Goal: Task Accomplishment & Management: Manage account settings

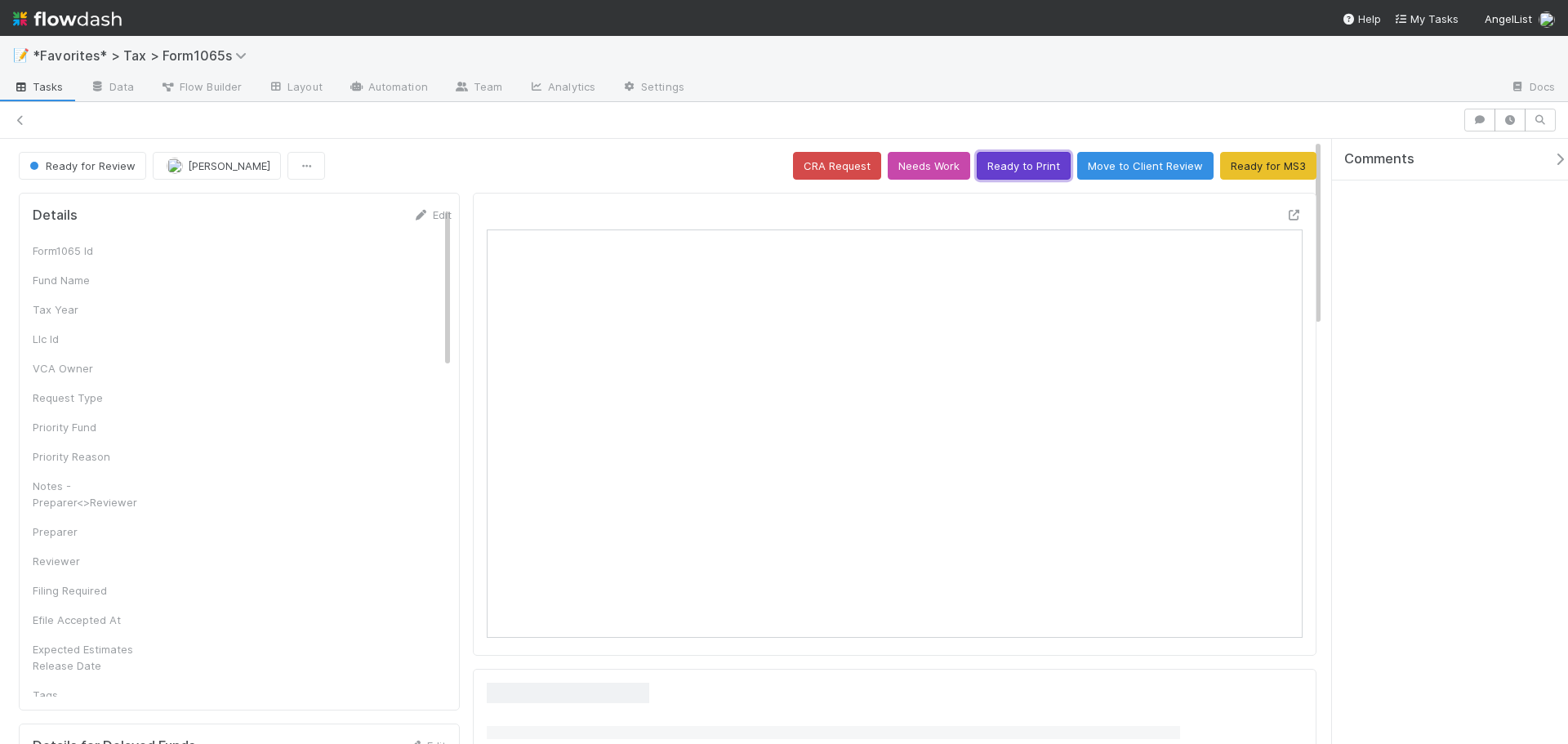
click at [1027, 167] on button "Ready to Print" at bounding box center [1024, 166] width 94 height 27
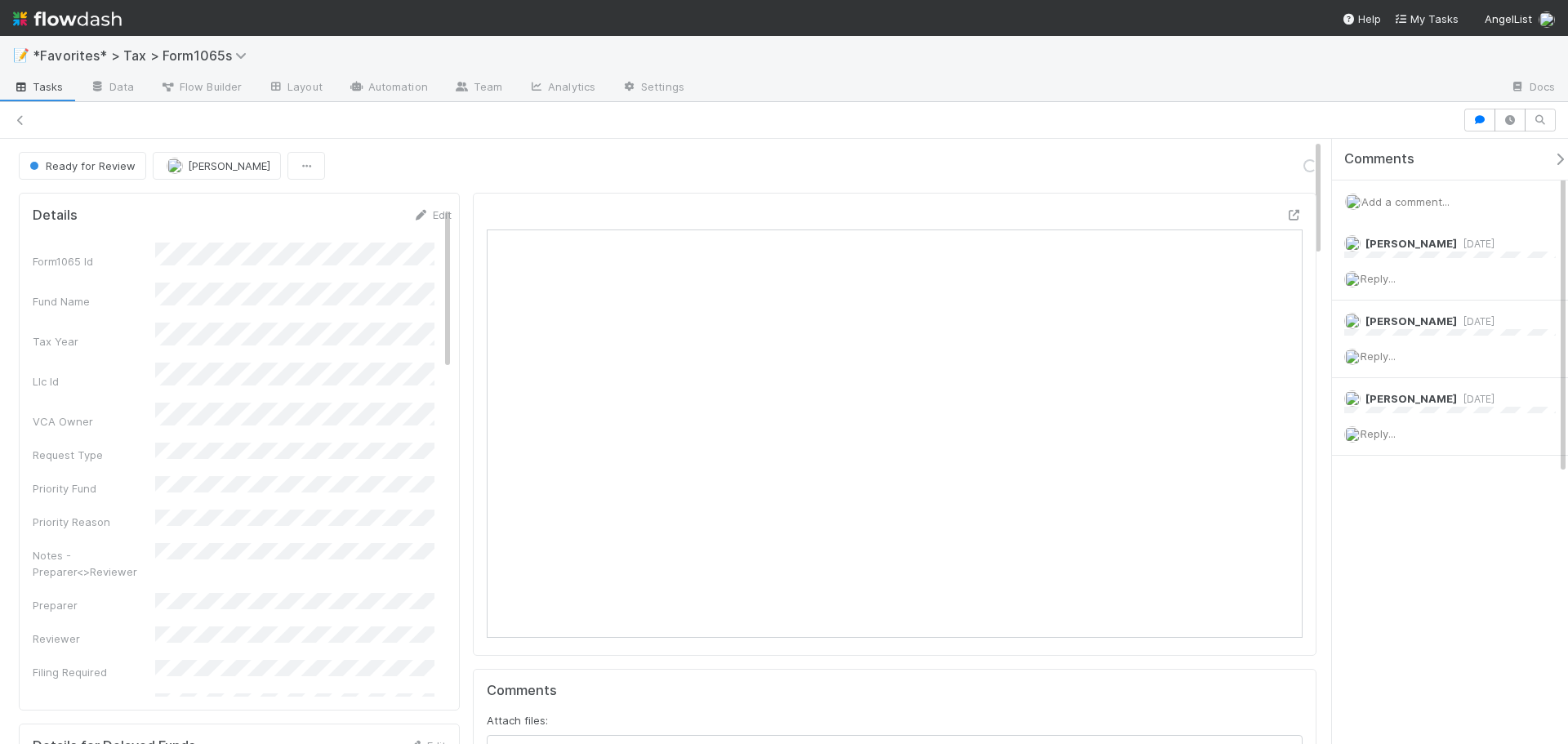
click at [1391, 209] on div "Add a comment..." at bounding box center [1455, 201] width 248 height 42
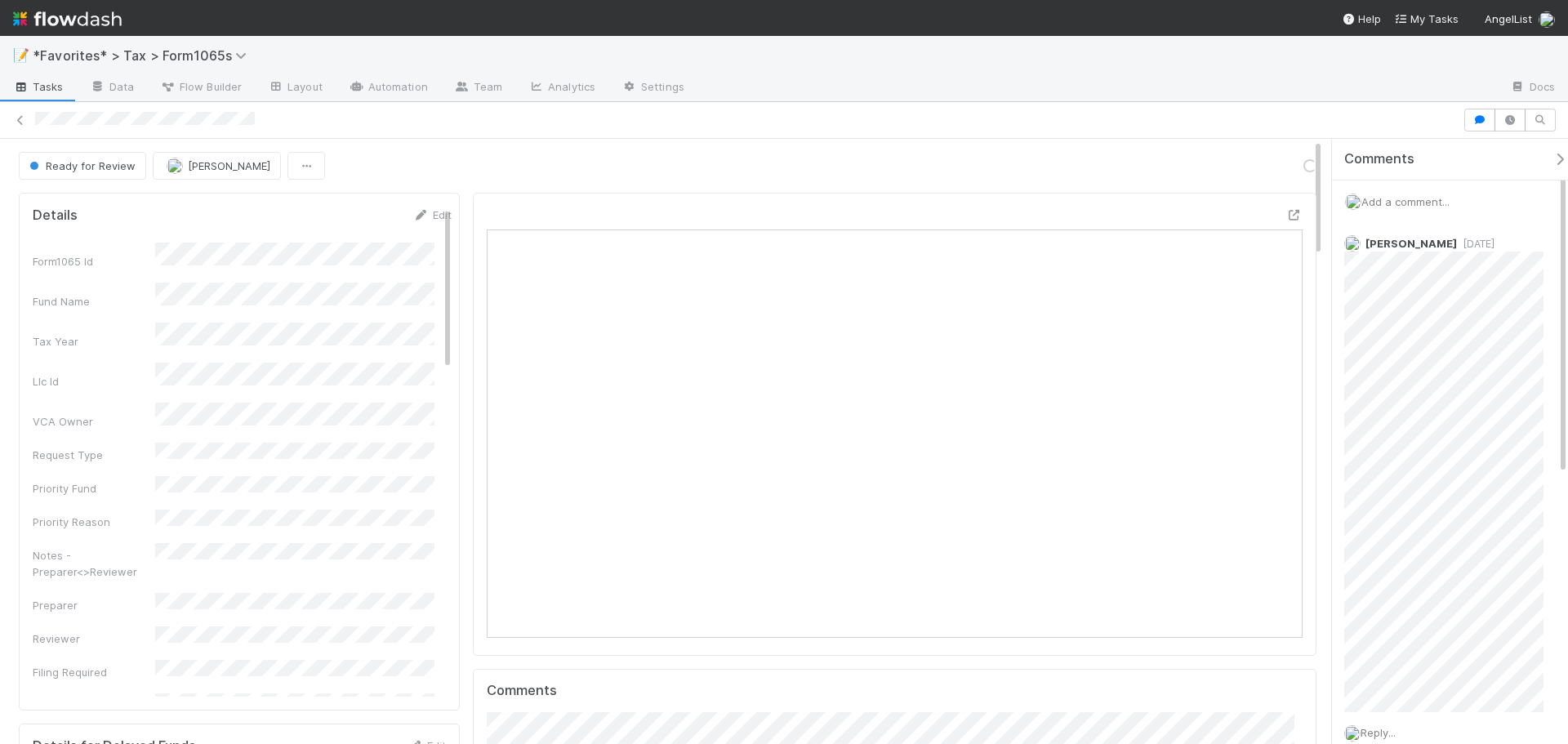
scroll to position [319, 796]
click at [1396, 199] on span "Add a comment..." at bounding box center [1405, 201] width 88 height 13
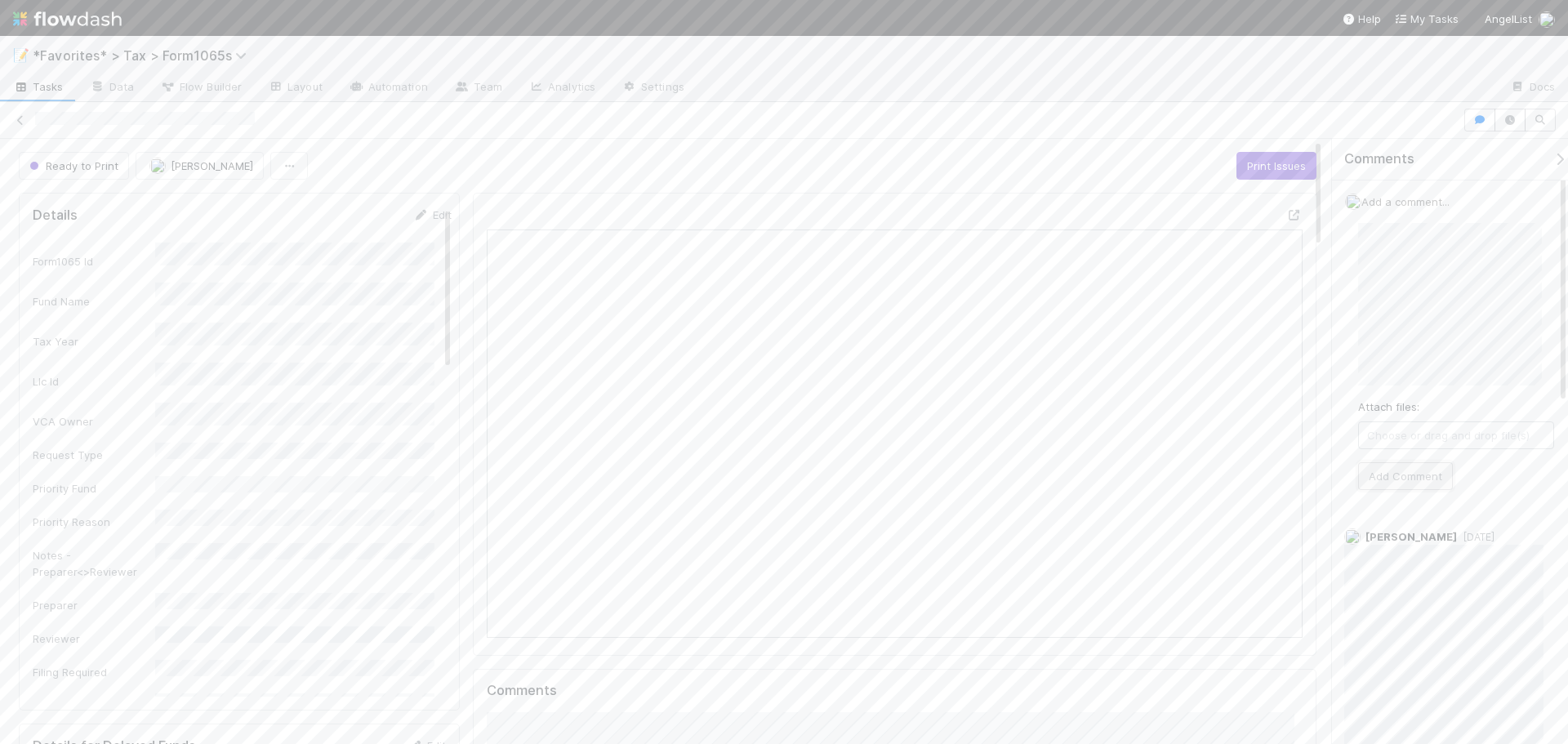
click at [1396, 473] on button "Add Comment" at bounding box center [1406, 476] width 95 height 27
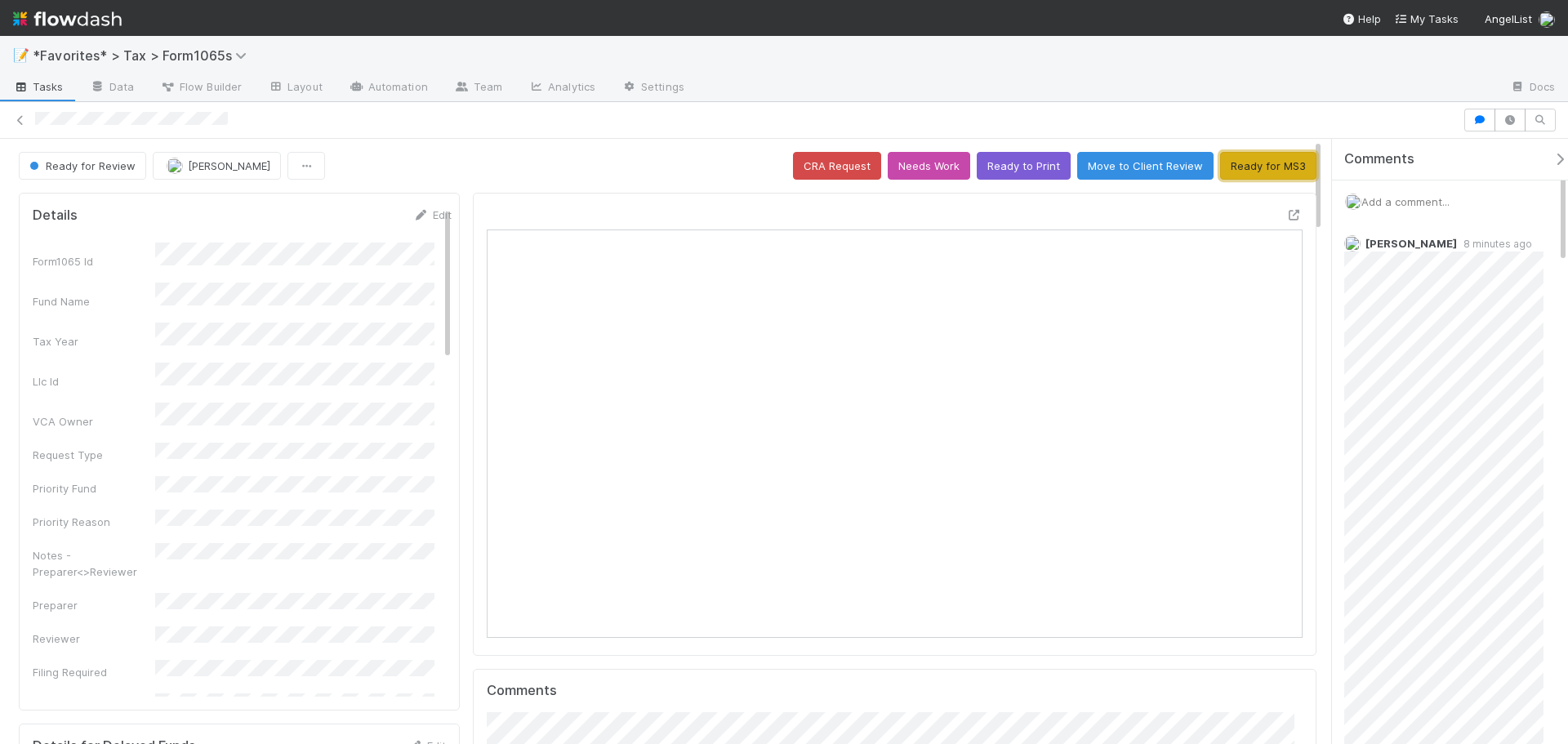
drag, startPoint x: 1242, startPoint y: 157, endPoint x: 1245, endPoint y: 178, distance: 21.2
click at [1242, 158] on button "Ready for MS3" at bounding box center [1268, 166] width 96 height 27
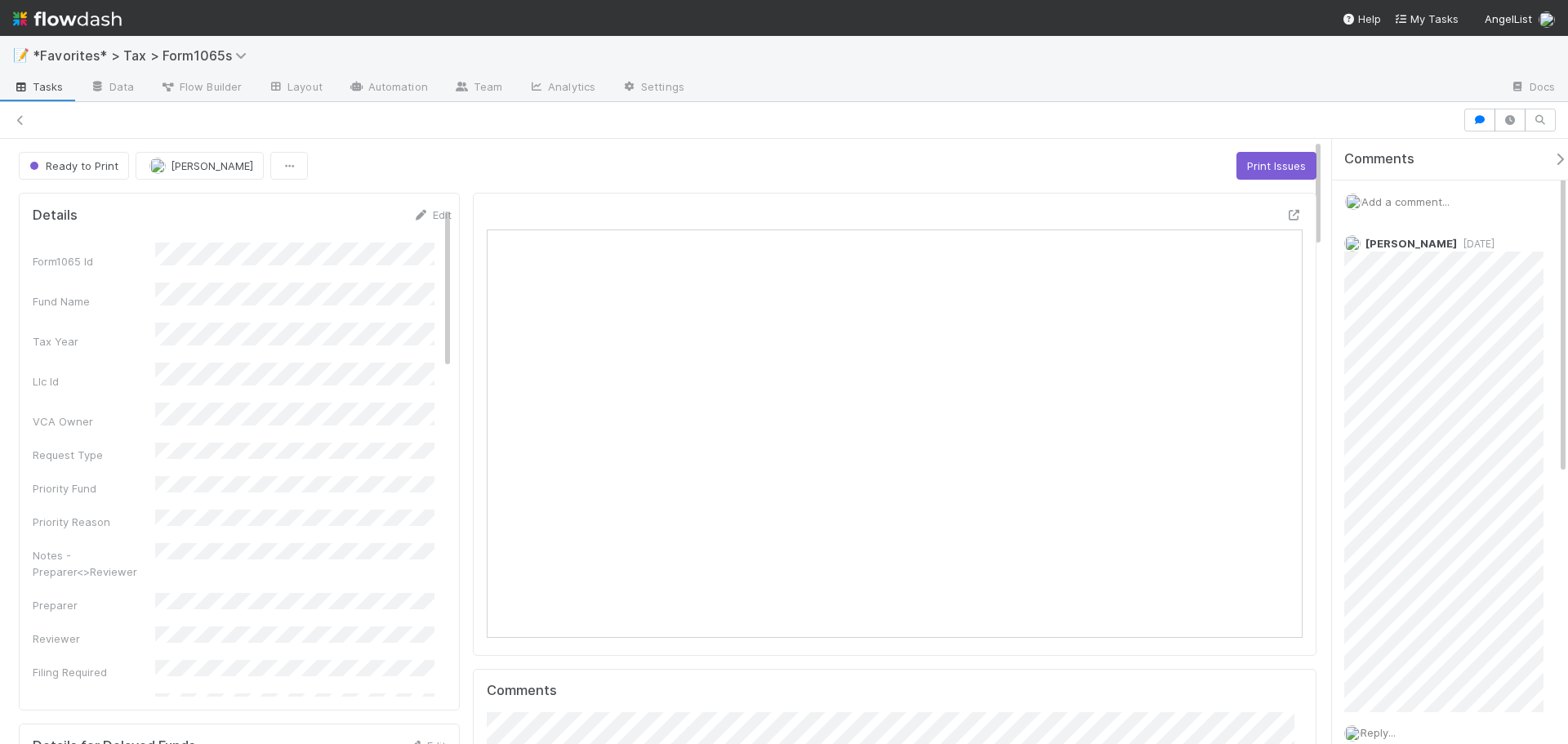
scroll to position [319, 796]
click at [1113, 88] on div at bounding box center [1098, 88] width 800 height 27
click at [1106, 92] on div at bounding box center [1098, 88] width 800 height 27
click at [21, 119] on icon at bounding box center [20, 121] width 16 height 11
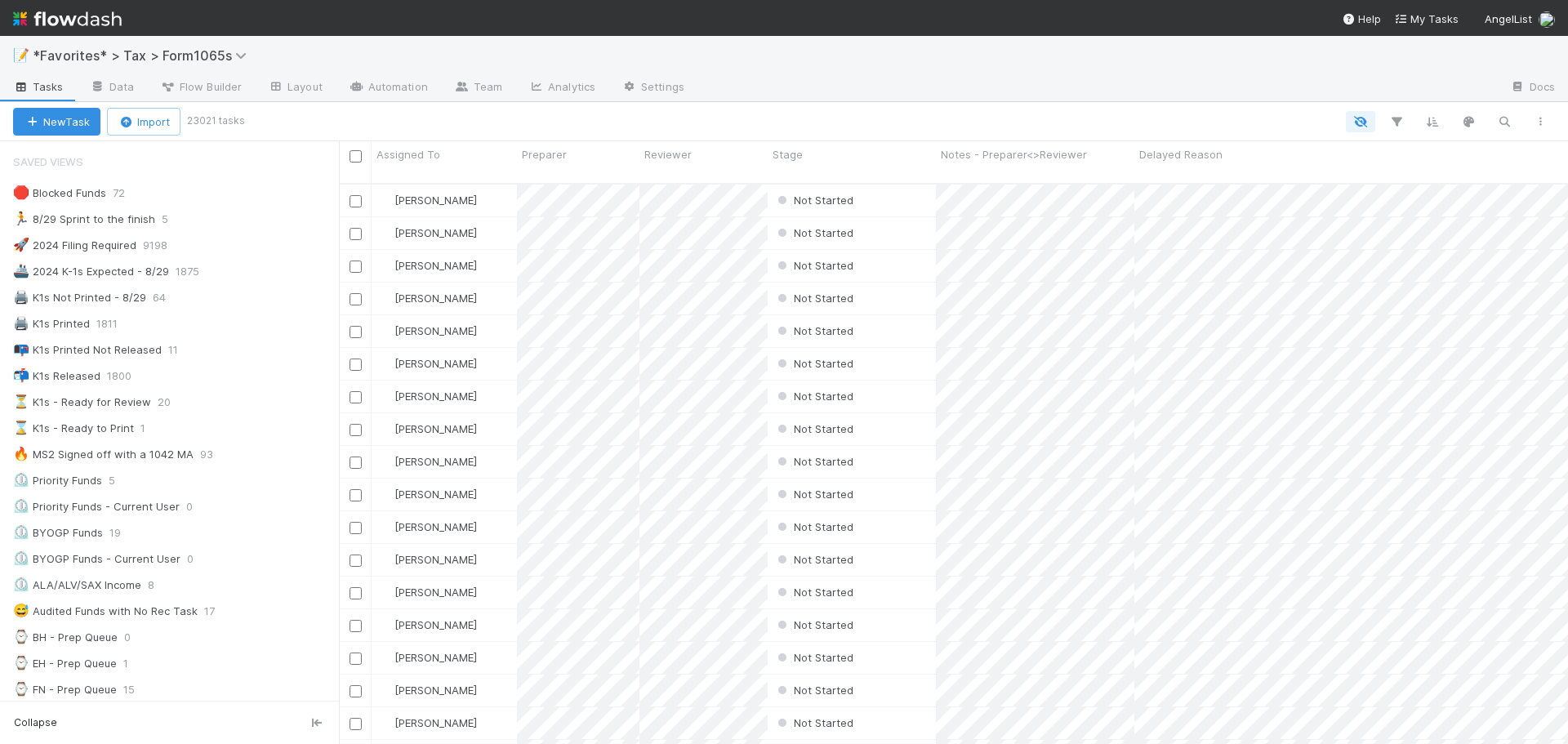
scroll to position [13, 13]
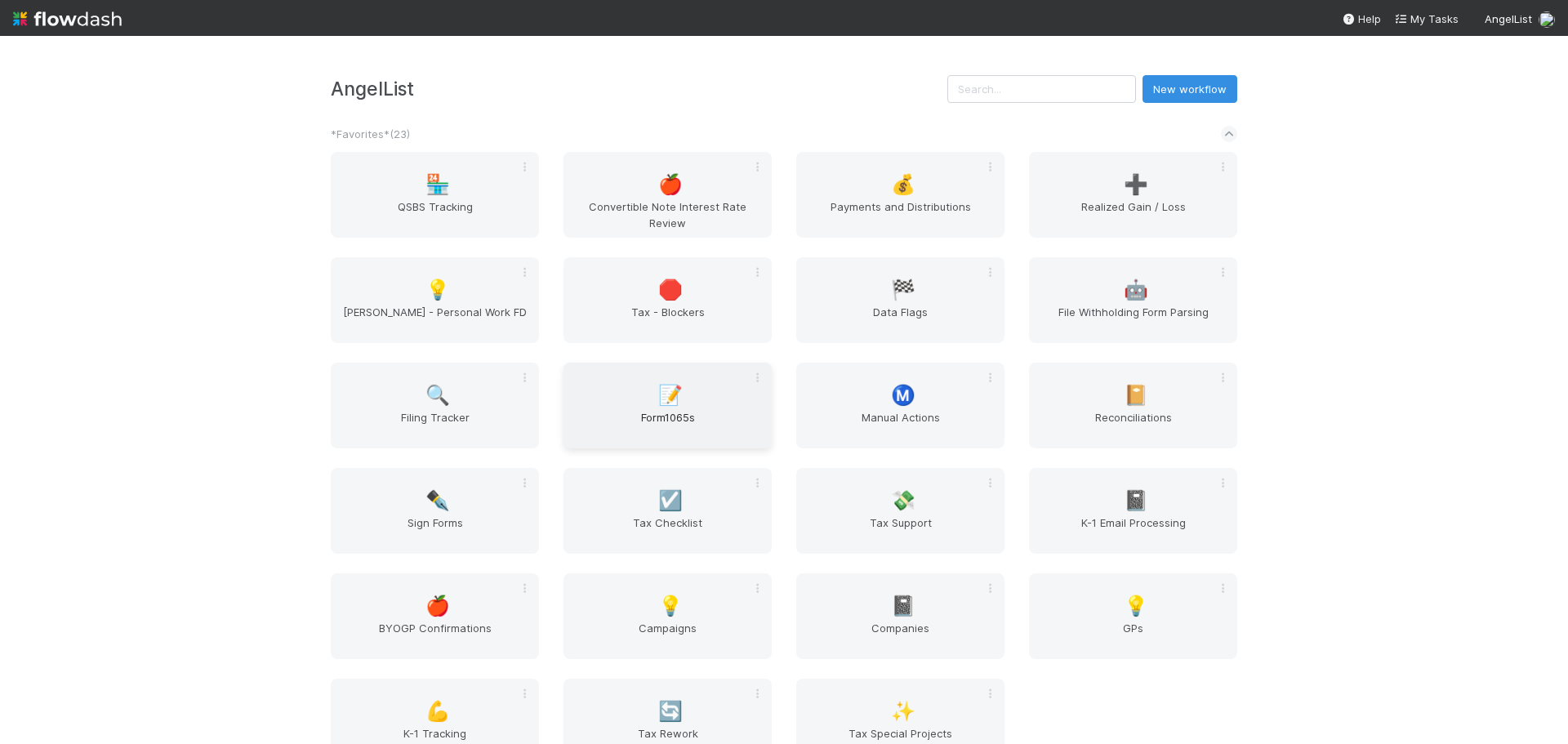
click at [646, 390] on div "📝 Form1065s" at bounding box center [668, 405] width 209 height 86
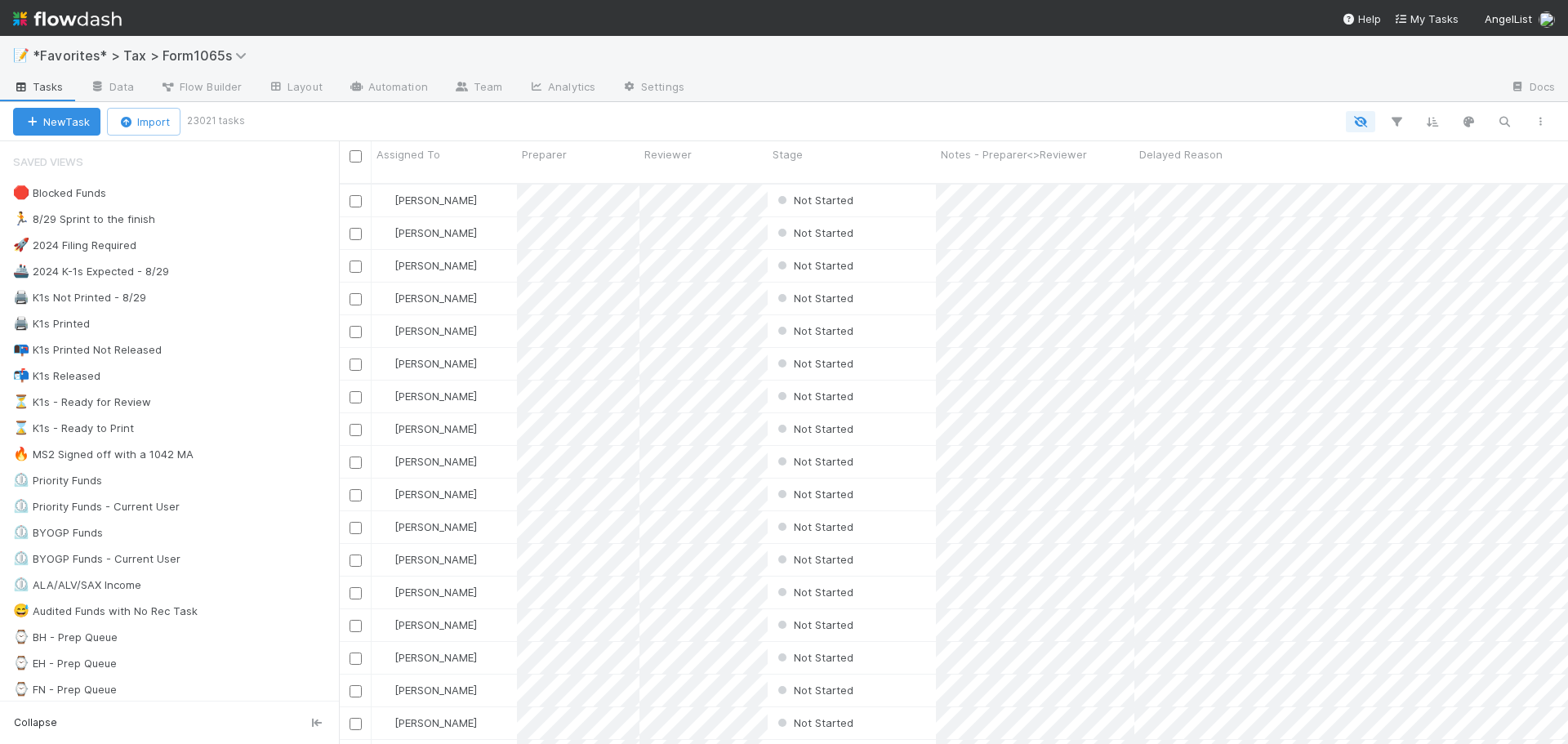
scroll to position [562, 1217]
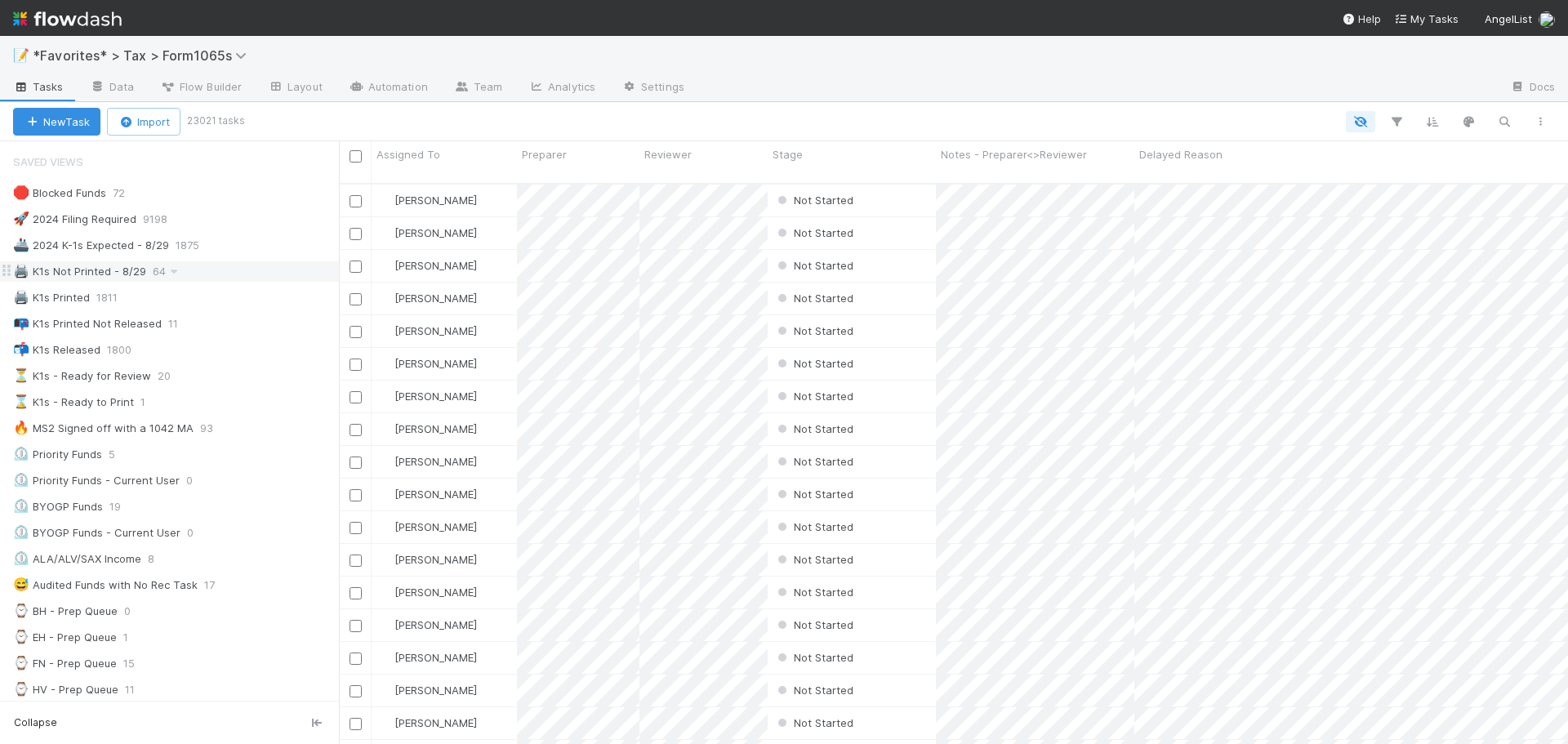
click at [195, 270] on div "🖨️ K1s Not Printed - 8/29 64" at bounding box center [176, 272] width 326 height 20
click at [218, 378] on div "⏳ K1s - Ready for Review 20" at bounding box center [176, 376] width 326 height 20
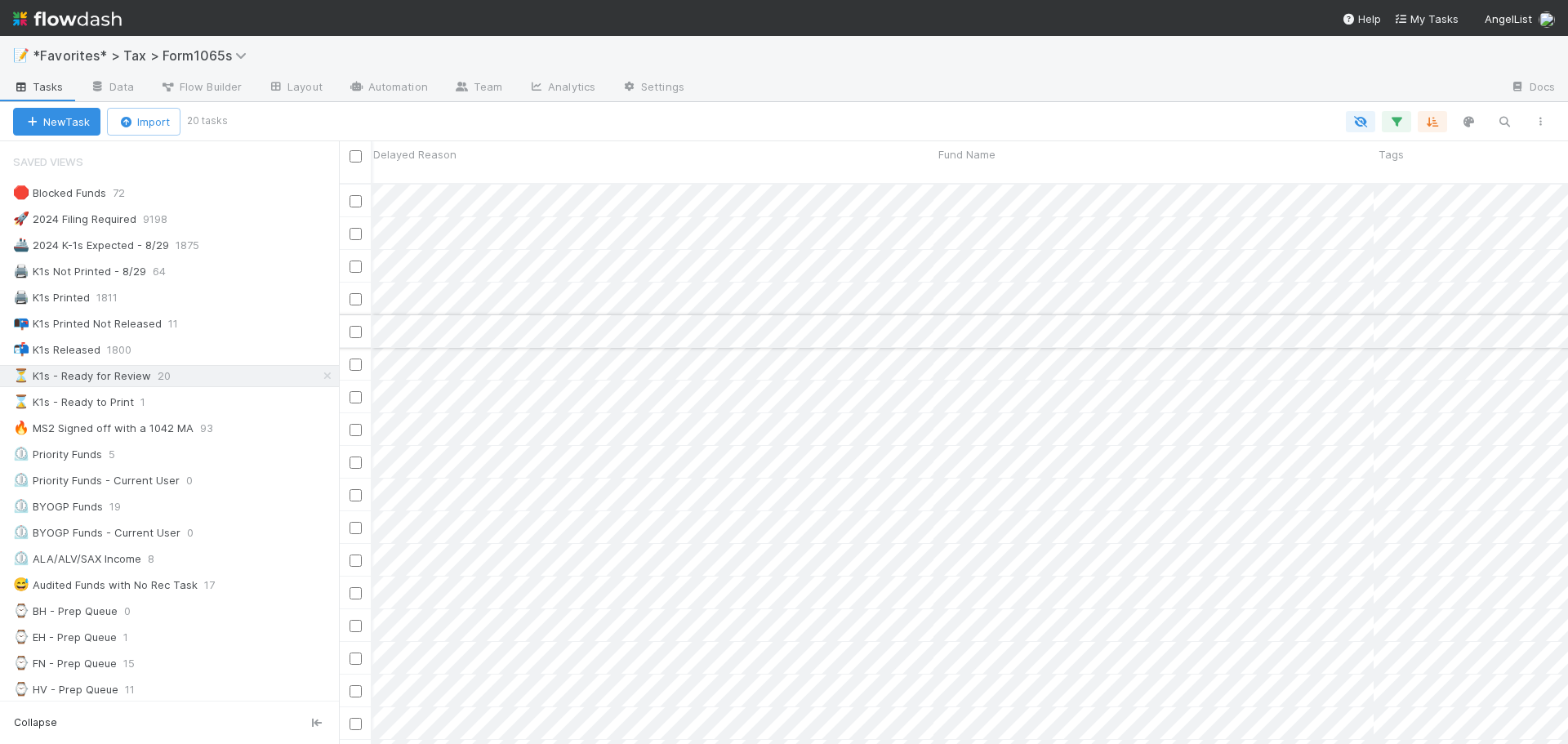
scroll to position [0, 757]
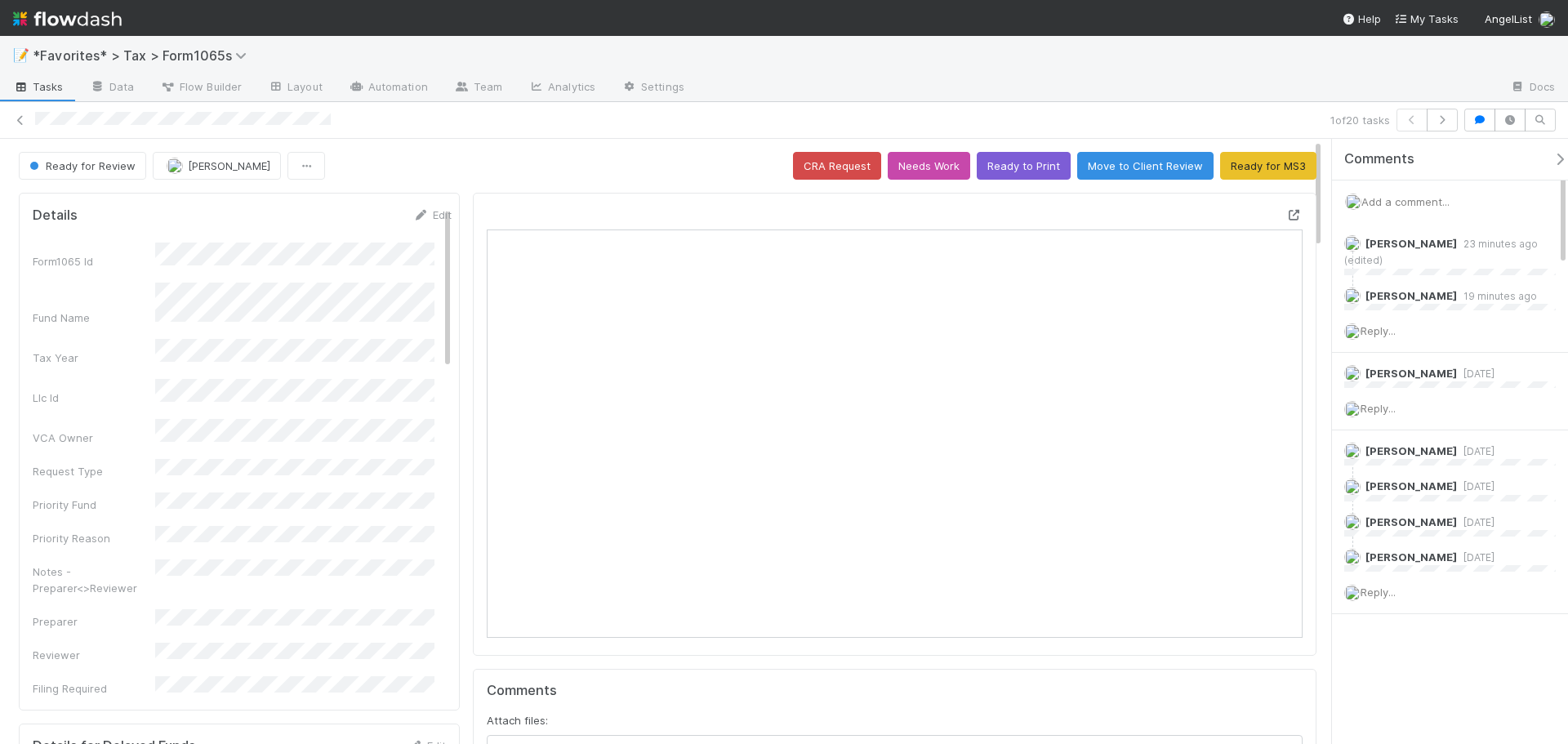
click at [1286, 217] on icon at bounding box center [1294, 215] width 16 height 11
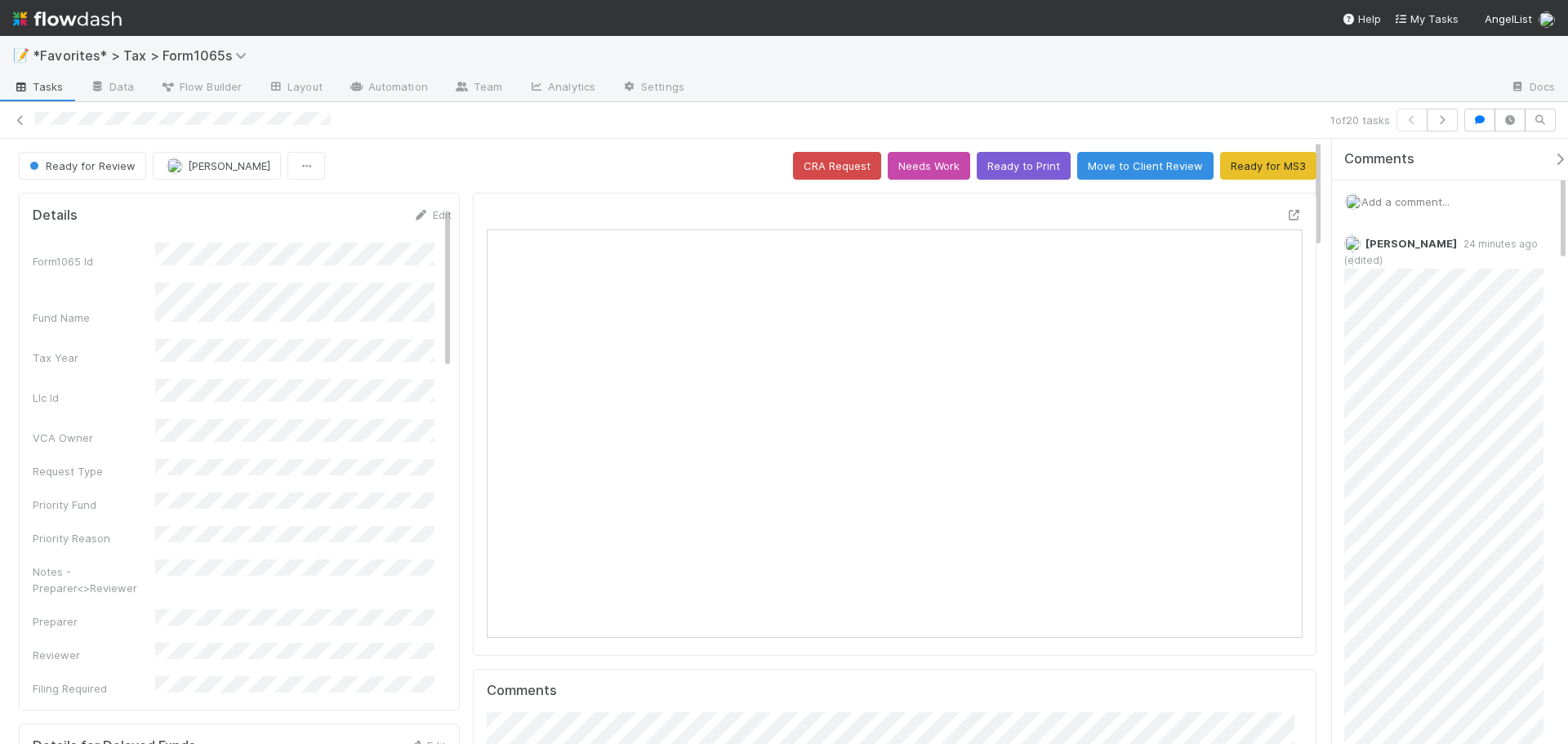
click at [910, 70] on div "📝 *Favorites* > Tax > Form1065s" at bounding box center [784, 55] width 1568 height 39
click at [16, 116] on icon at bounding box center [20, 121] width 16 height 11
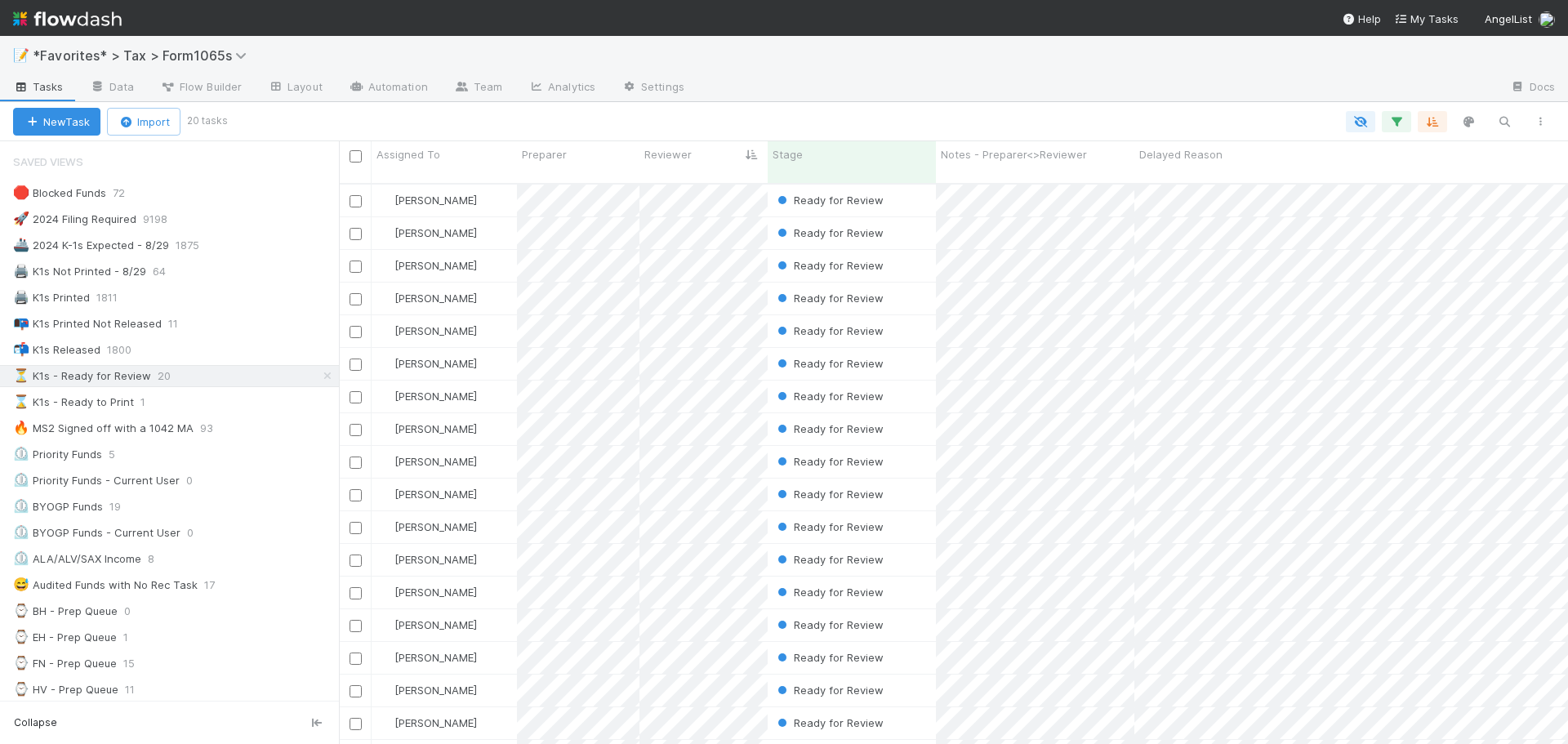
scroll to position [13, 13]
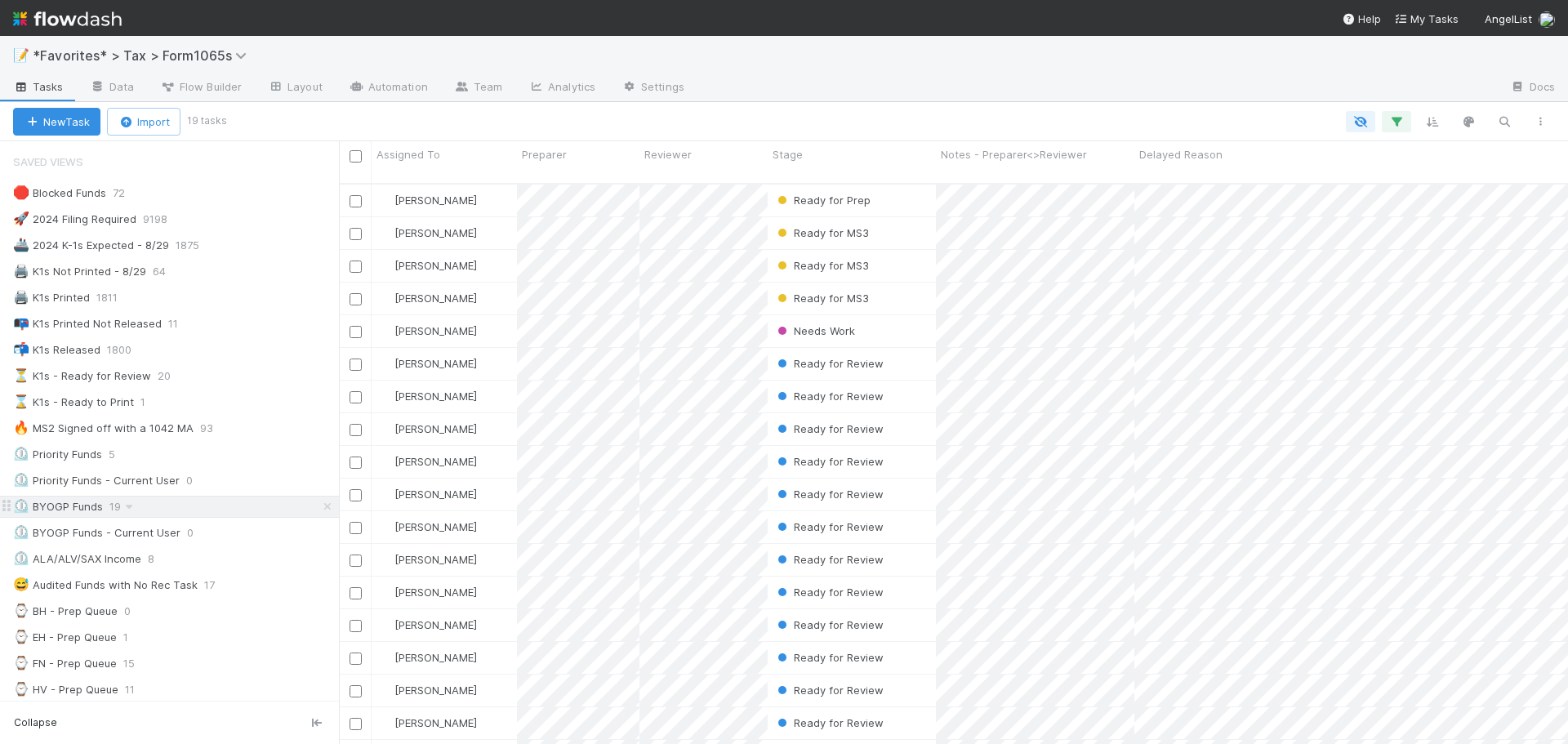
click at [319, 504] on icon at bounding box center [328, 507] width 16 height 11
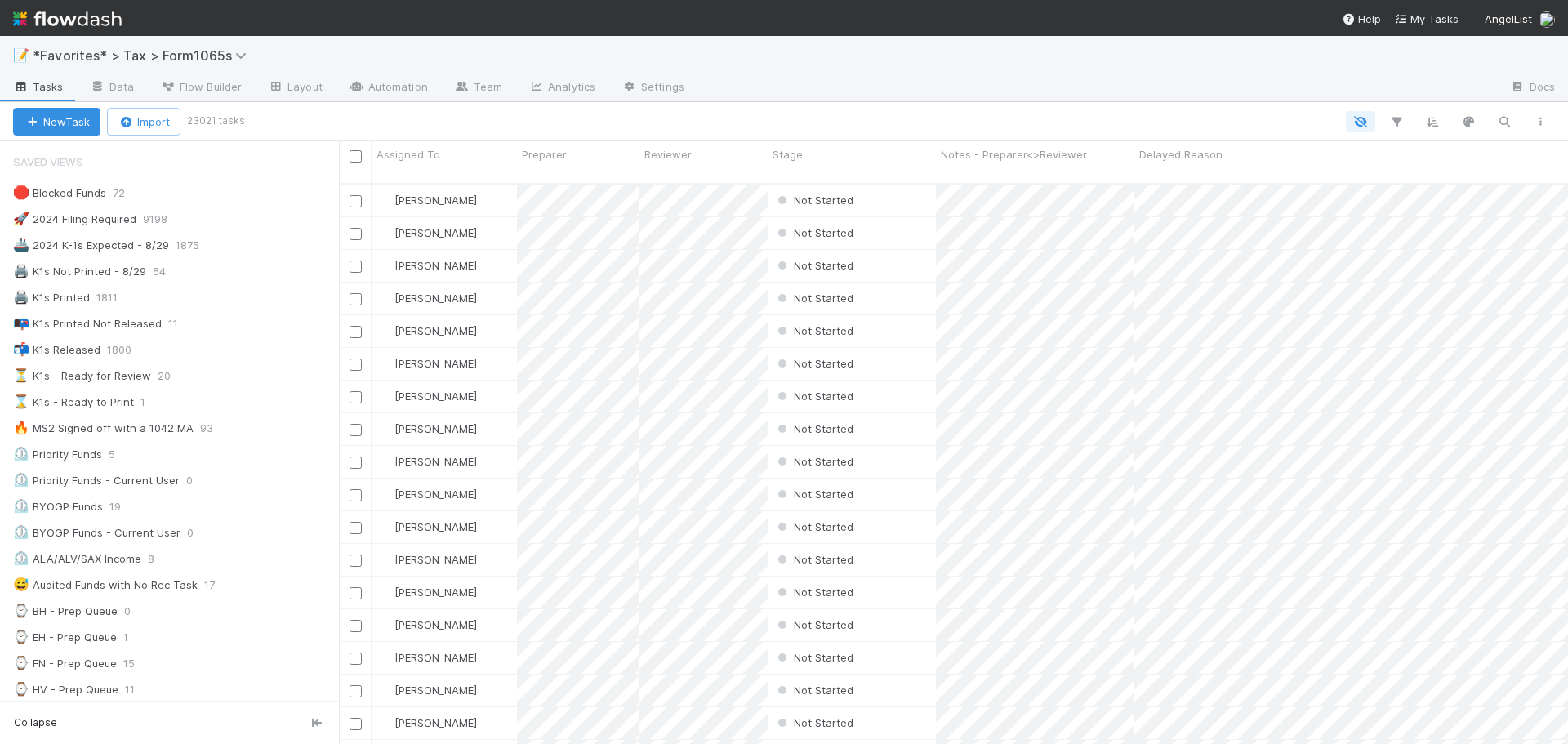
scroll to position [562, 1217]
click at [252, 276] on div "🖨️ K1s Not Printed - 8/29 64" at bounding box center [176, 272] width 326 height 20
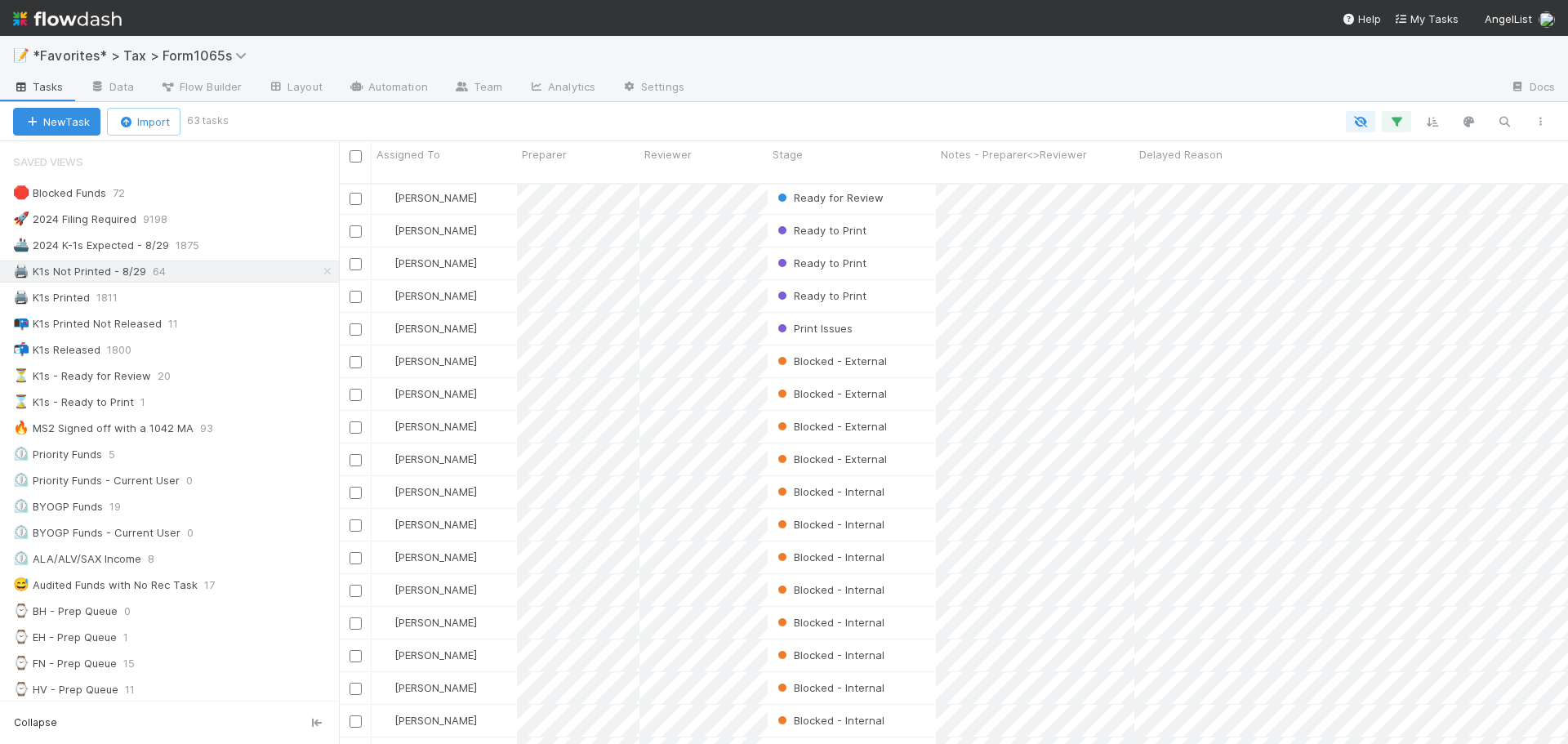
scroll to position [1498, 0]
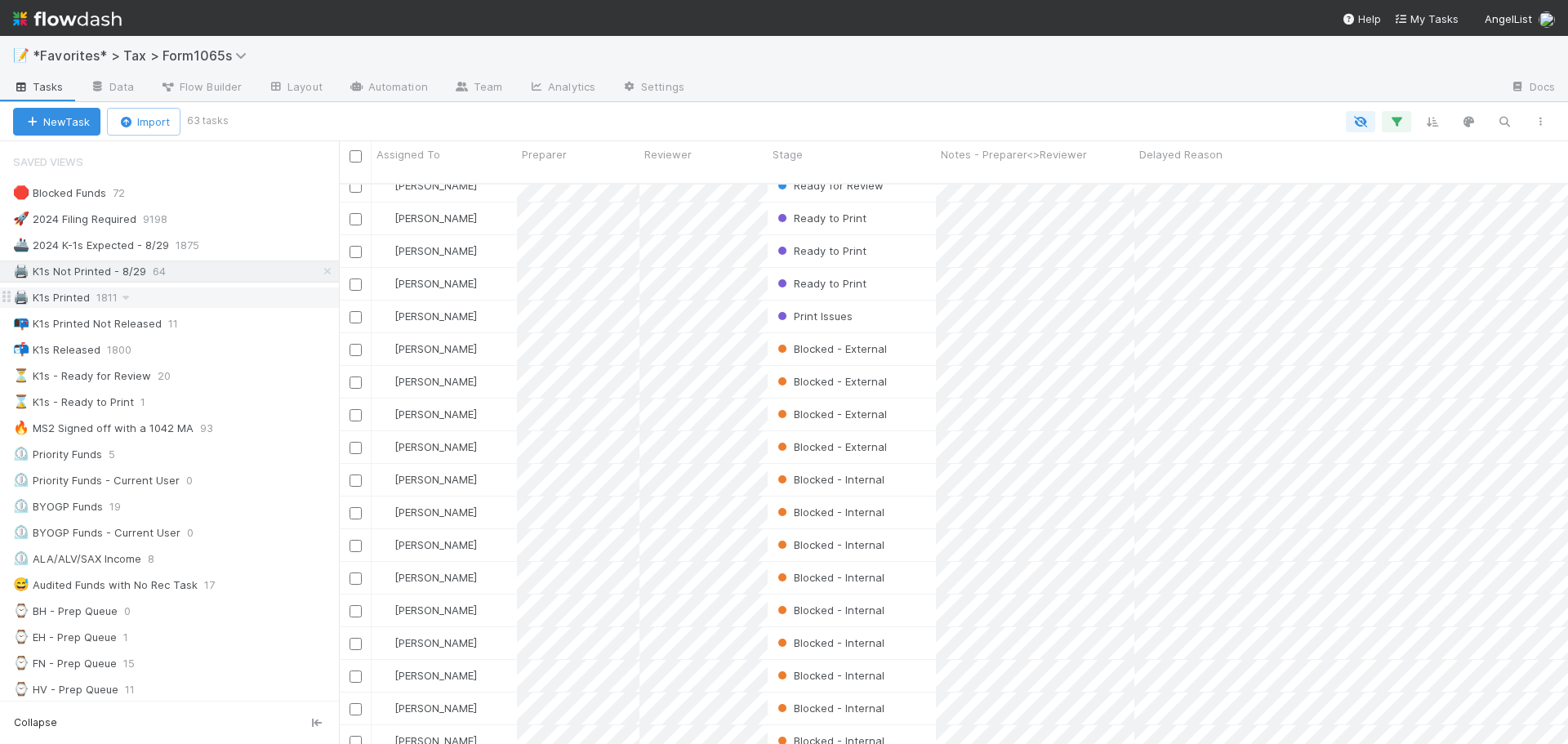
click at [151, 292] on div "🖨️ K1s Printed 1811" at bounding box center [176, 297] width 326 height 20
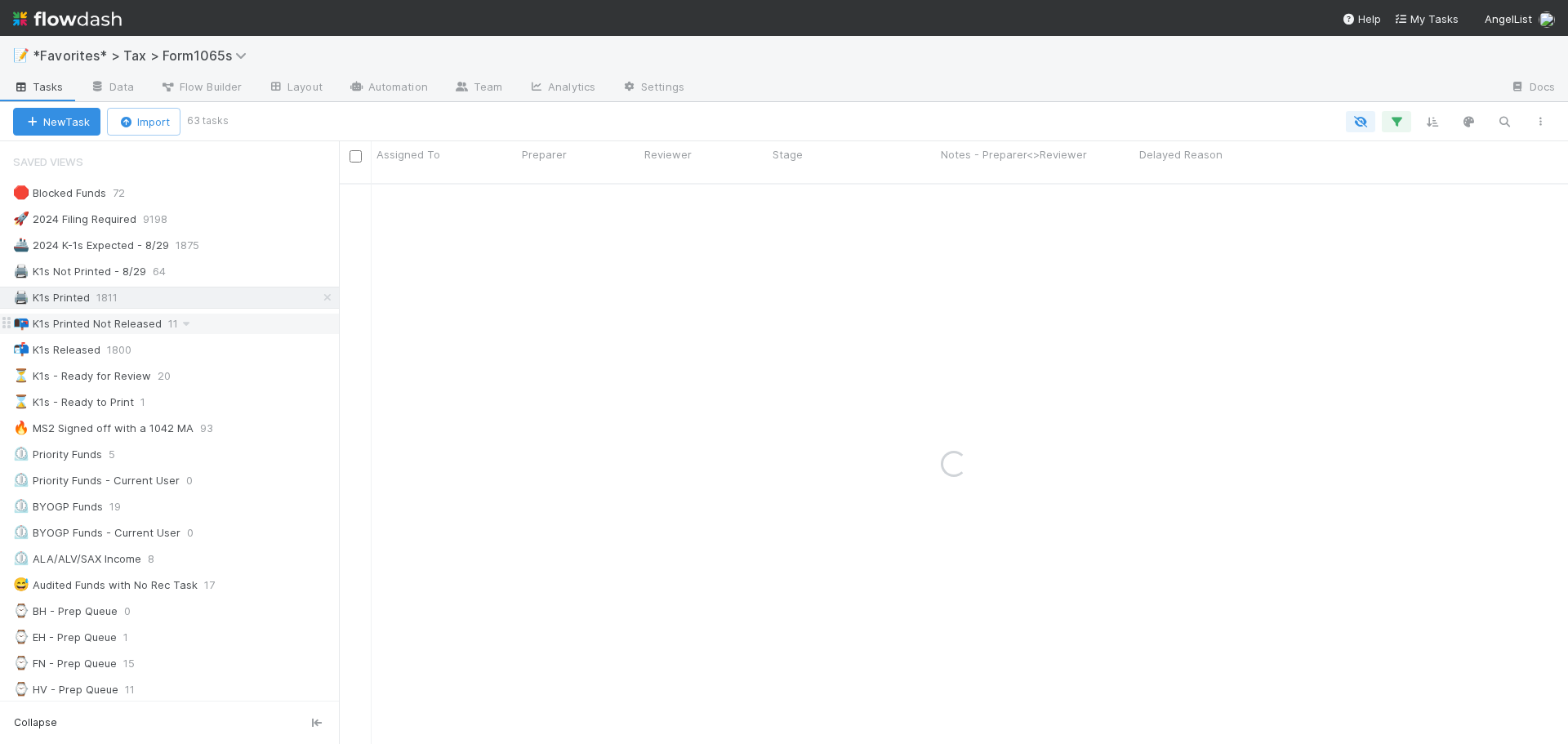
click at [245, 318] on div "📭 K1s Printed Not Released 11" at bounding box center [176, 324] width 326 height 20
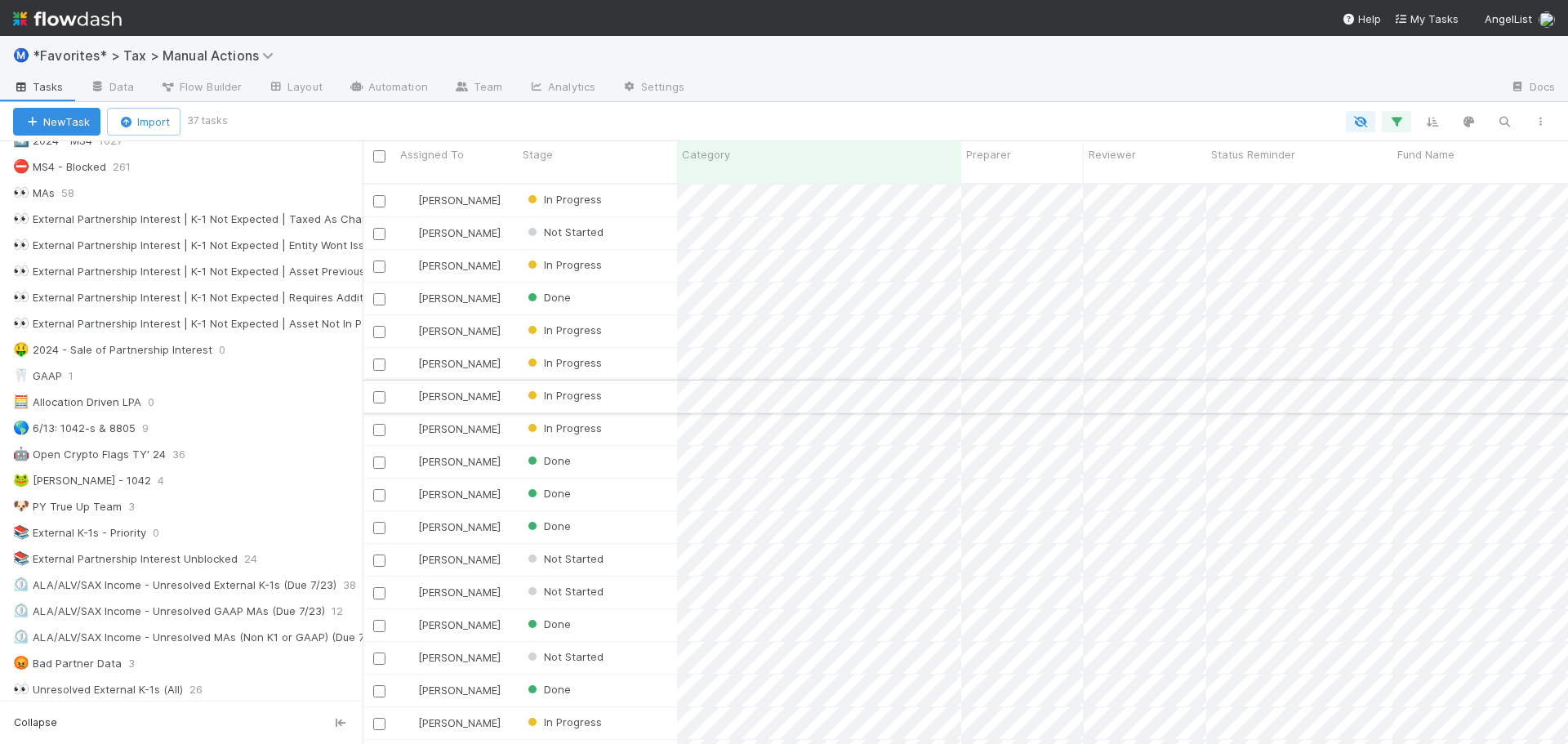
scroll to position [562, 1066]
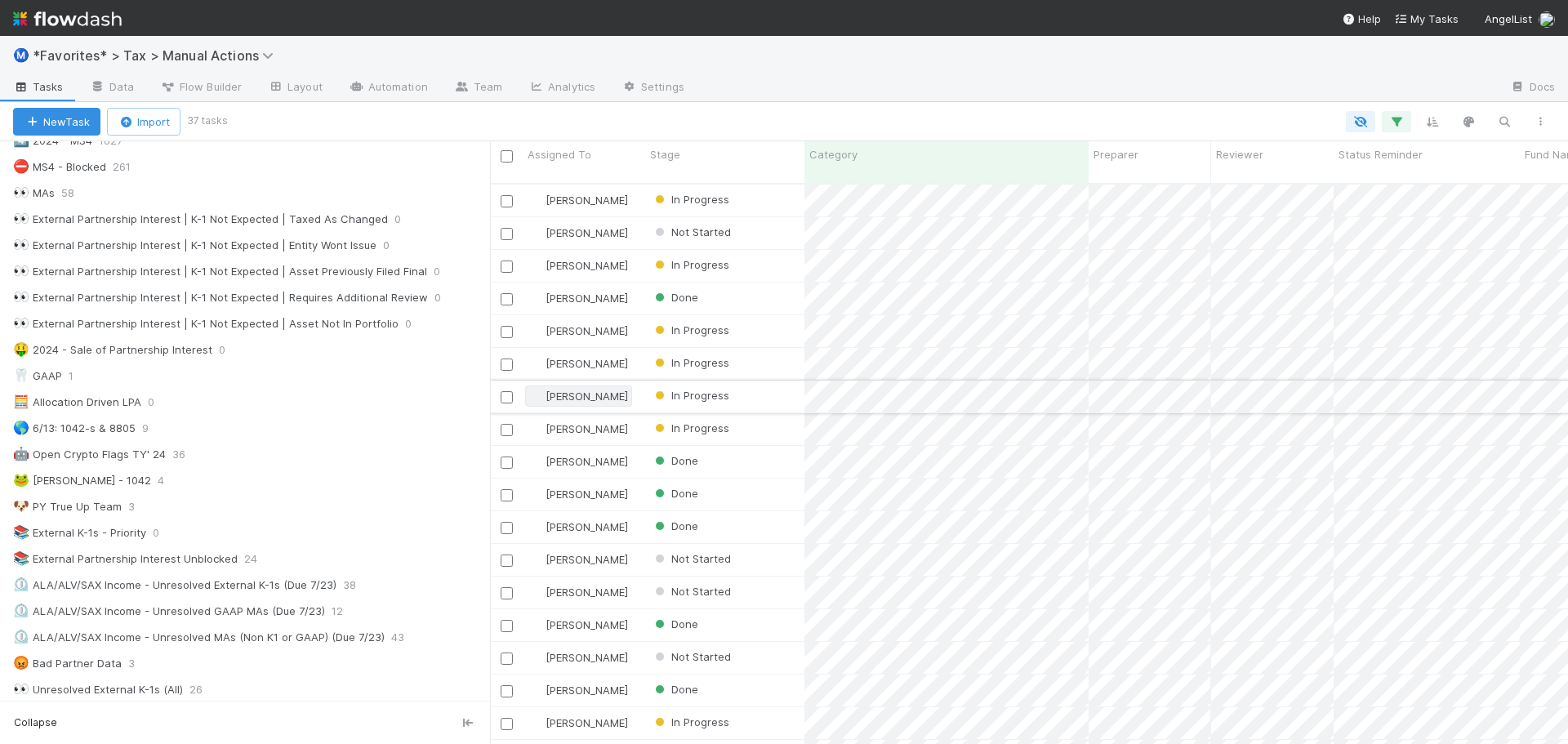
drag, startPoint x: 343, startPoint y: 398, endPoint x: 539, endPoint y: 390, distance: 196.2
click at [539, 390] on div "Assigned To Stage Category Preparer Reviewer Status Reminder Fund Name Mileston…" at bounding box center [784, 442] width 1568 height 603
click at [401, 222] on icon at bounding box center [409, 220] width 16 height 11
click at [376, 347] on span "Delete this view" at bounding box center [384, 344] width 82 height 13
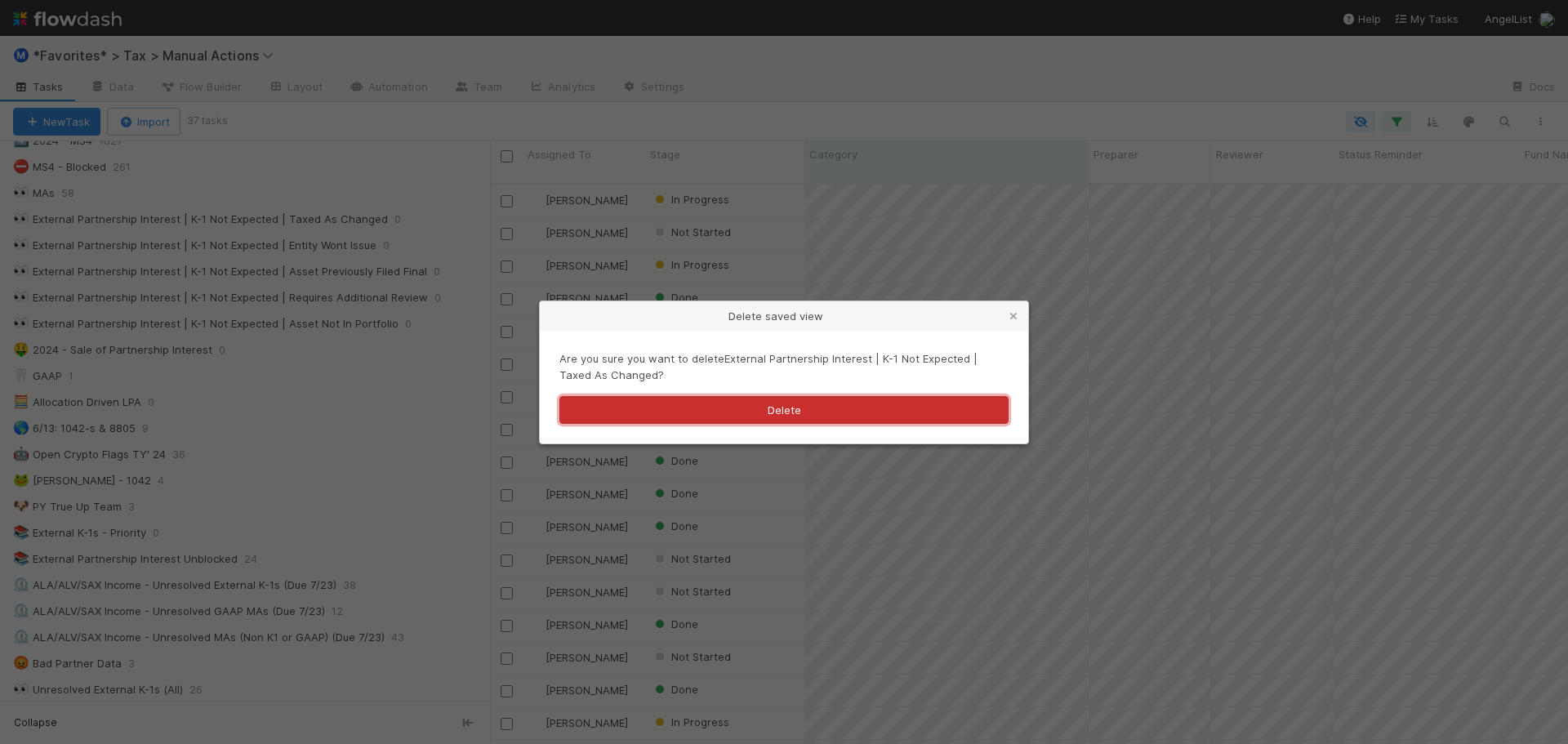
click at [695, 413] on button "Delete" at bounding box center [784, 410] width 449 height 27
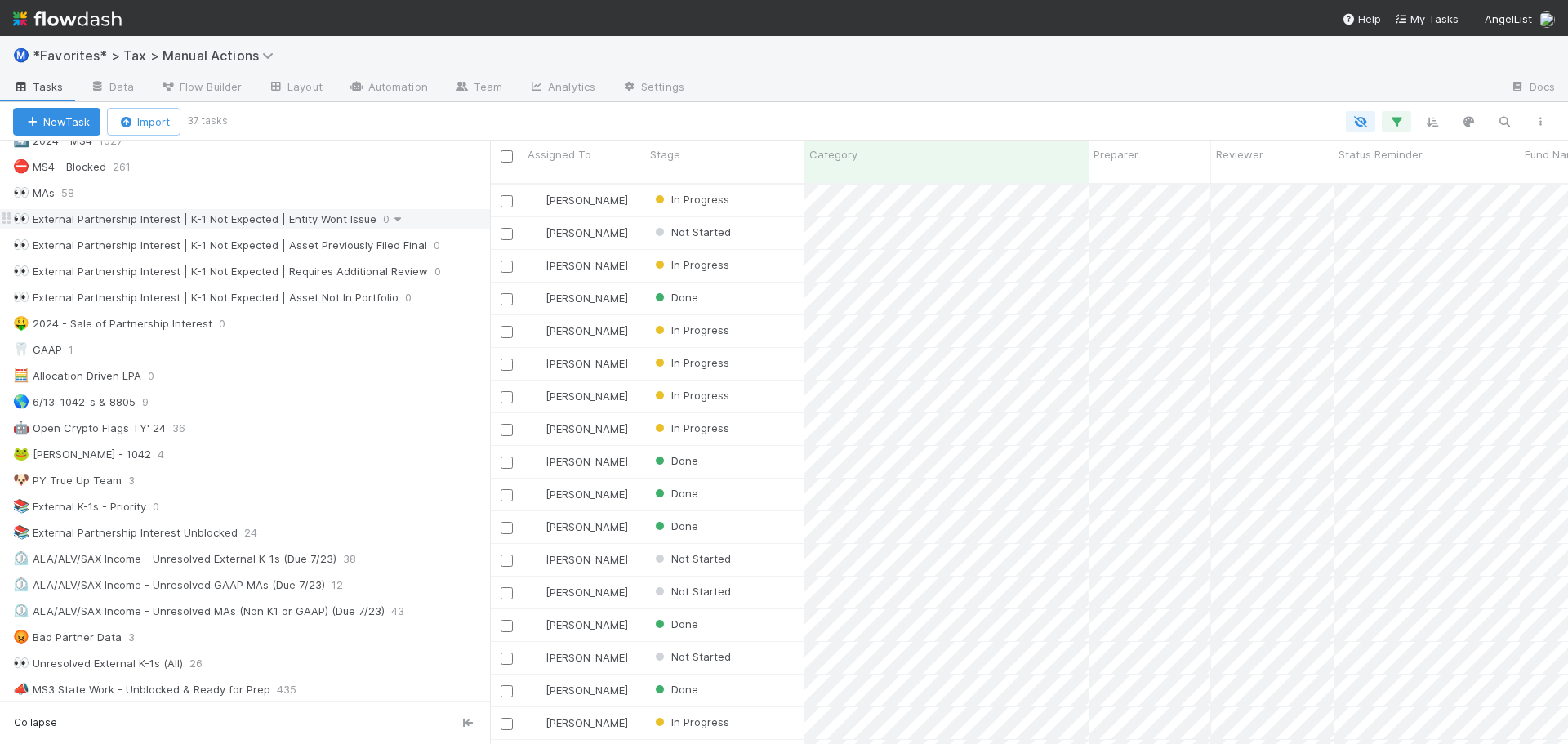
click at [392, 221] on icon at bounding box center [398, 220] width 16 height 11
click at [408, 345] on span "Delete this view" at bounding box center [384, 344] width 82 height 13
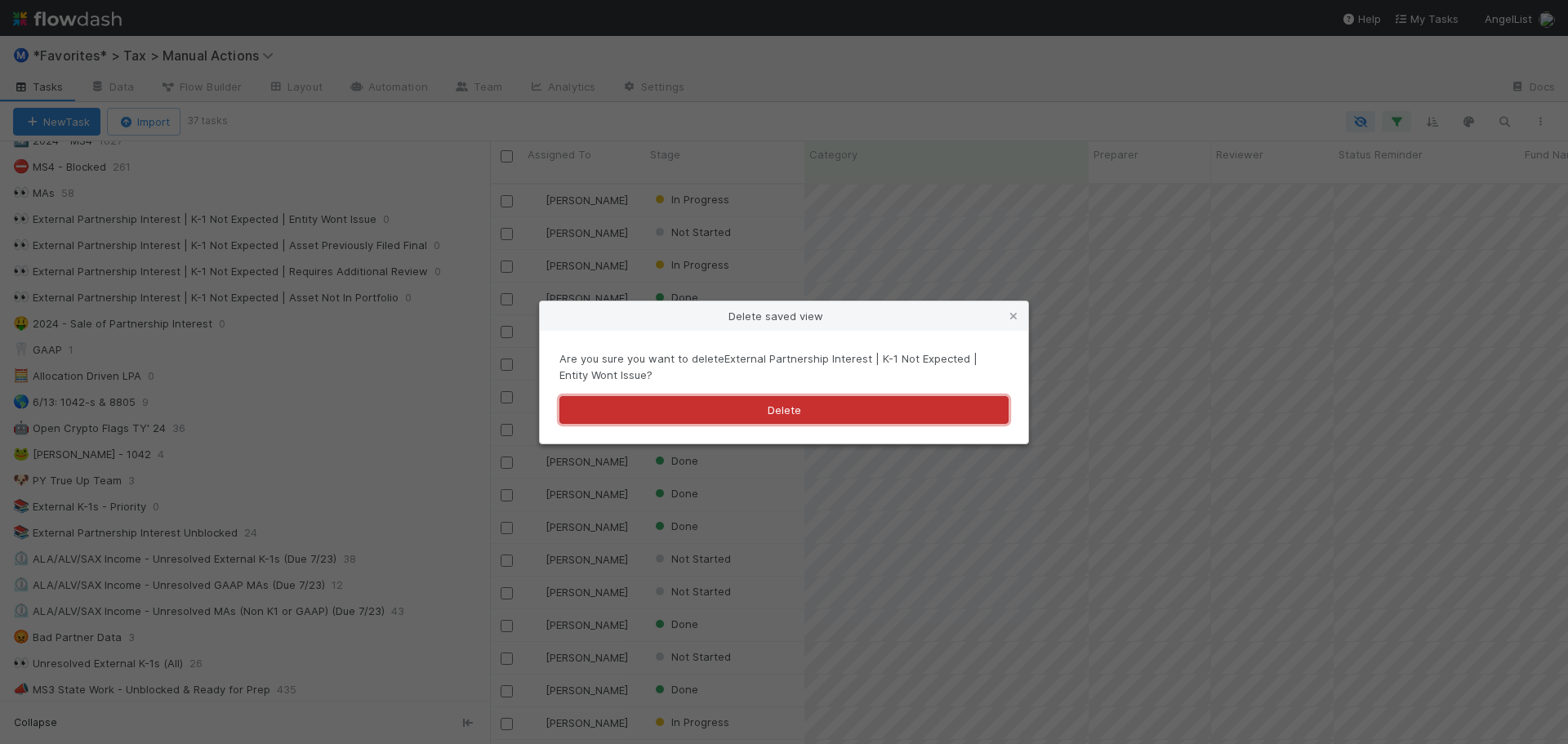
click at [755, 416] on button "Delete" at bounding box center [784, 410] width 449 height 27
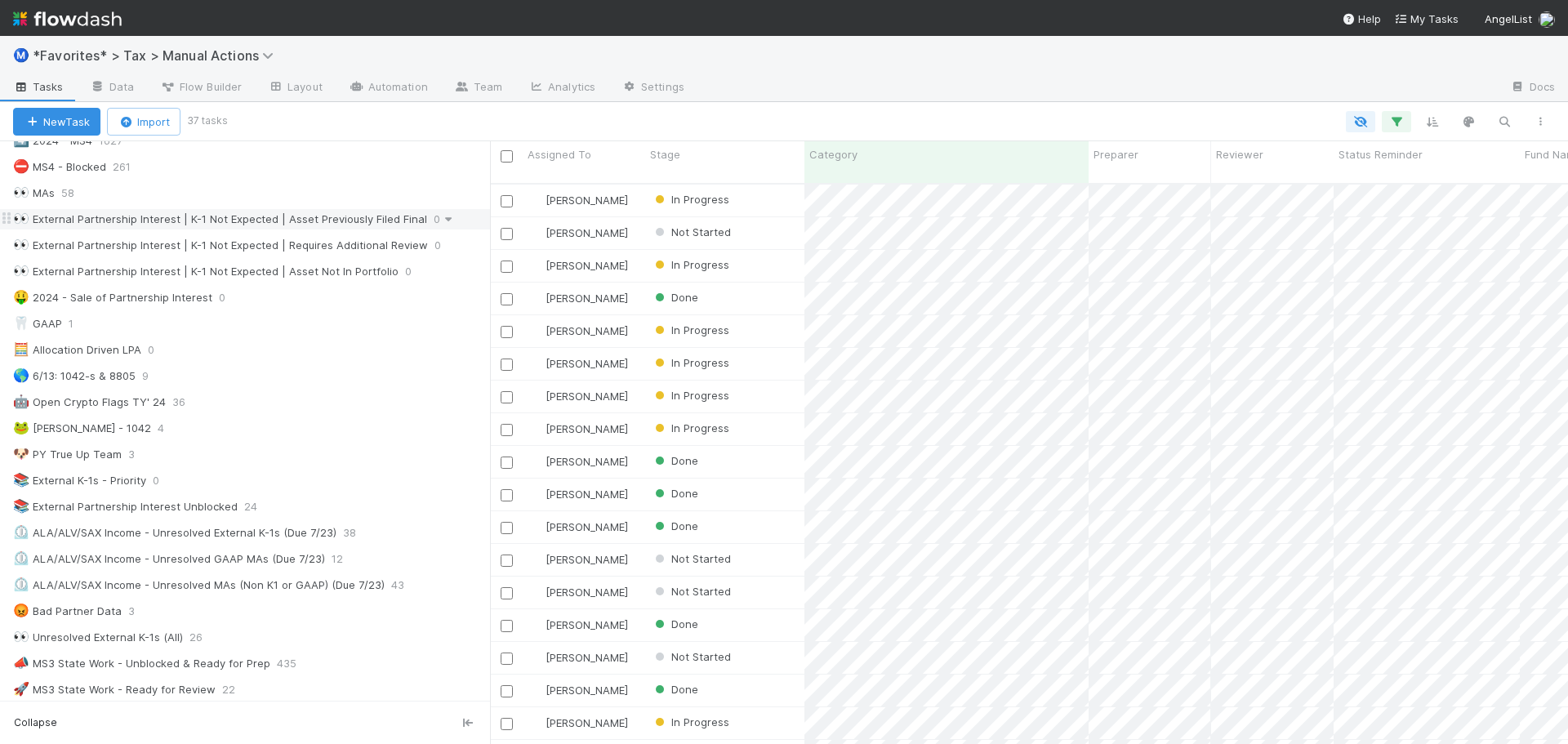
click at [442, 221] on icon at bounding box center [448, 220] width 16 height 11
click at [434, 340] on div "Delete this view" at bounding box center [390, 344] width 166 height 25
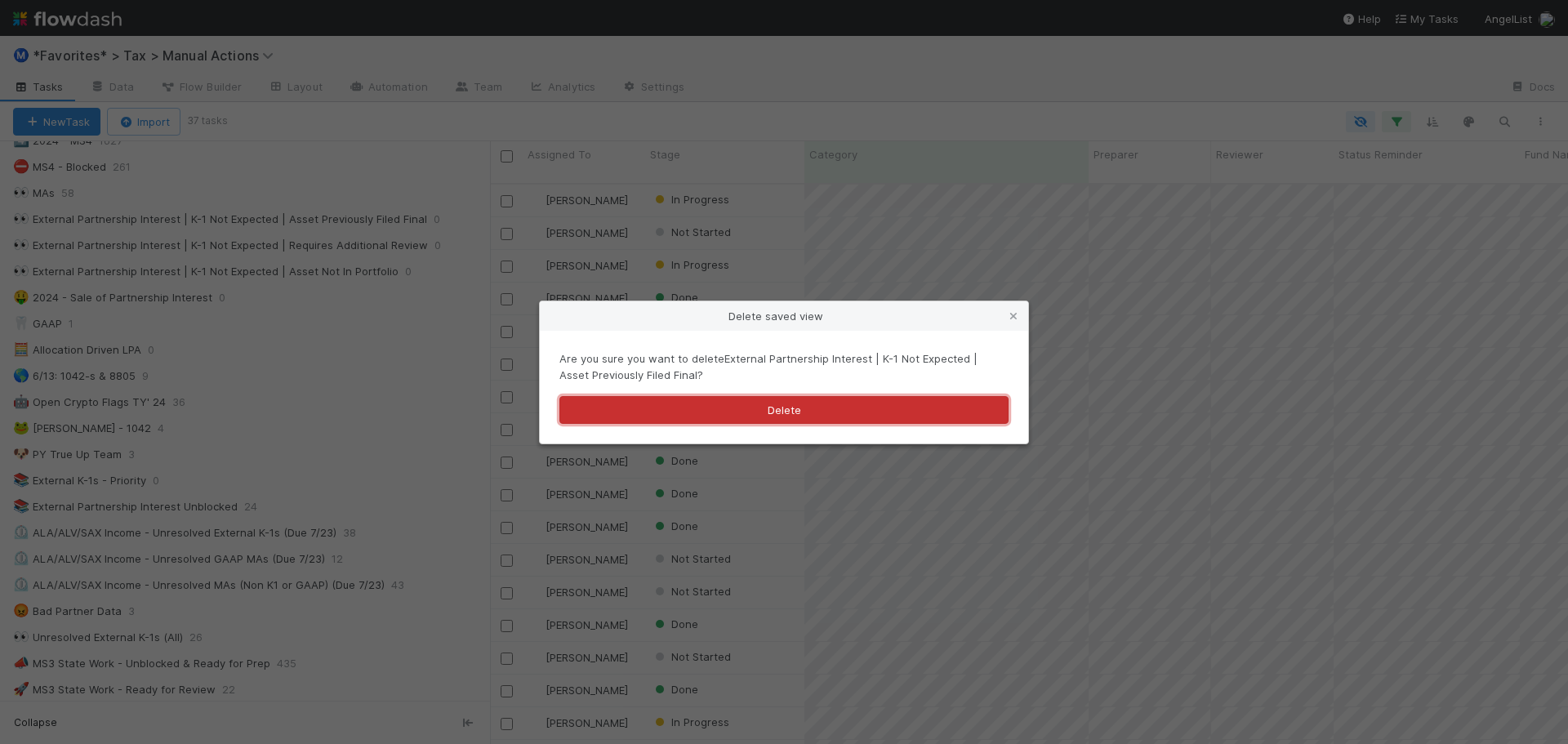
click at [746, 415] on button "Delete" at bounding box center [784, 410] width 449 height 27
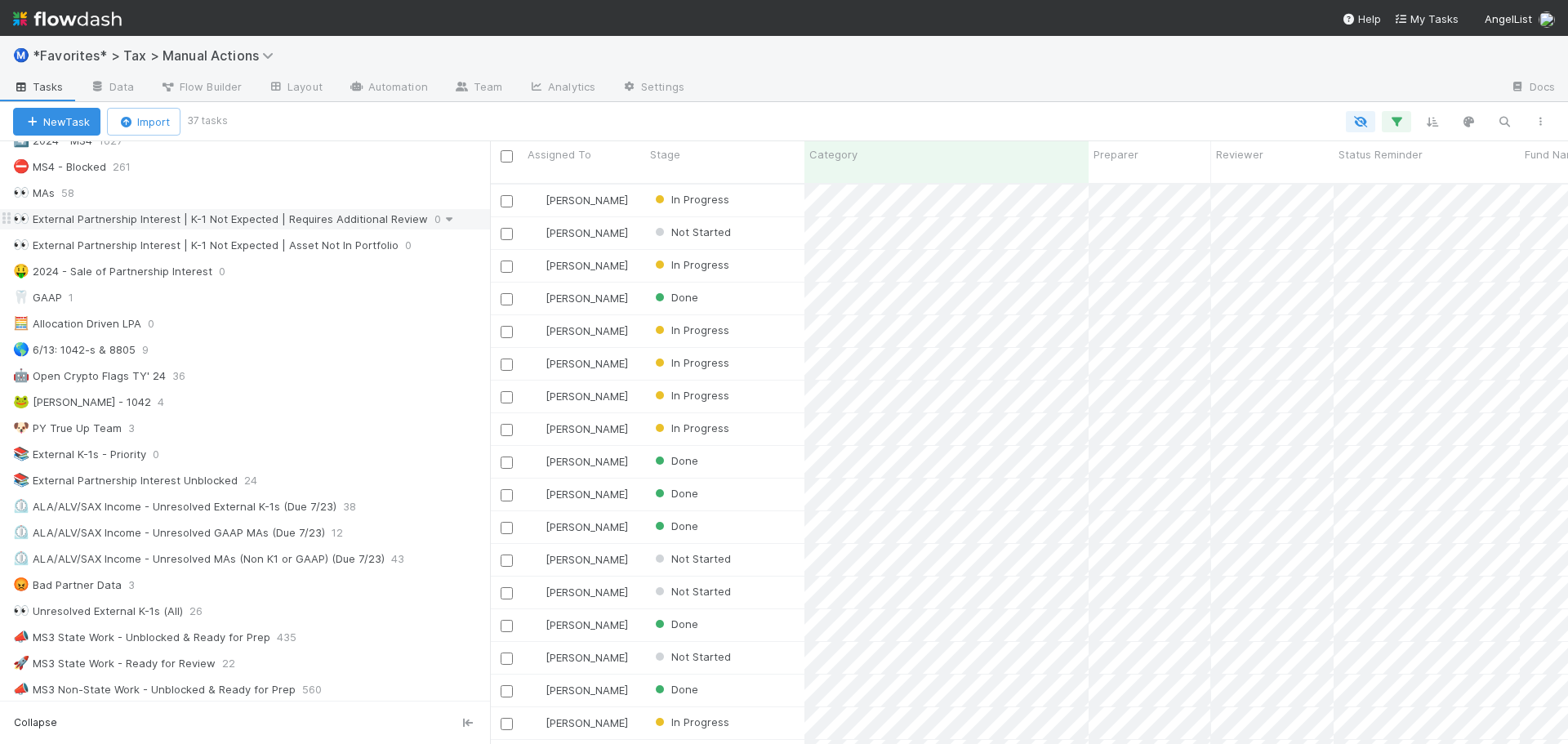
click at [441, 221] on icon at bounding box center [449, 220] width 16 height 11
click at [387, 350] on span "Delete this view" at bounding box center [384, 344] width 82 height 13
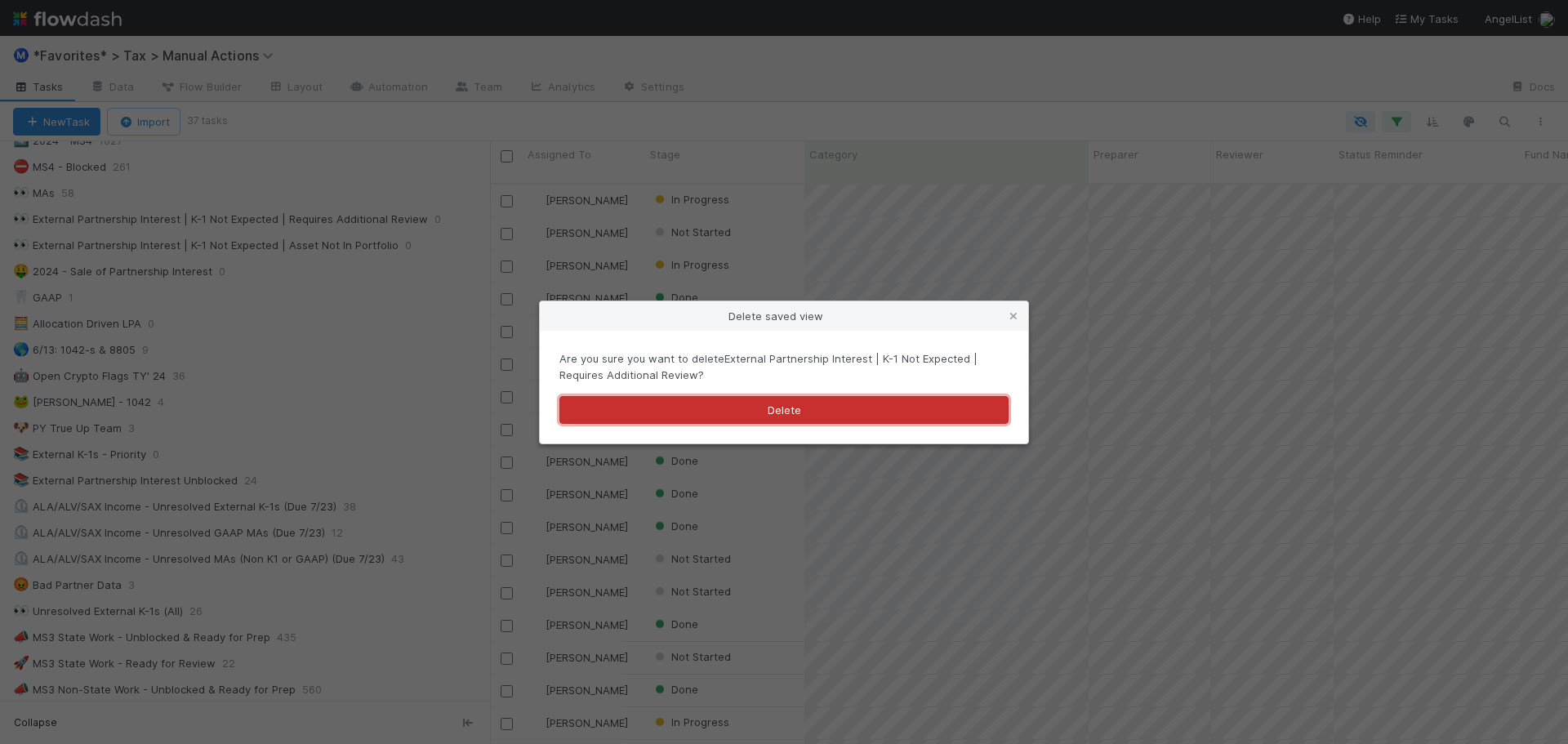
click at [815, 409] on button "Delete" at bounding box center [784, 410] width 449 height 27
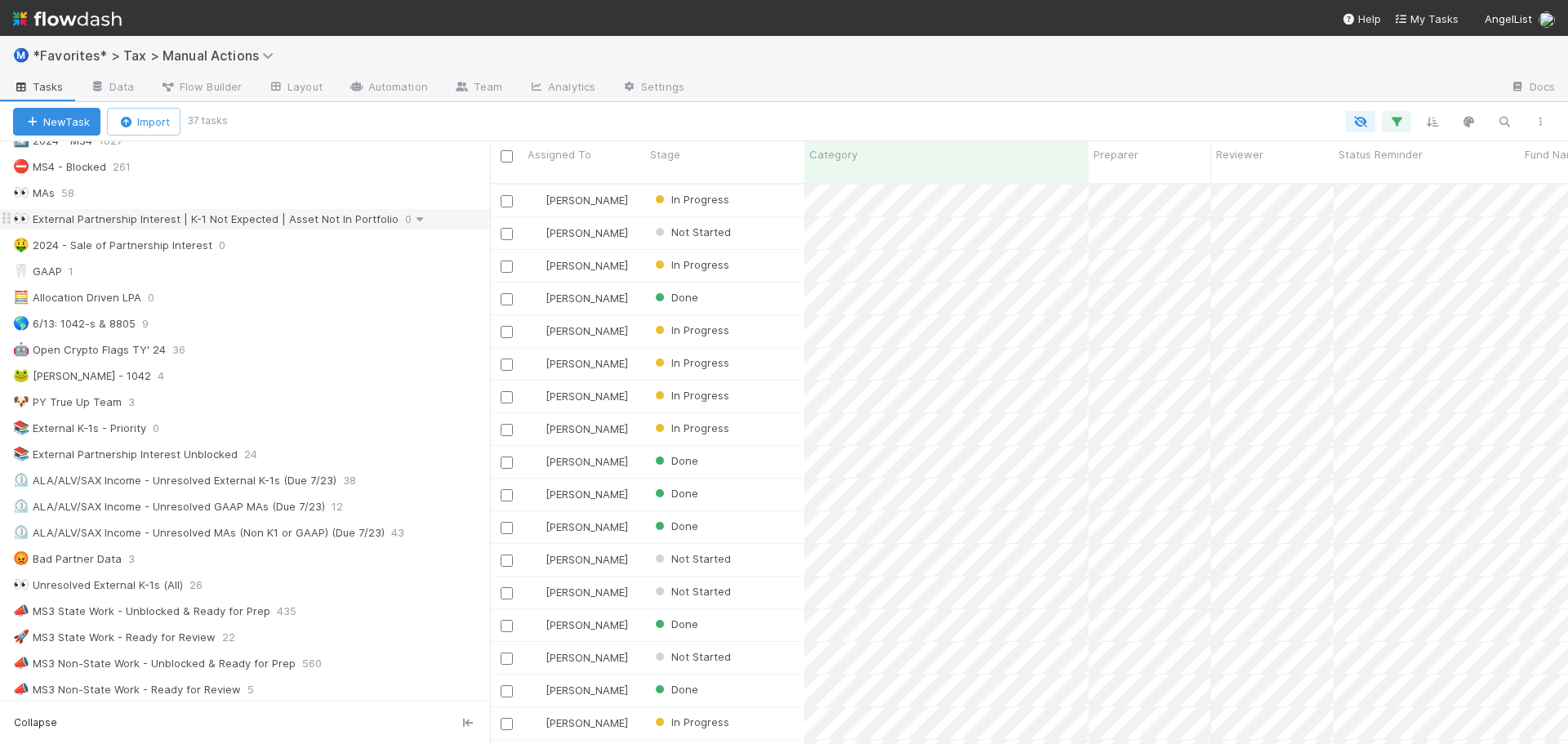
click at [412, 221] on icon at bounding box center [420, 220] width 16 height 11
click at [401, 342] on span "Delete this view" at bounding box center [384, 344] width 82 height 13
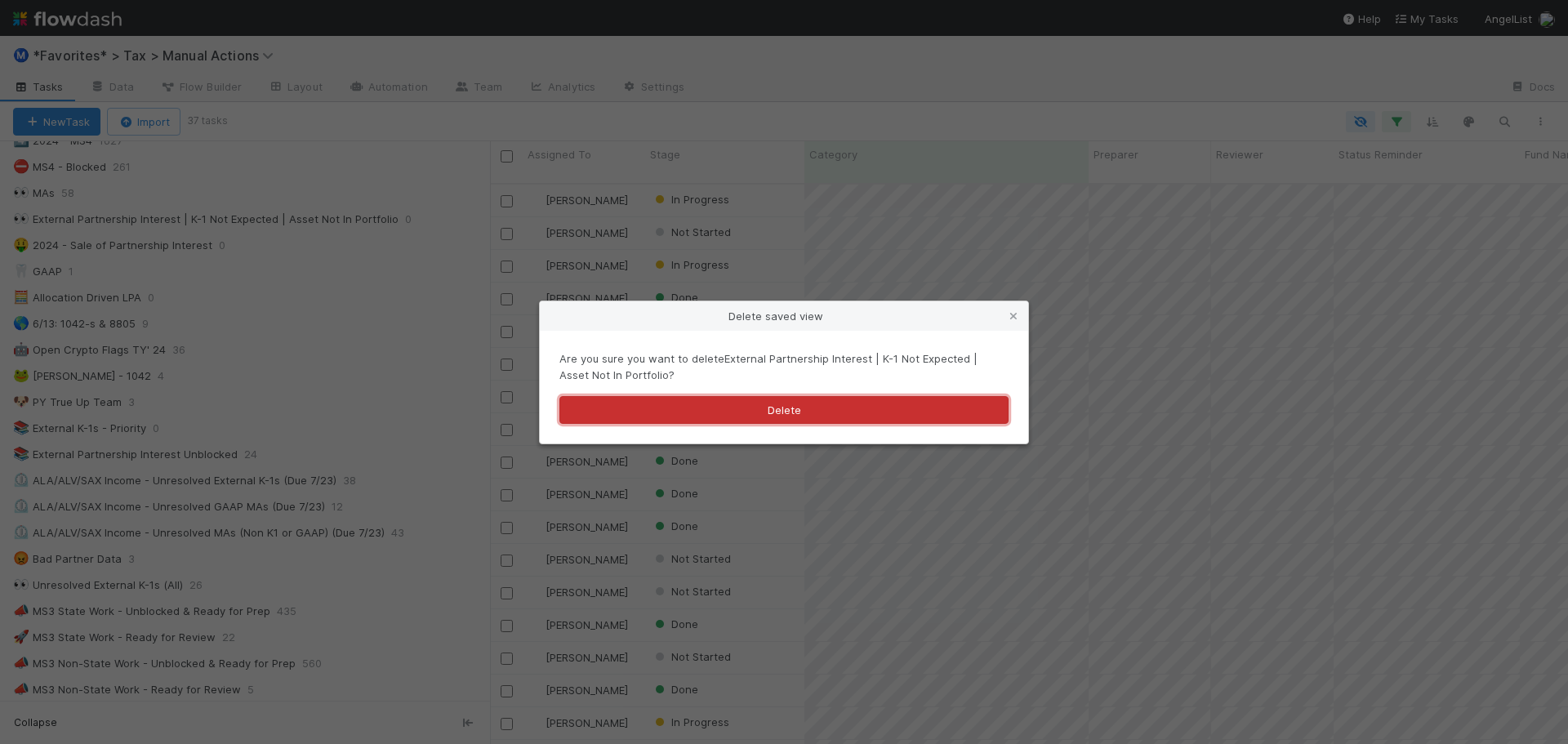
click at [678, 399] on button "Delete" at bounding box center [784, 410] width 449 height 27
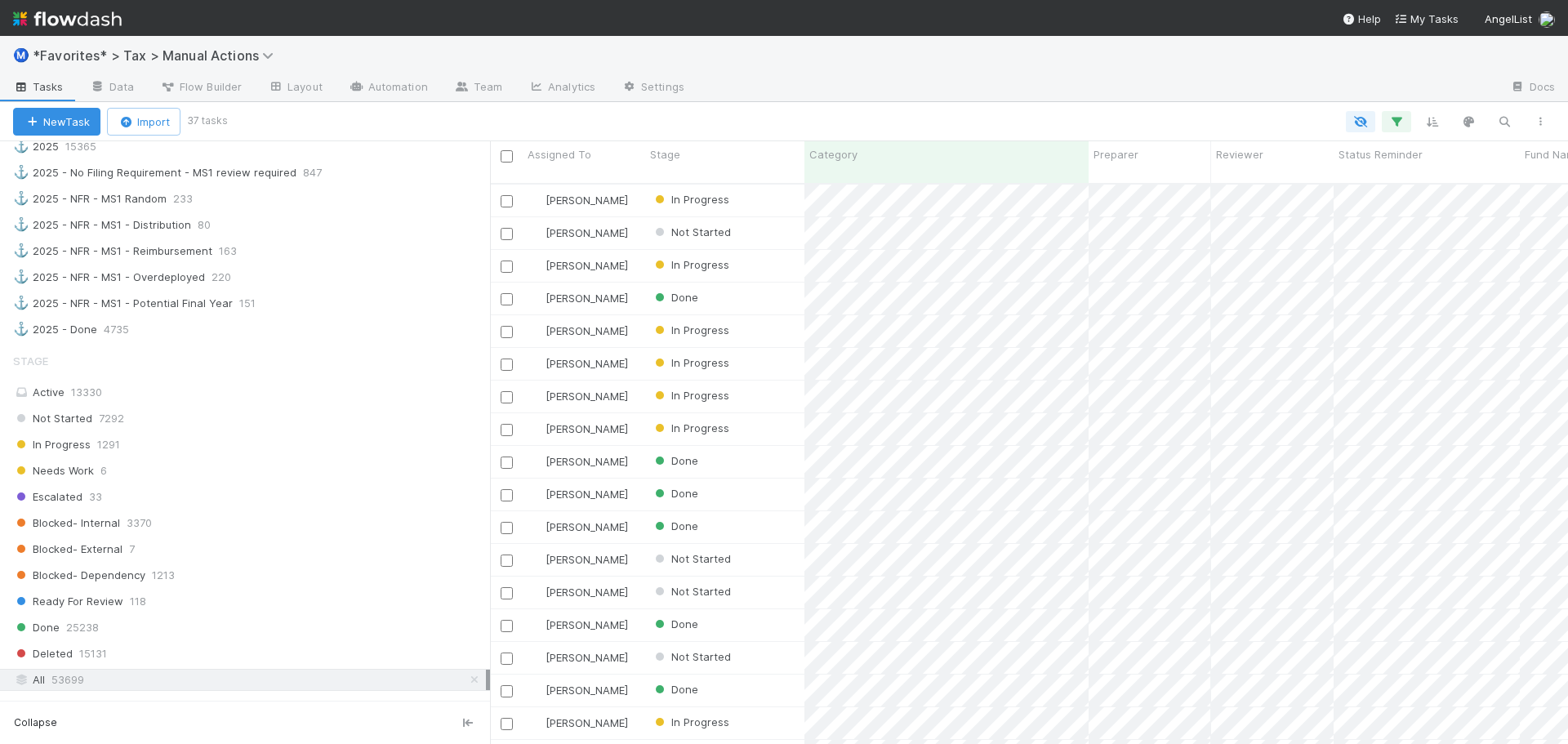
scroll to position [1552, 0]
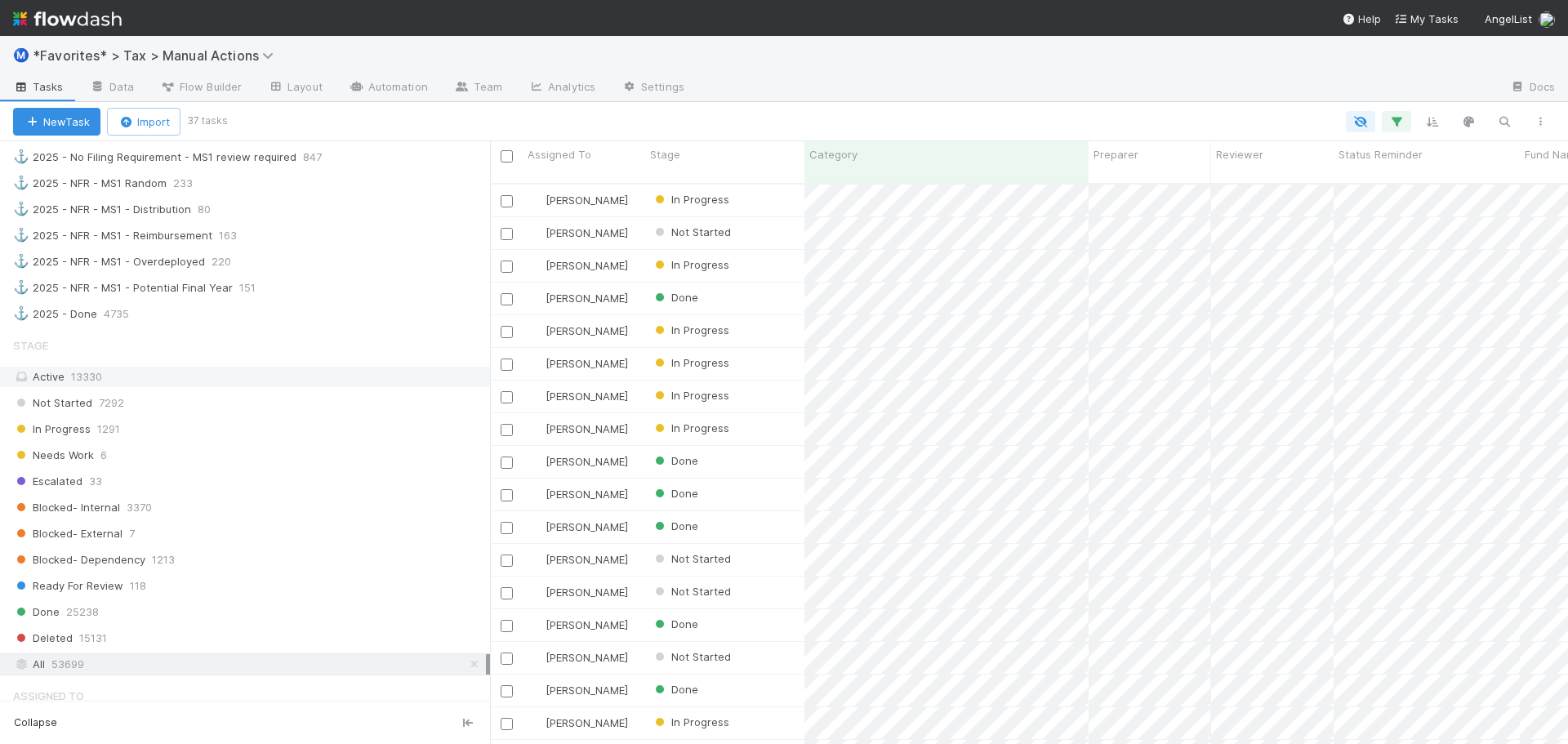
click at [204, 378] on div "Active 13330" at bounding box center [249, 377] width 473 height 20
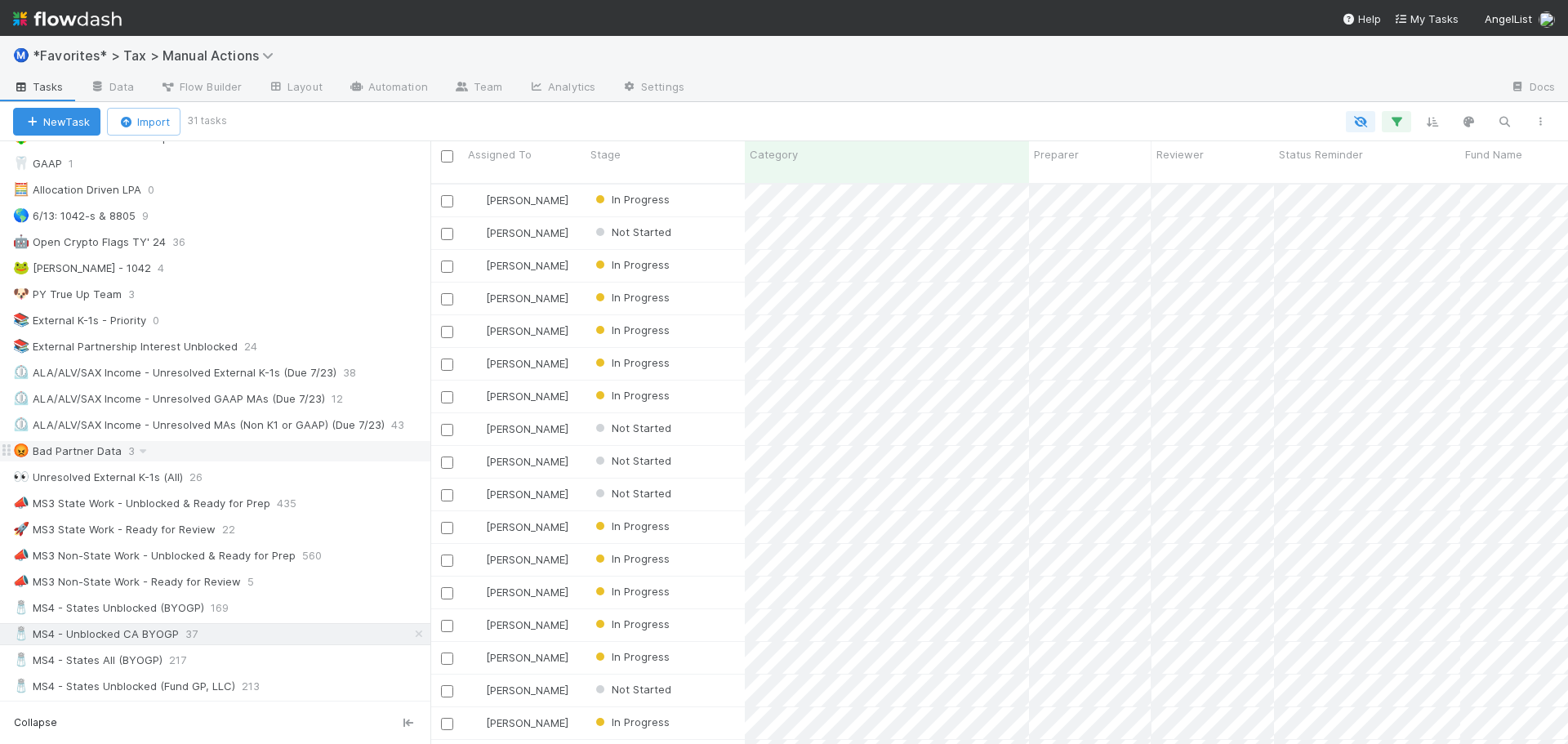
scroll to position [562, 1125]
drag, startPoint x: 492, startPoint y: 449, endPoint x: 431, endPoint y: 444, distance: 61.2
click at [431, 444] on div at bounding box center [431, 442] width 1 height 603
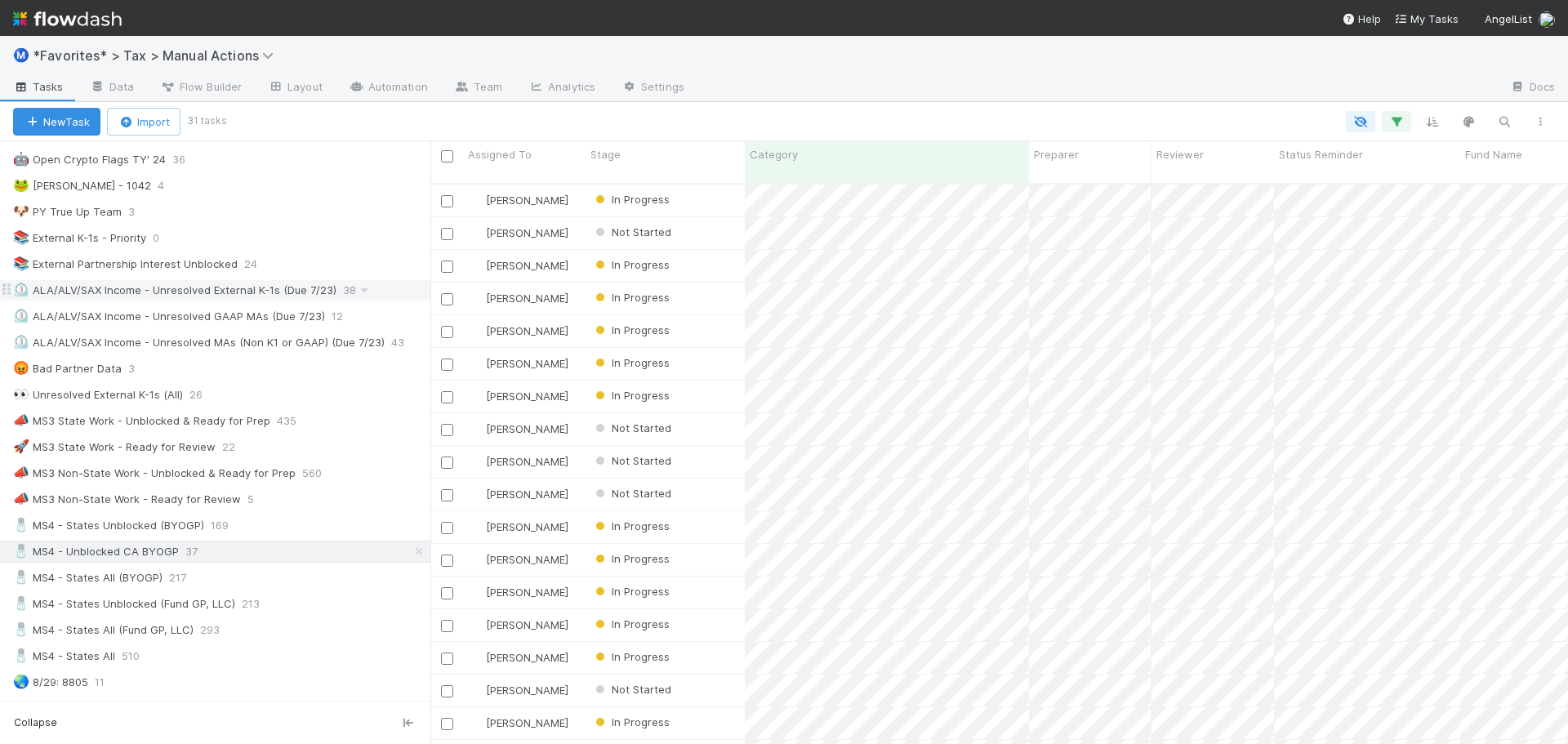
scroll to position [817, 0]
click at [272, 451] on div "🚀 MS3 State Work - Ready for Review 22" at bounding box center [221, 448] width 417 height 20
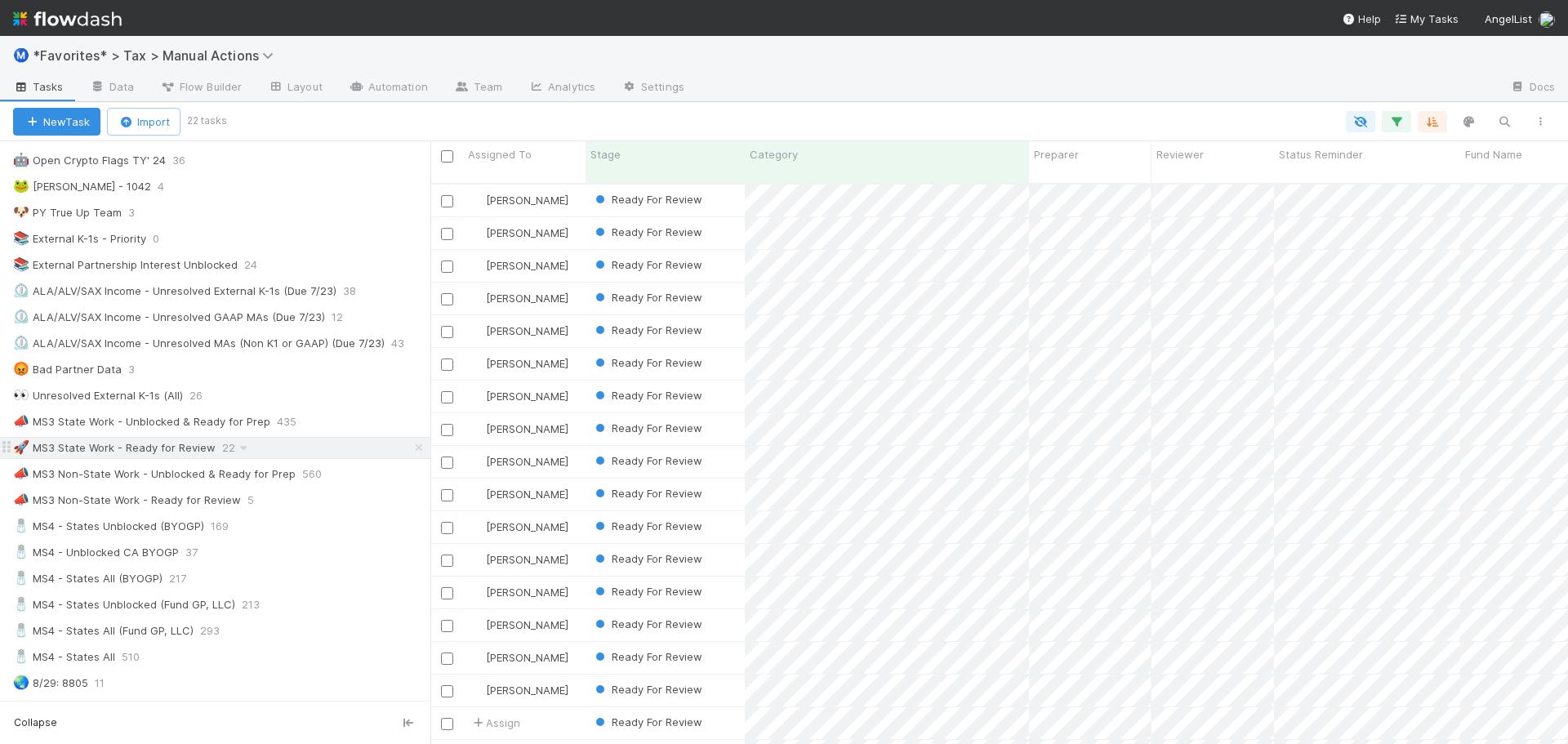
scroll to position [562, 1125]
click at [334, 427] on div "📣 MS3 State Work - Unblocked & Ready for Prep 435" at bounding box center [221, 422] width 417 height 20
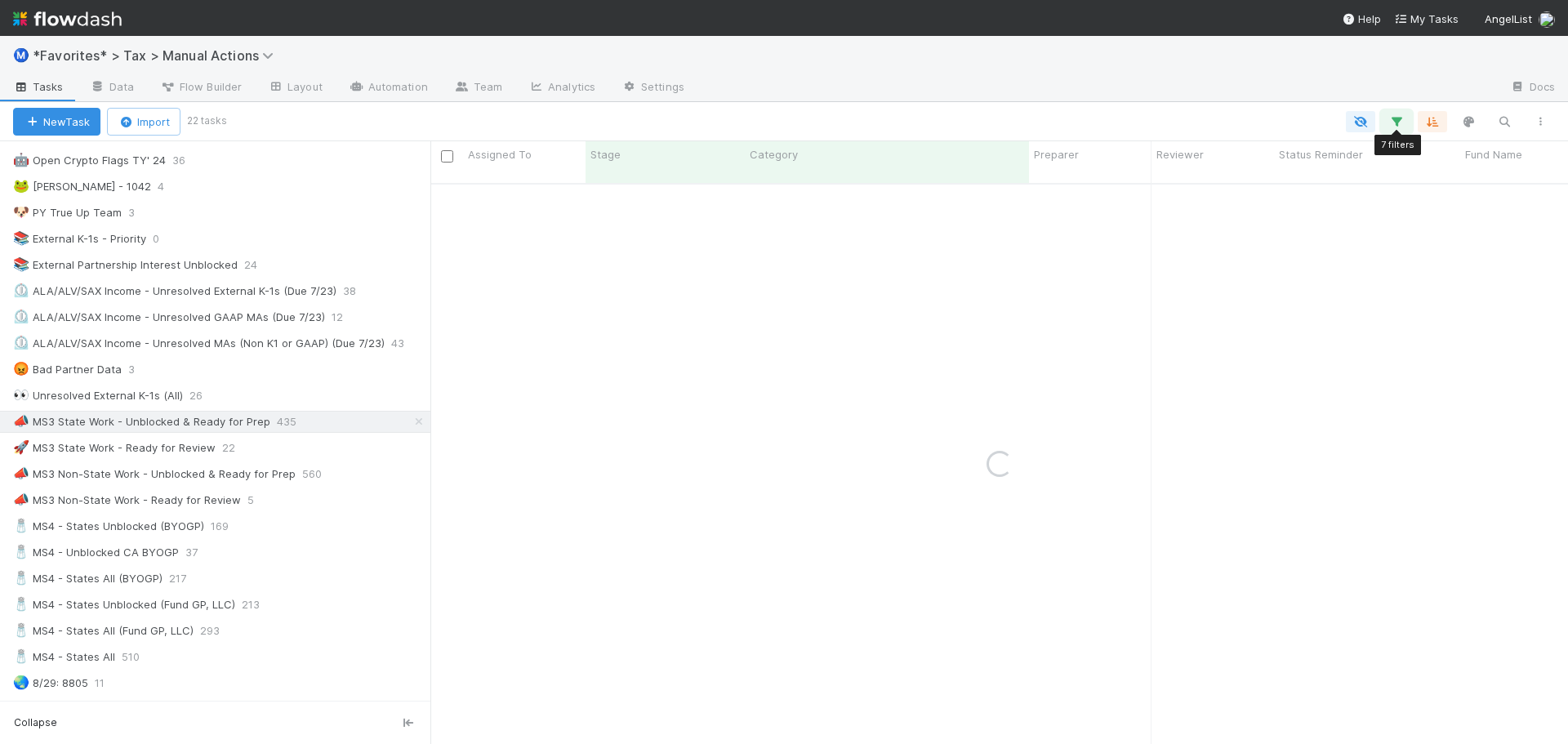
click at [1394, 124] on icon "button" at bounding box center [1397, 122] width 16 height 15
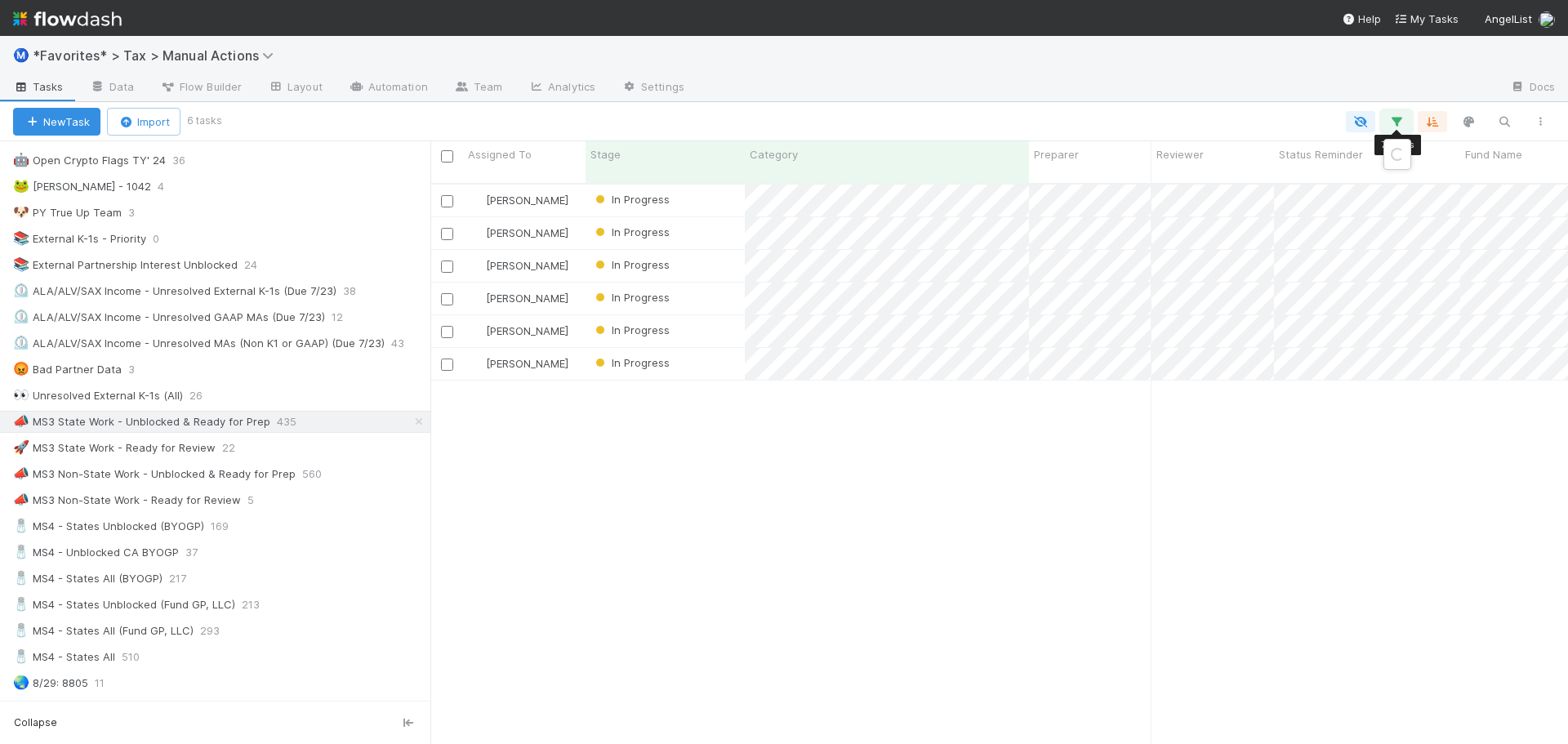
scroll to position [562, 1125]
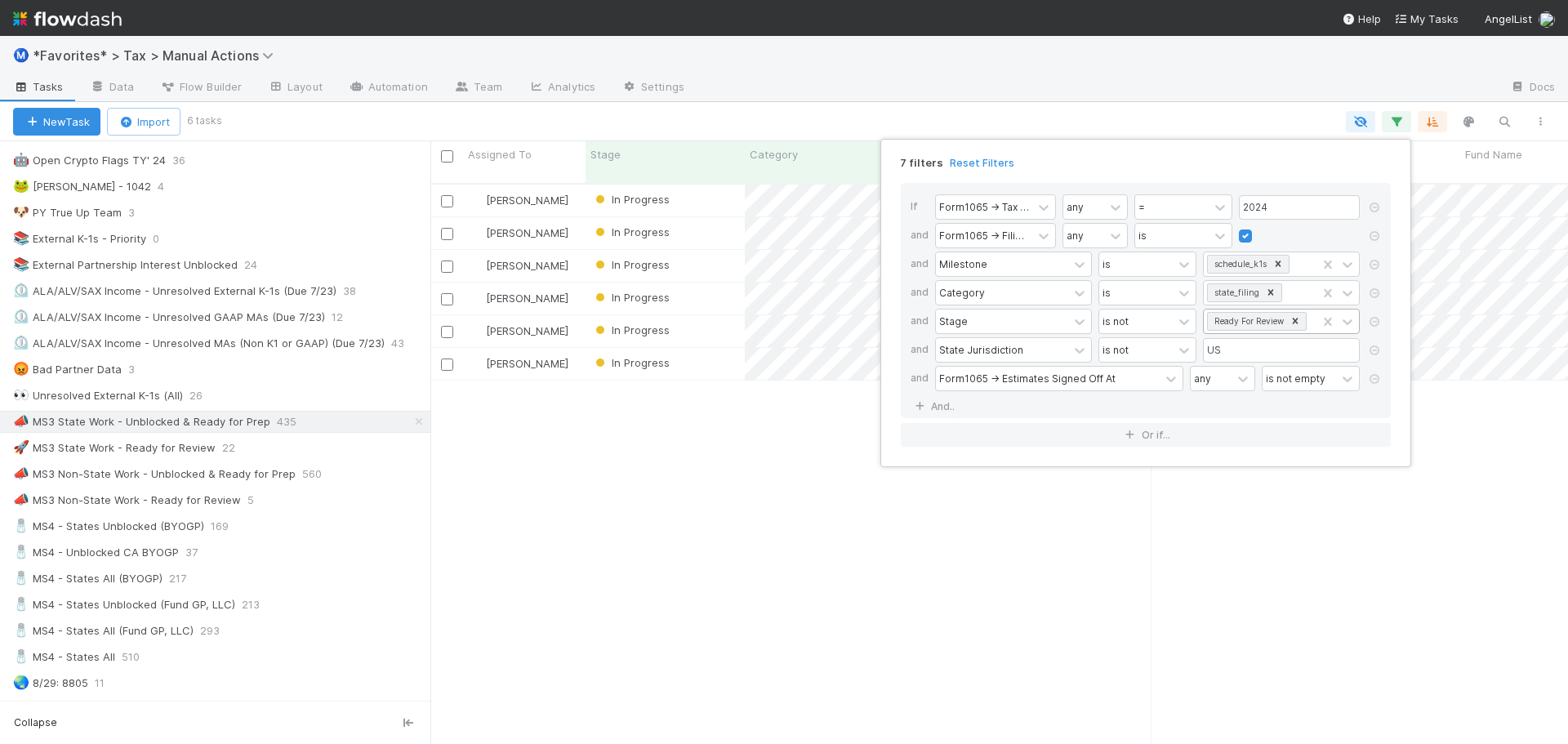
click at [1316, 318] on div at bounding box center [1337, 321] width 42 height 24
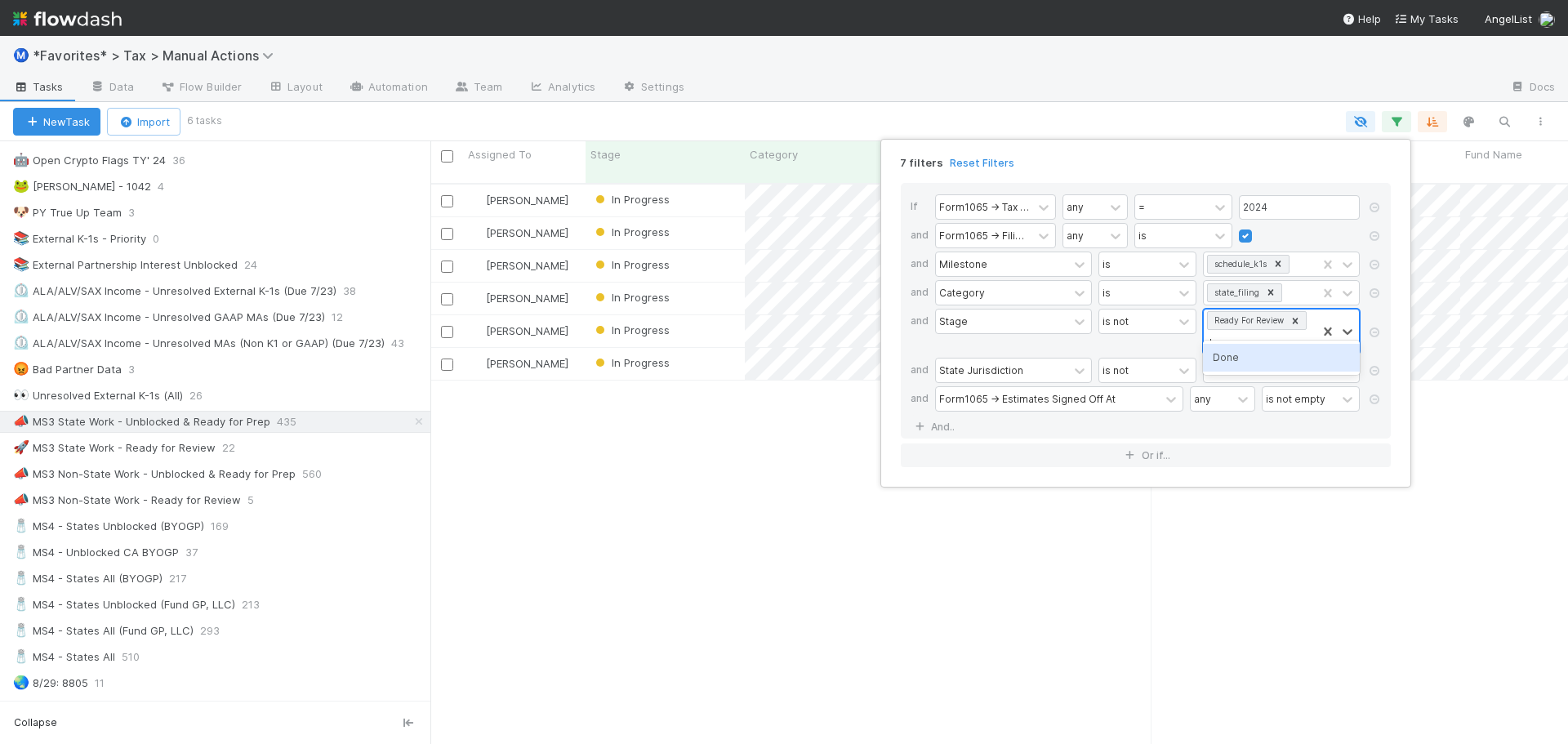
type input "done"
click at [1288, 383] on div "Done" at bounding box center [1281, 378] width 156 height 27
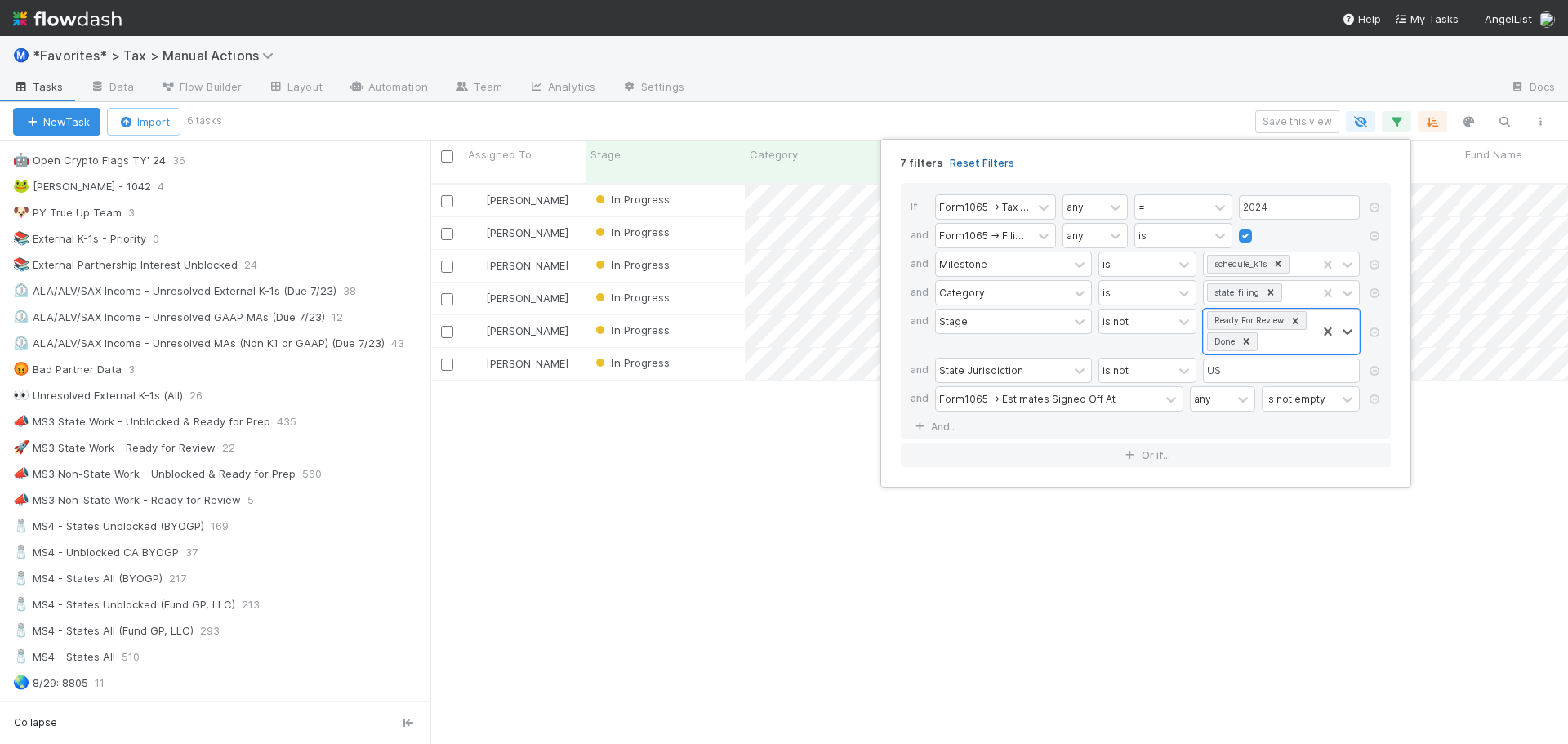
scroll to position [562, 1125]
click at [1316, 124] on div "7 filters Reset Filters If Form1065 -> Tax Year any = 2024 and Form1065 -> Fili…" at bounding box center [784, 372] width 1568 height 744
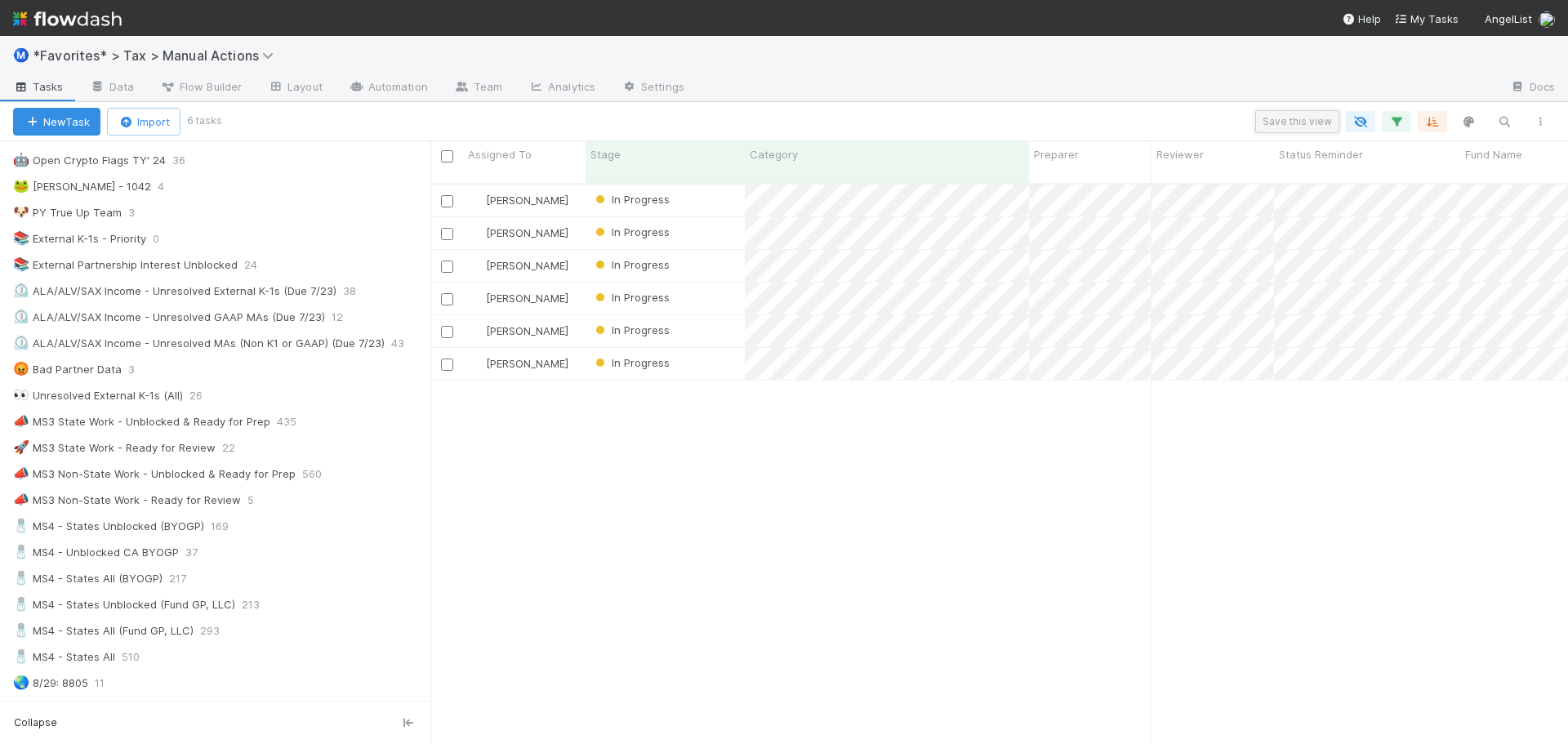
click at [1315, 124] on button "Save this view" at bounding box center [1297, 122] width 84 height 23
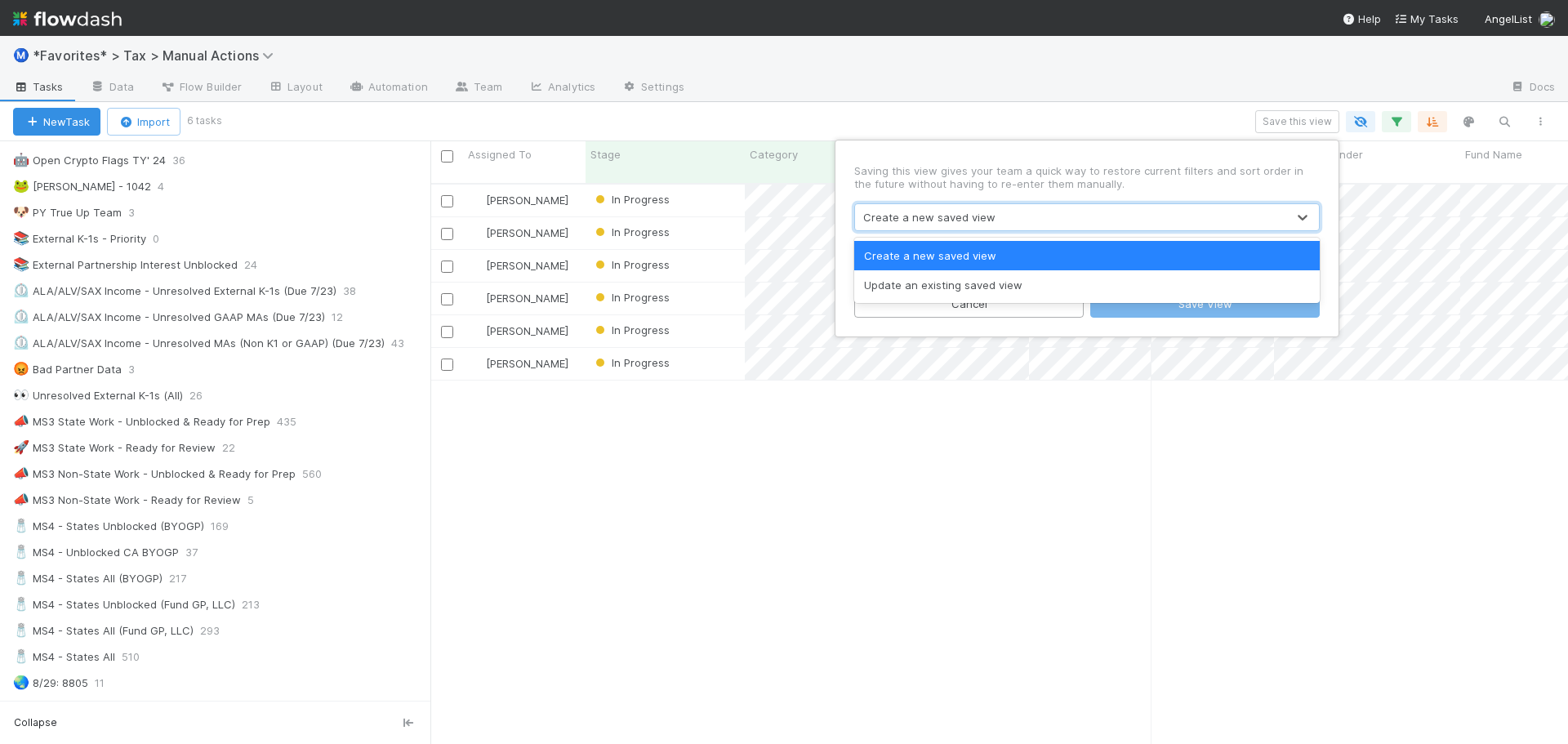
click at [984, 221] on div "Create a new saved view" at bounding box center [929, 218] width 133 height 16
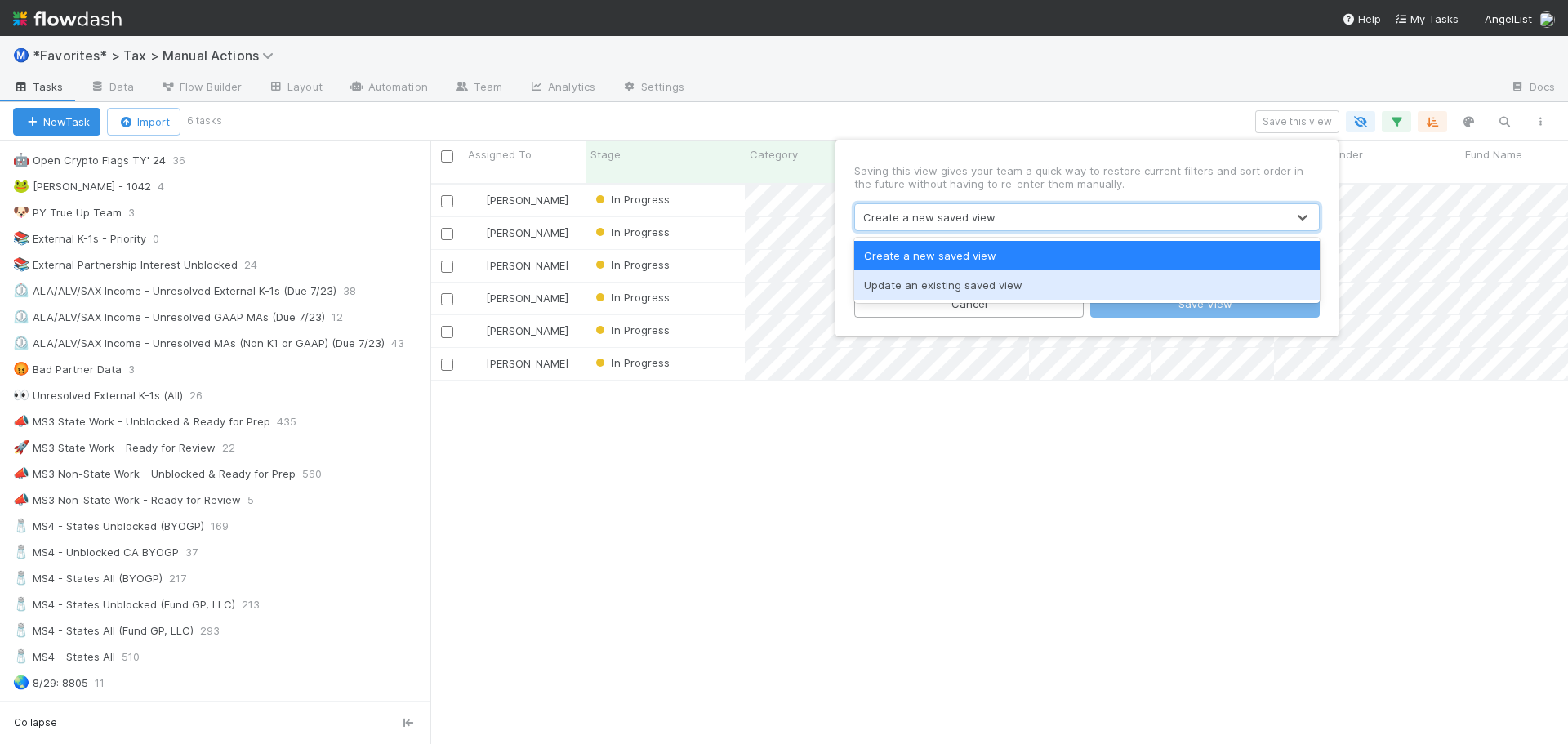
click at [967, 280] on div "Update an existing saved view" at bounding box center [1087, 286] width 466 height 29
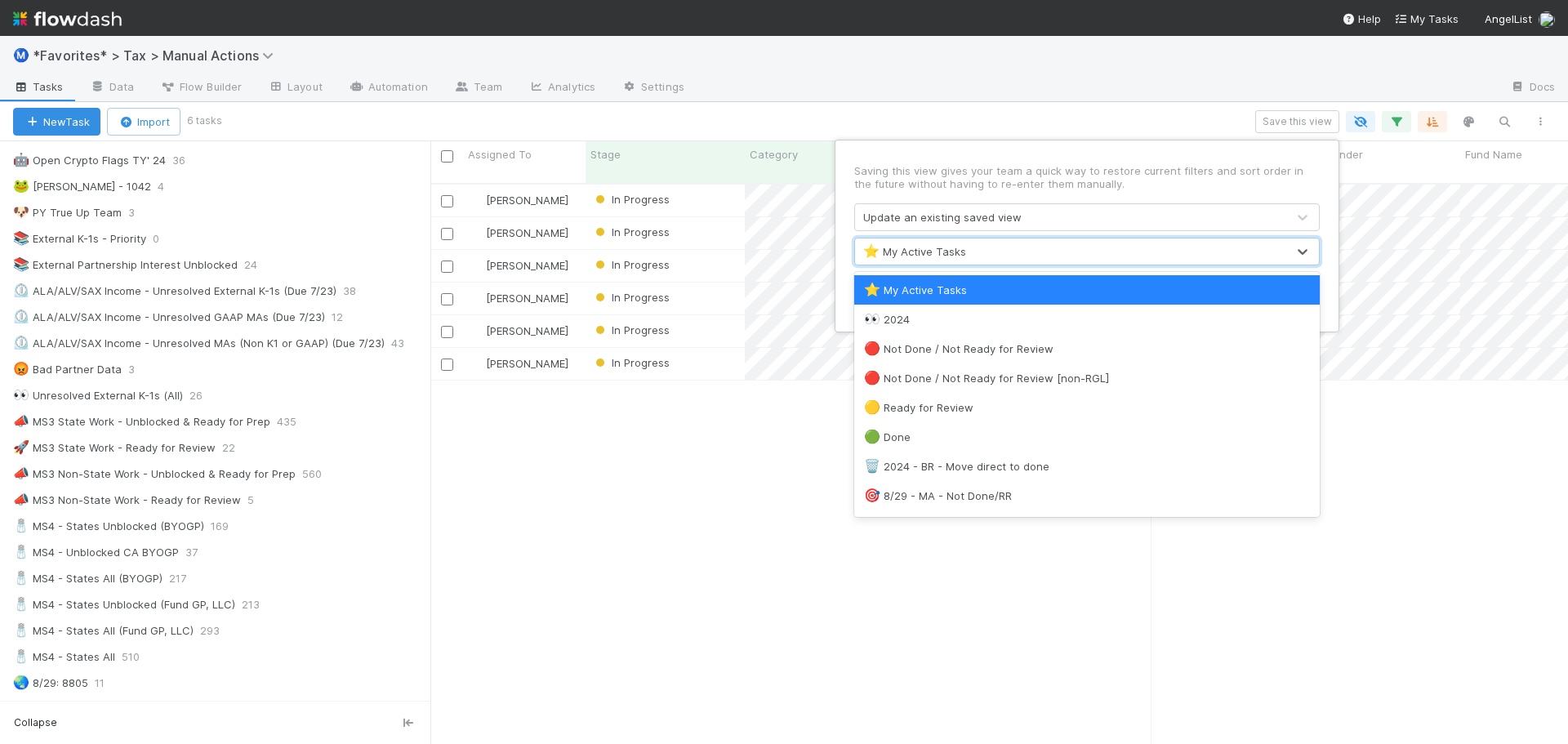
click at [980, 258] on div "⭐ My Active Tasks" at bounding box center [1070, 252] width 431 height 27
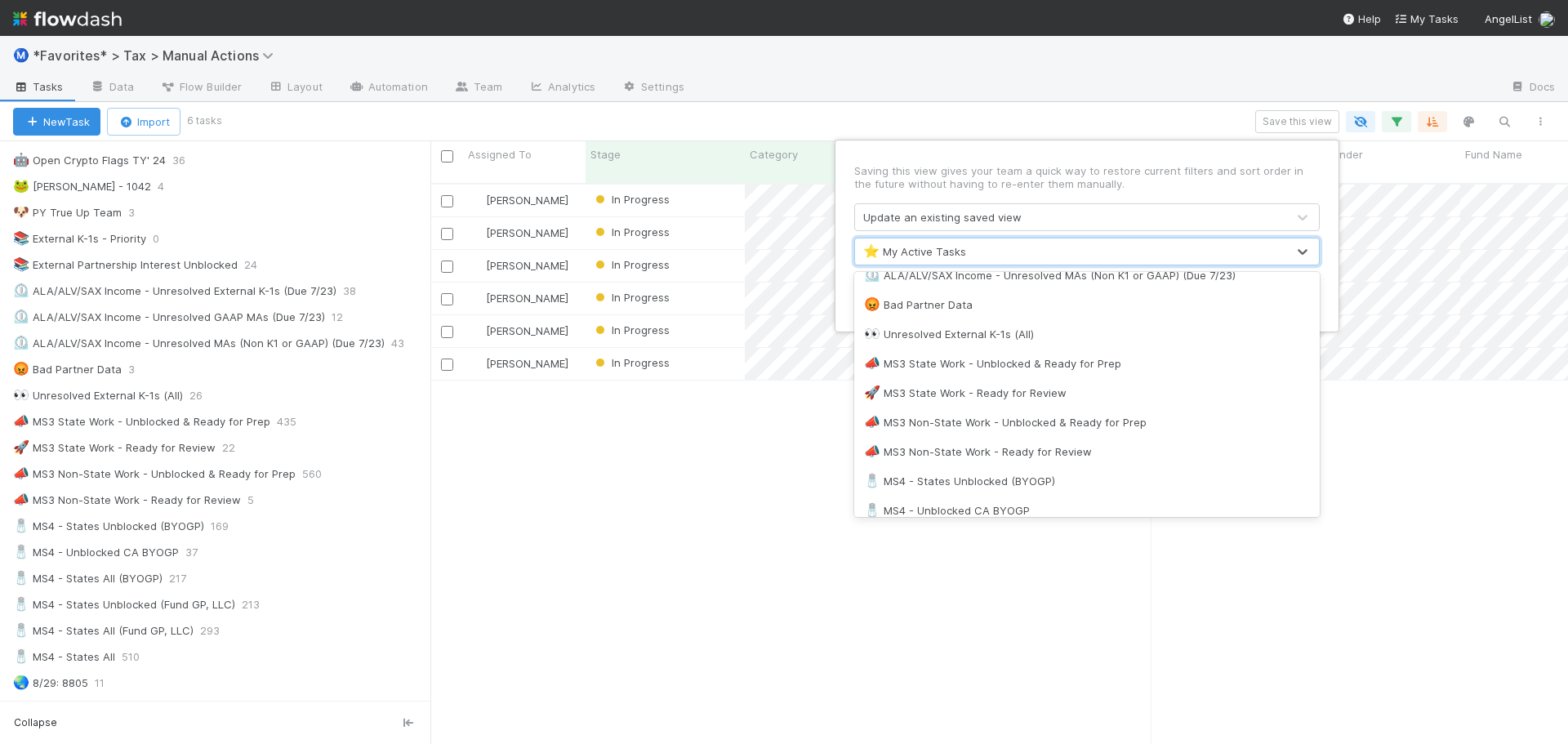
scroll to position [1102, 0]
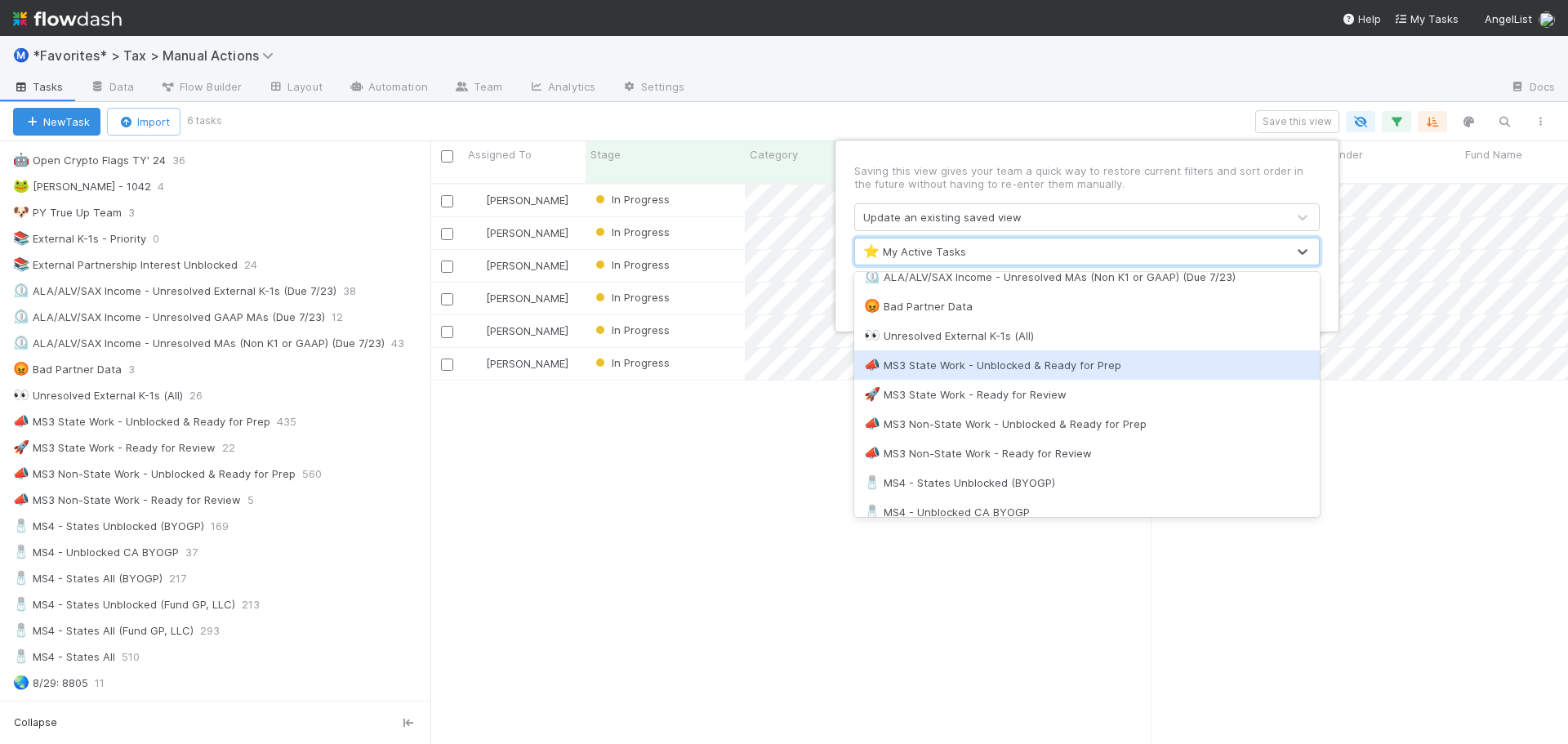
click at [1090, 375] on div "📣 MS3 State Work - Unblocked & Ready for Prep" at bounding box center [1087, 365] width 466 height 29
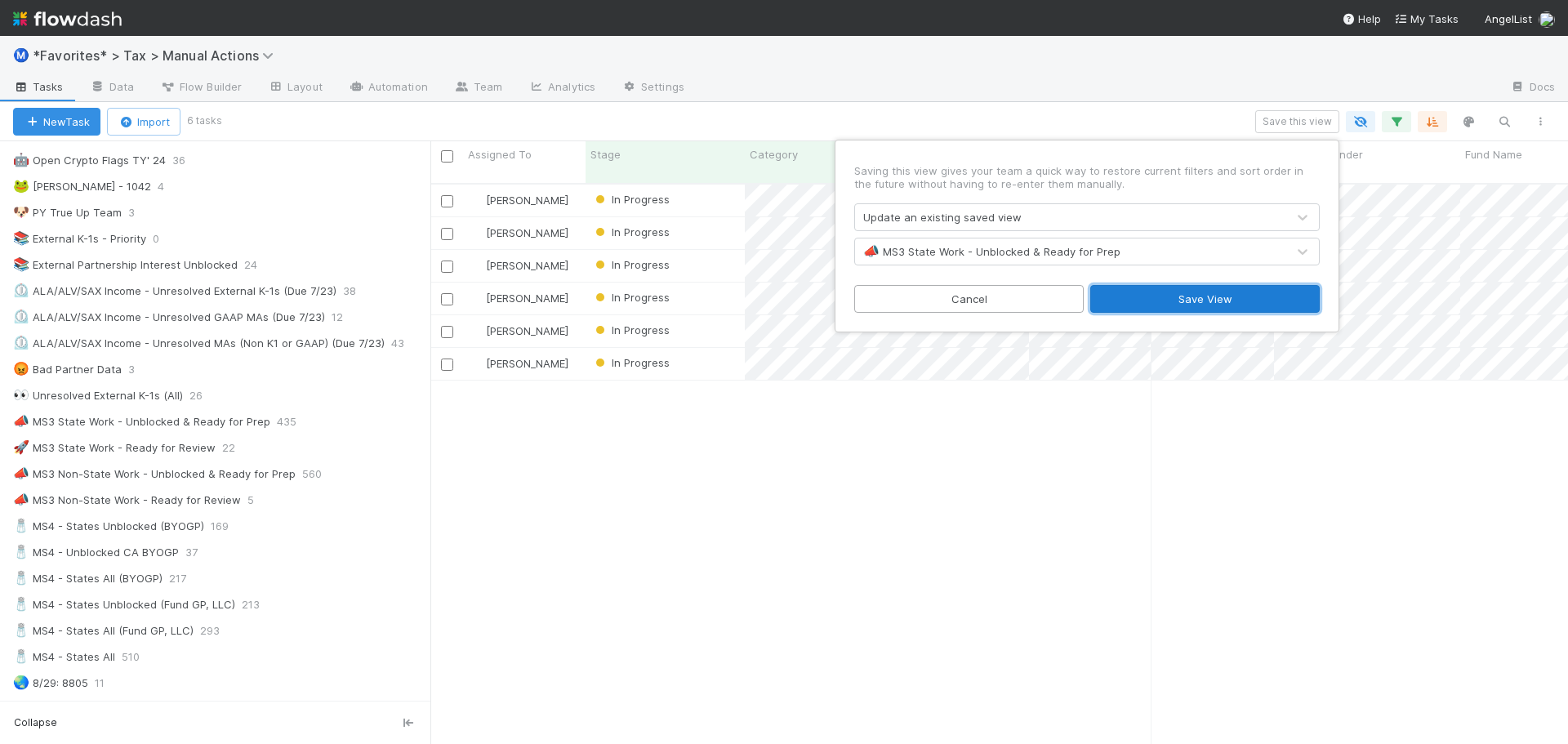
click at [1178, 305] on button "Save View" at bounding box center [1205, 299] width 230 height 27
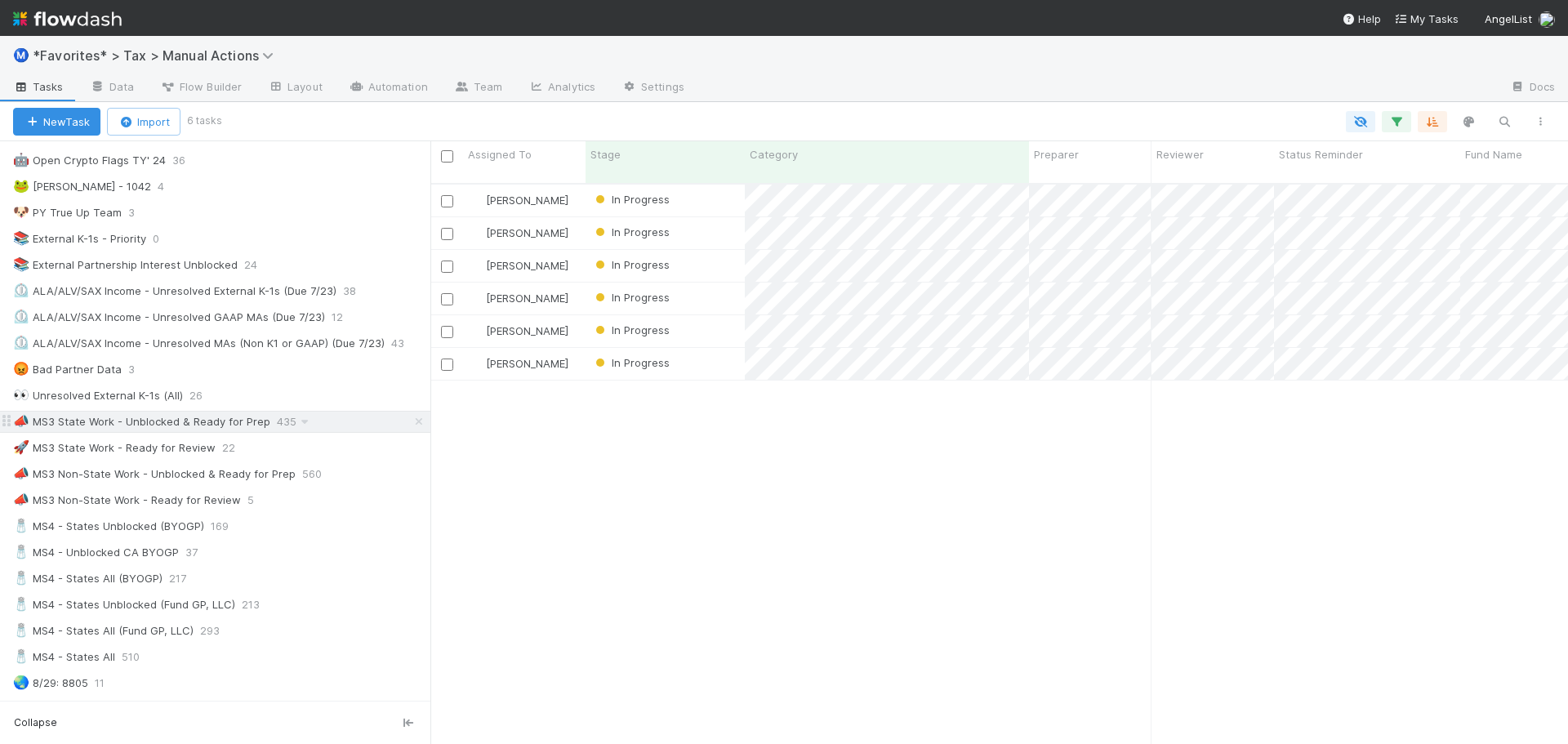
click at [330, 428] on div "📣 MS3 State Work - Unblocked & Ready for Prep 435" at bounding box center [221, 422] width 417 height 20
click at [313, 447] on div "🚀 MS3 State Work - Ready for Review 22" at bounding box center [221, 448] width 417 height 20
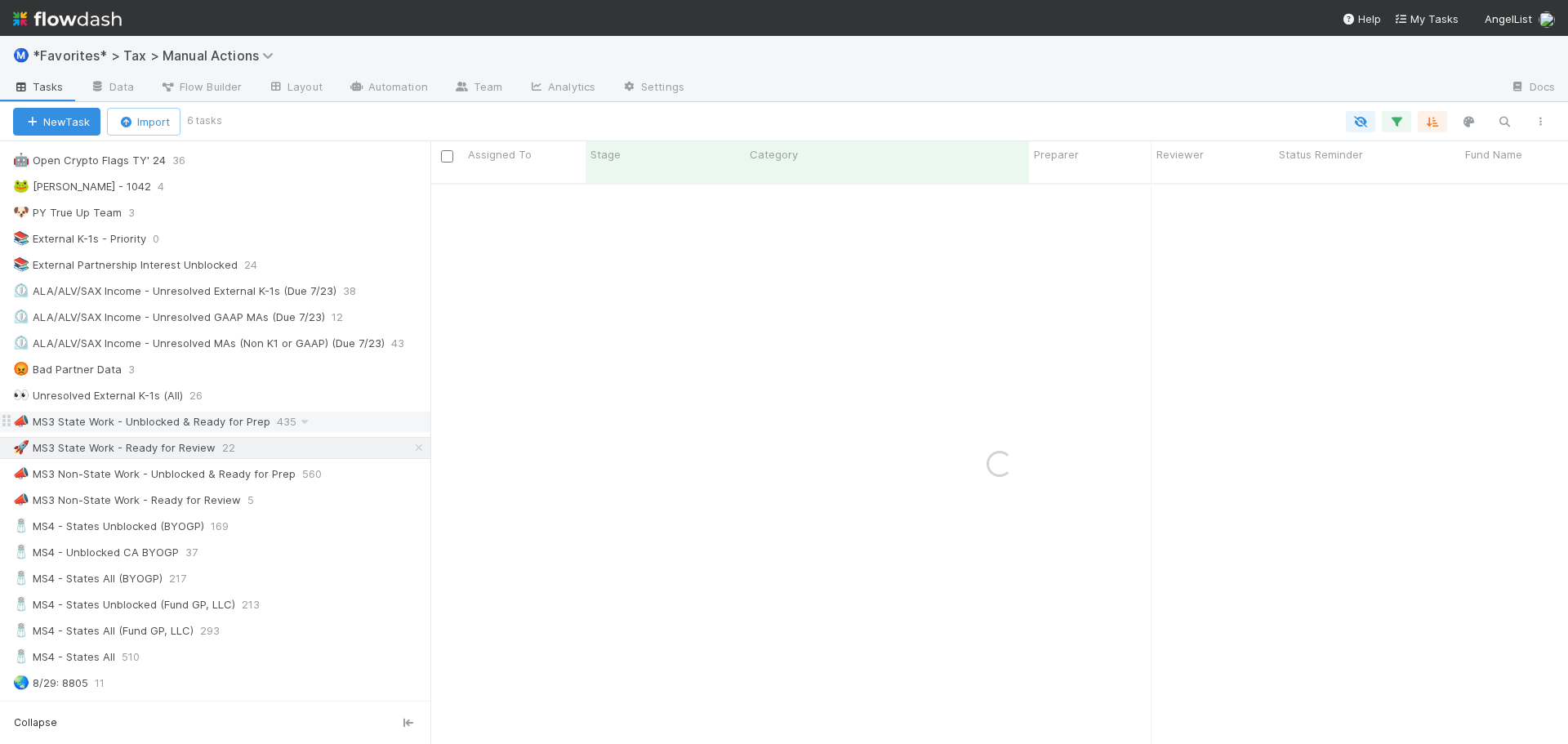
click at [321, 427] on div "📣 MS3 State Work - Unblocked & Ready for Prep 435" at bounding box center [221, 422] width 417 height 20
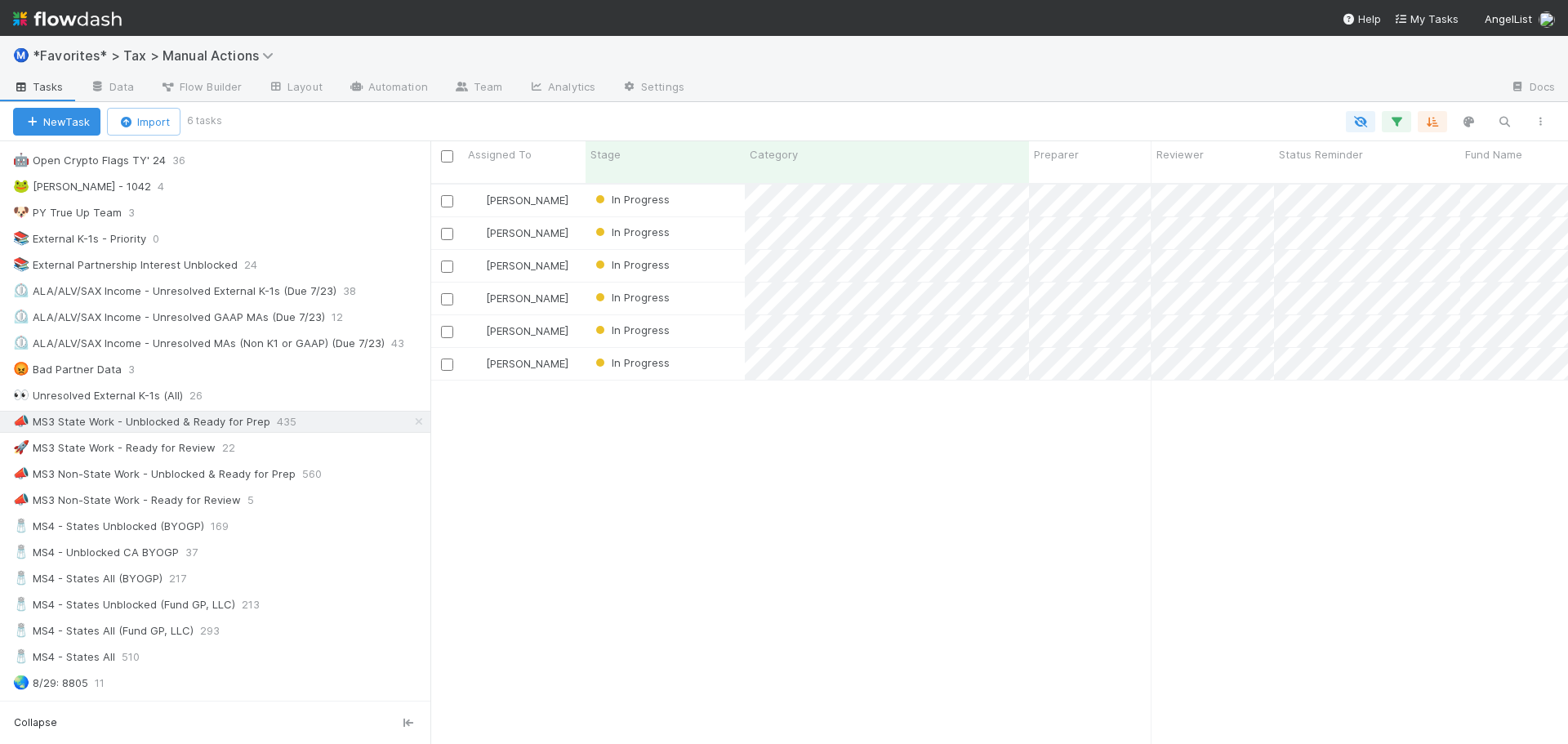
scroll to position [562, 1125]
click at [1401, 124] on icon "button" at bounding box center [1397, 122] width 16 height 15
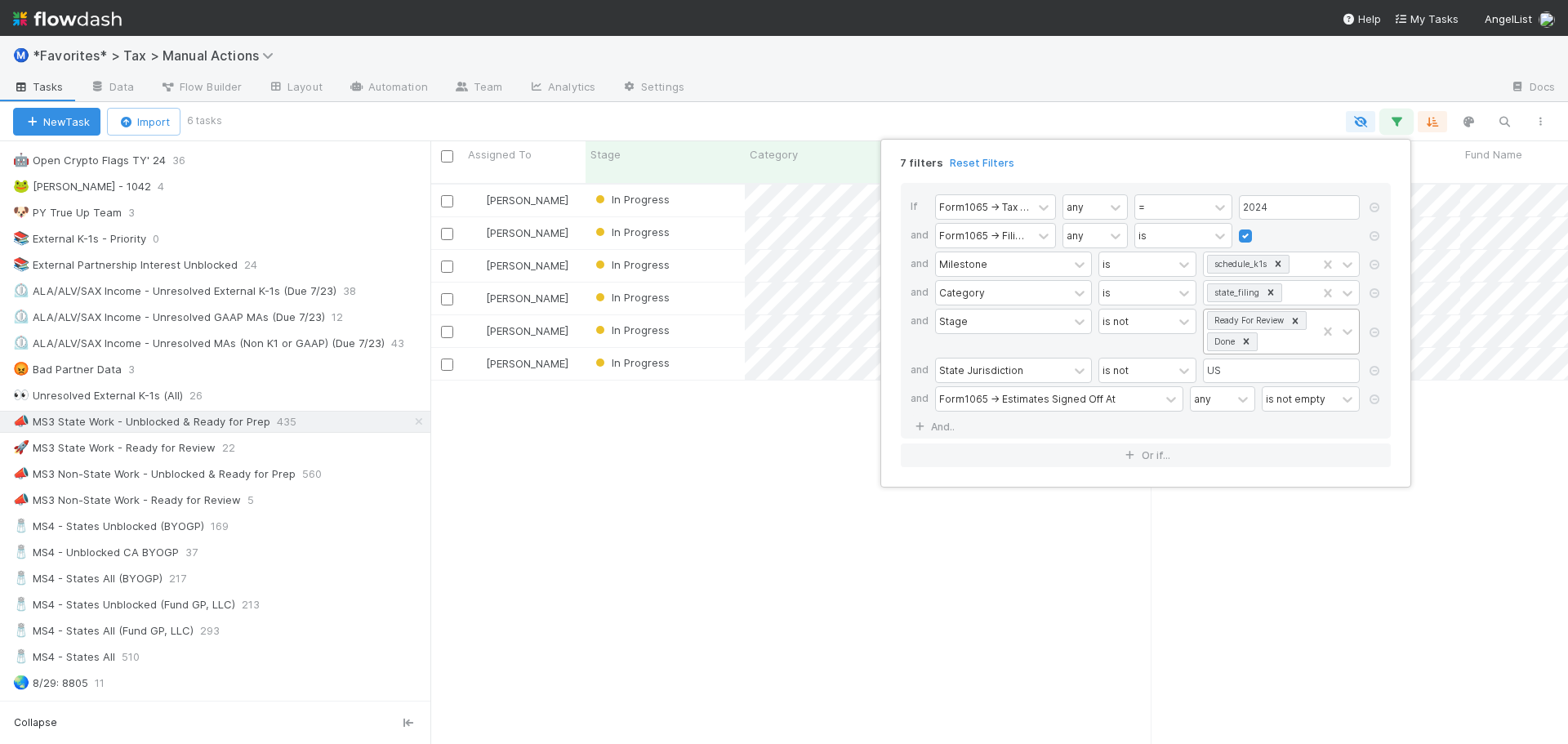
click at [1246, 343] on icon at bounding box center [1246, 341] width 12 height 12
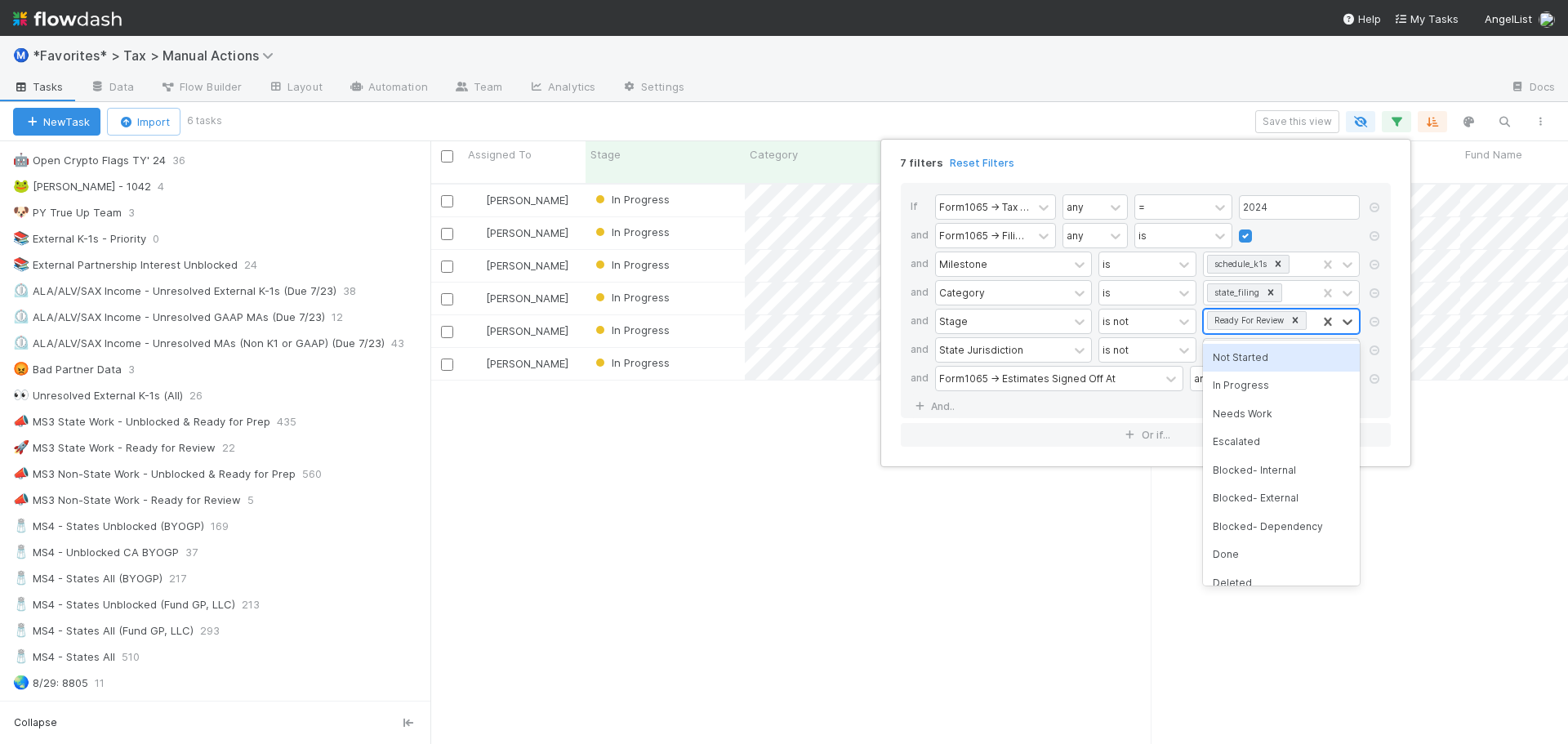
scroll to position [562, 1125]
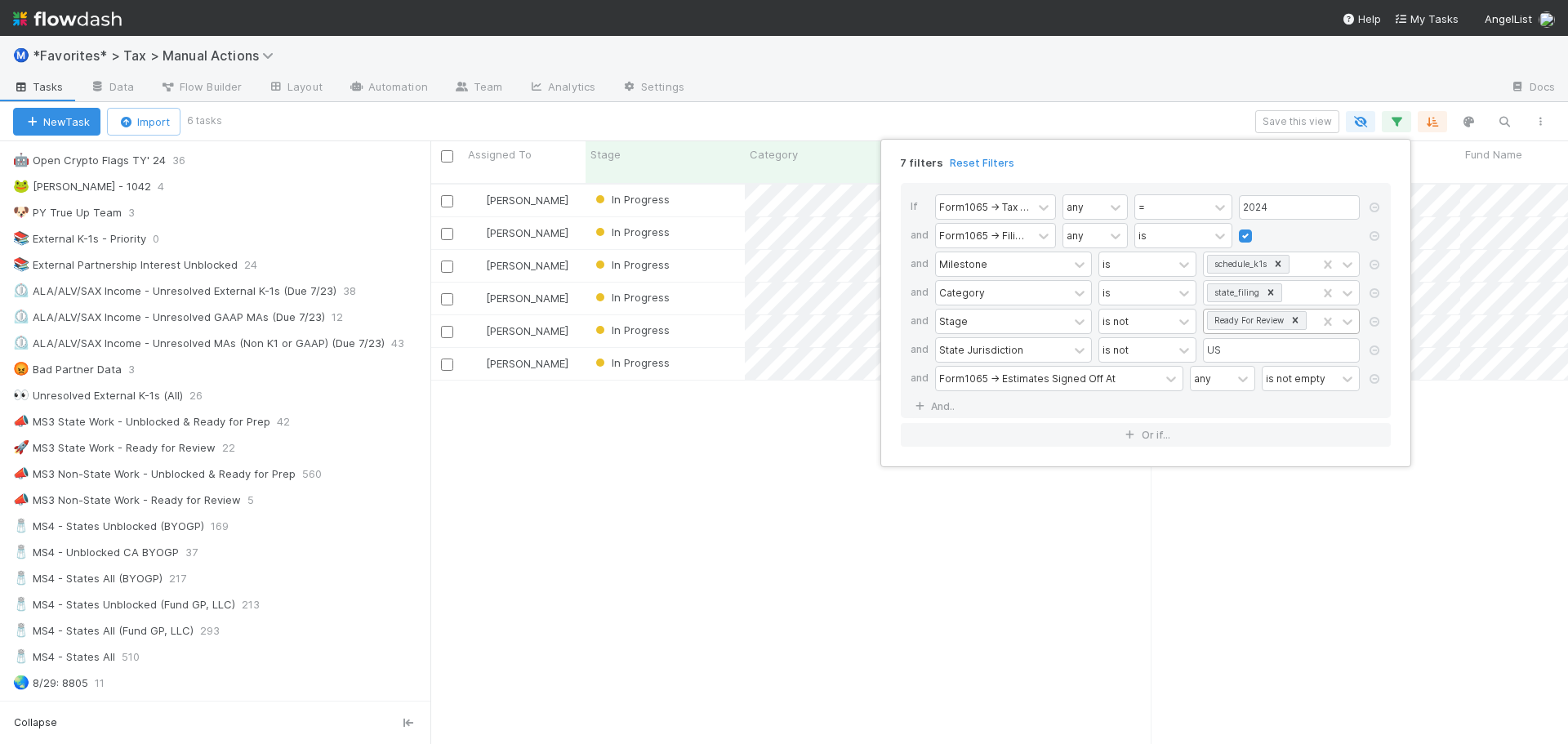
click at [1191, 127] on div "7 filters Reset Filters If Form1065 -> Tax Year any = 2024 and Form1065 -> Fili…" at bounding box center [784, 372] width 1568 height 744
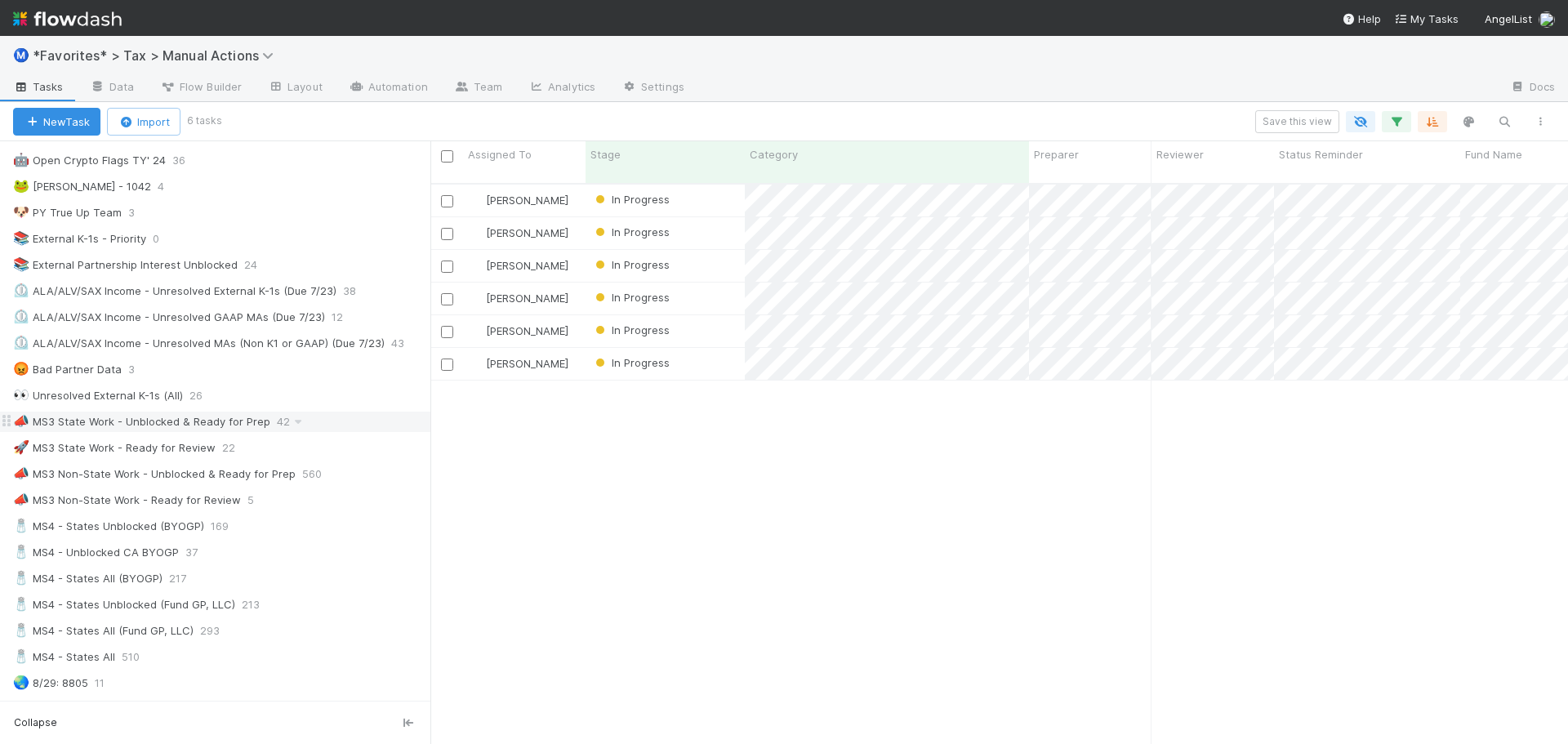
click at [326, 418] on div "📣 MS3 State Work - Unblocked & Ready for Prep 42" at bounding box center [221, 422] width 417 height 20
click at [295, 446] on div "🚀 MS3 State Work - Ready for Review 22" at bounding box center [221, 448] width 417 height 20
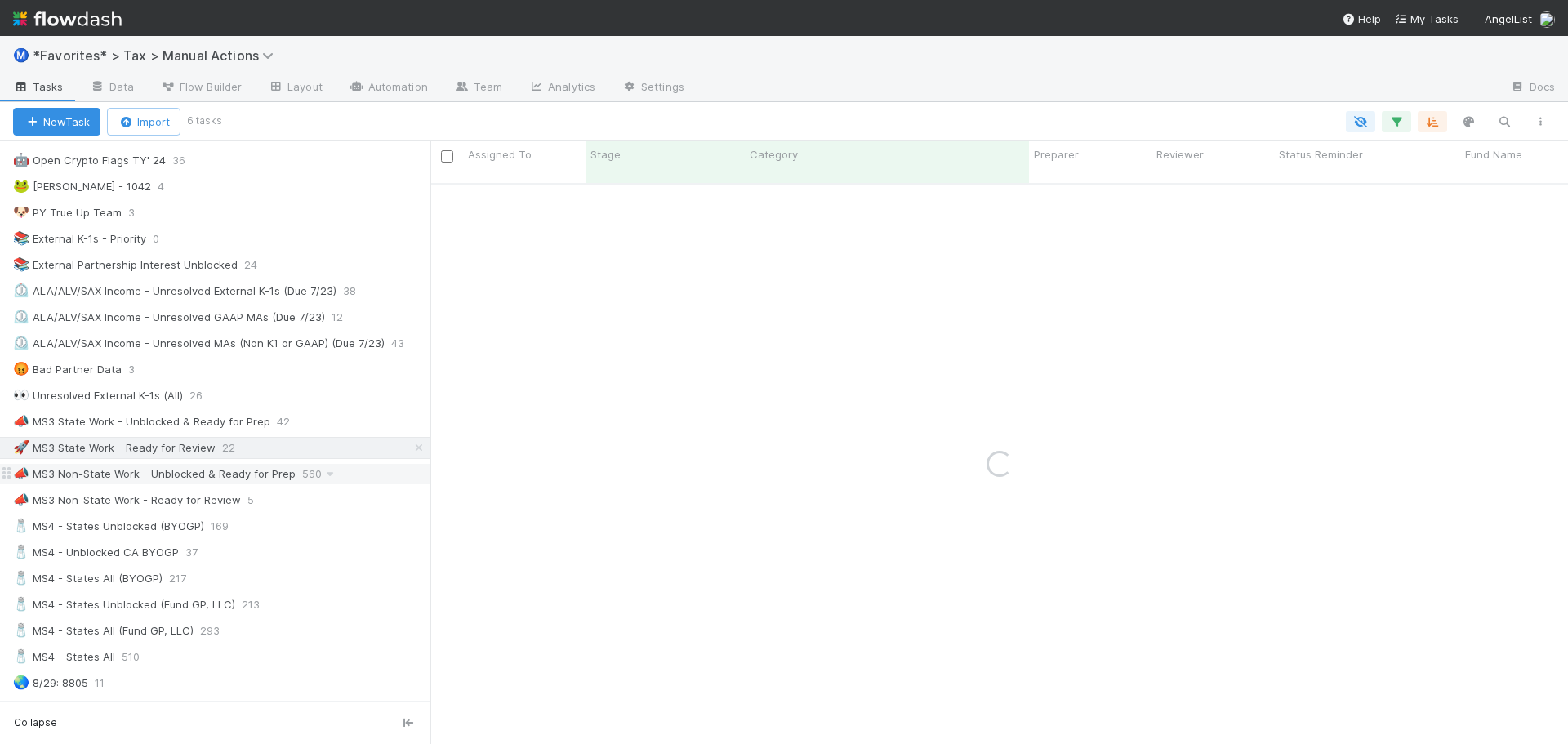
click at [355, 477] on div "📣 MS3 Non-State Work - Unblocked & Ready for Prep 560" at bounding box center [221, 474] width 417 height 20
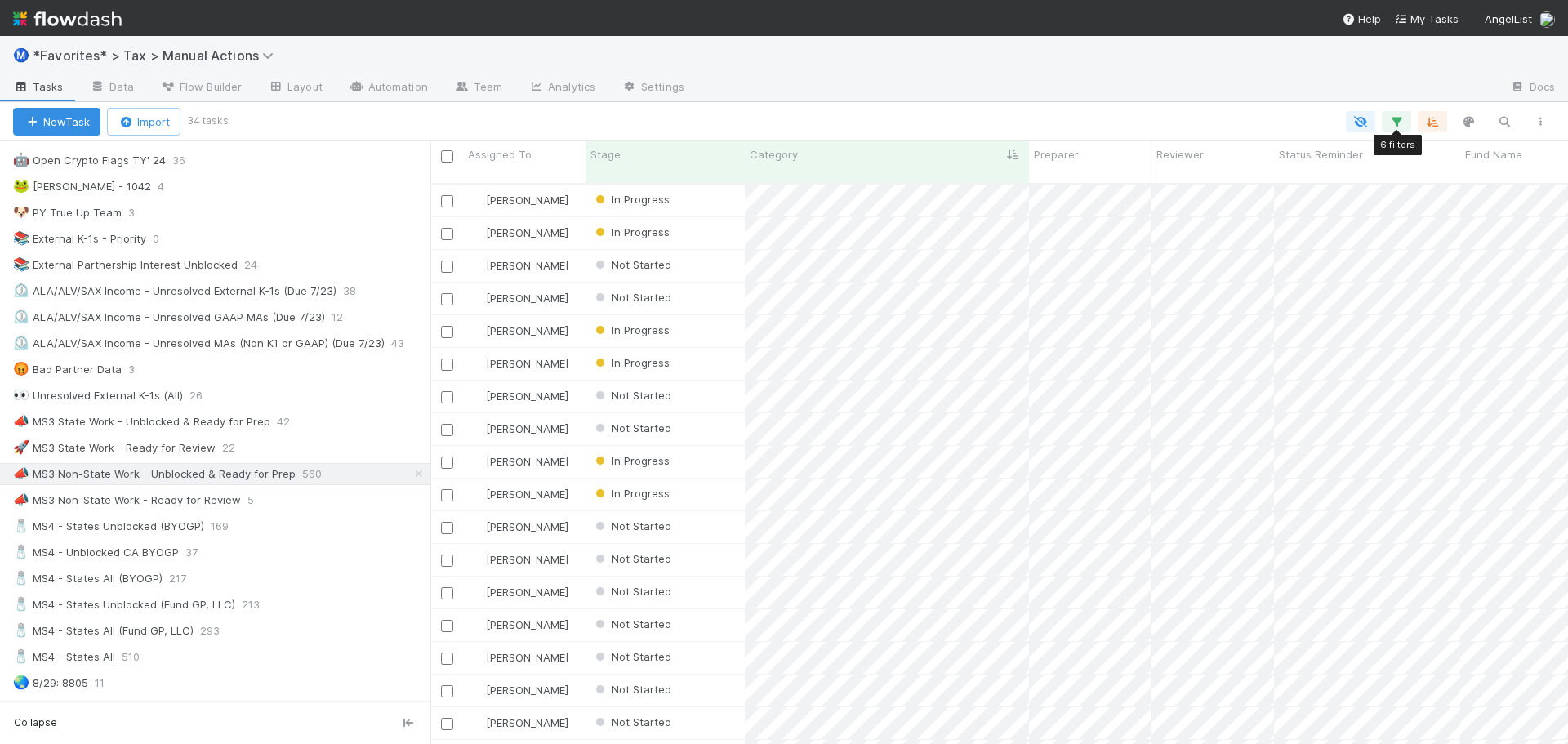
scroll to position [562, 1125]
click at [1396, 124] on icon "button" at bounding box center [1397, 122] width 16 height 15
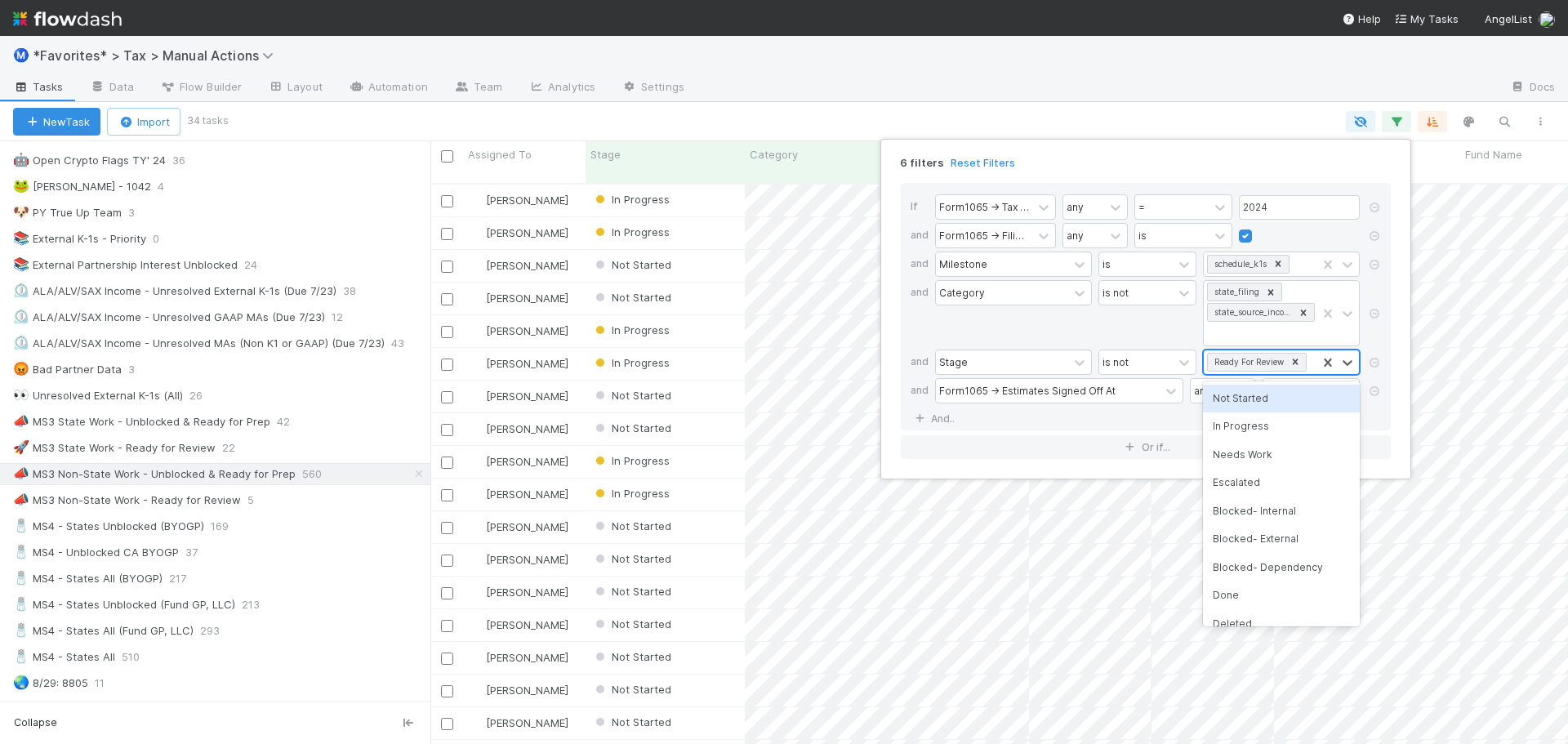
click at [1310, 362] on input "text" at bounding box center [1309, 362] width 2 height 25
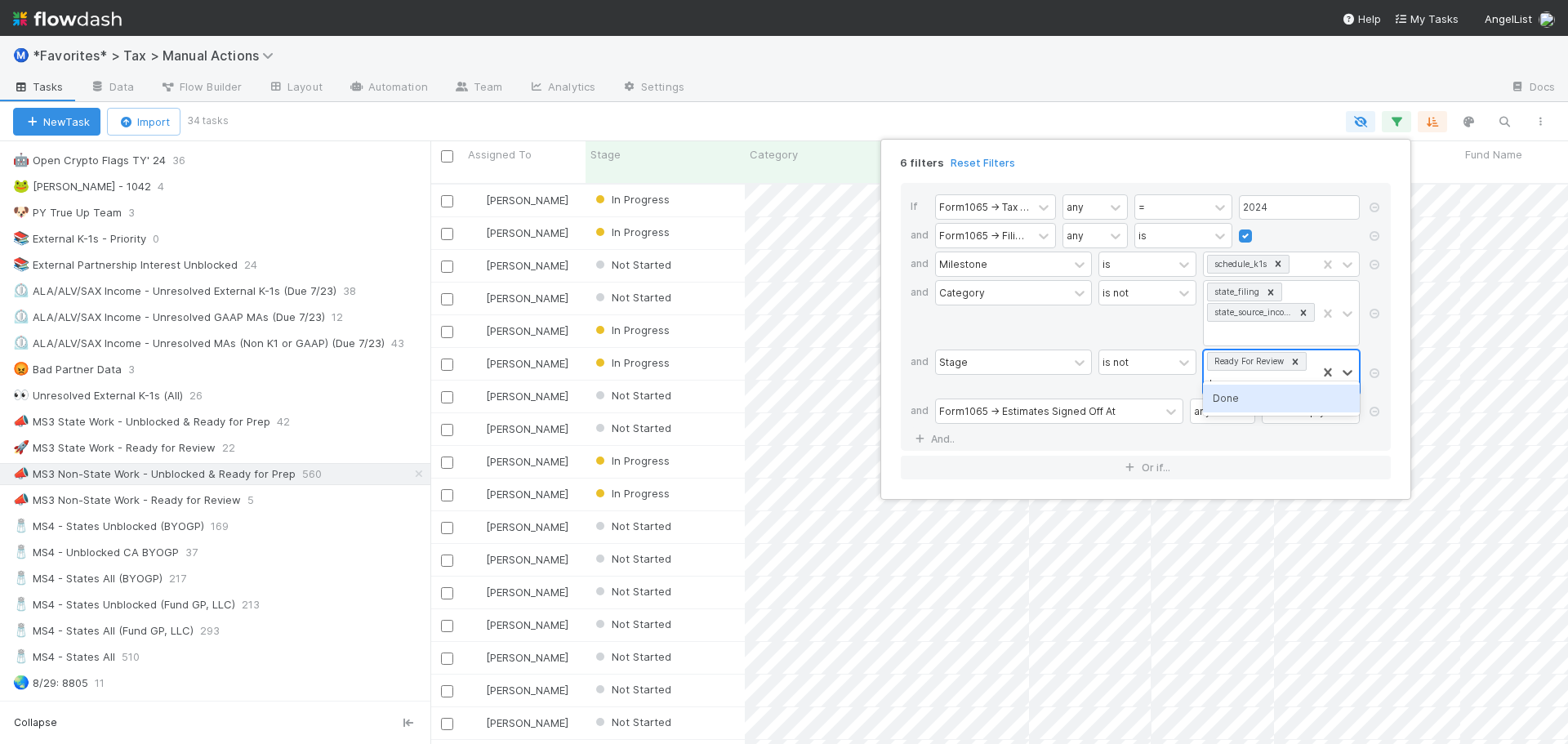
type input "done"
drag, startPoint x: 1238, startPoint y: 416, endPoint x: 1227, endPoint y: 414, distance: 11.2
click at [1236, 415] on div "Done" at bounding box center [1281, 419] width 156 height 27
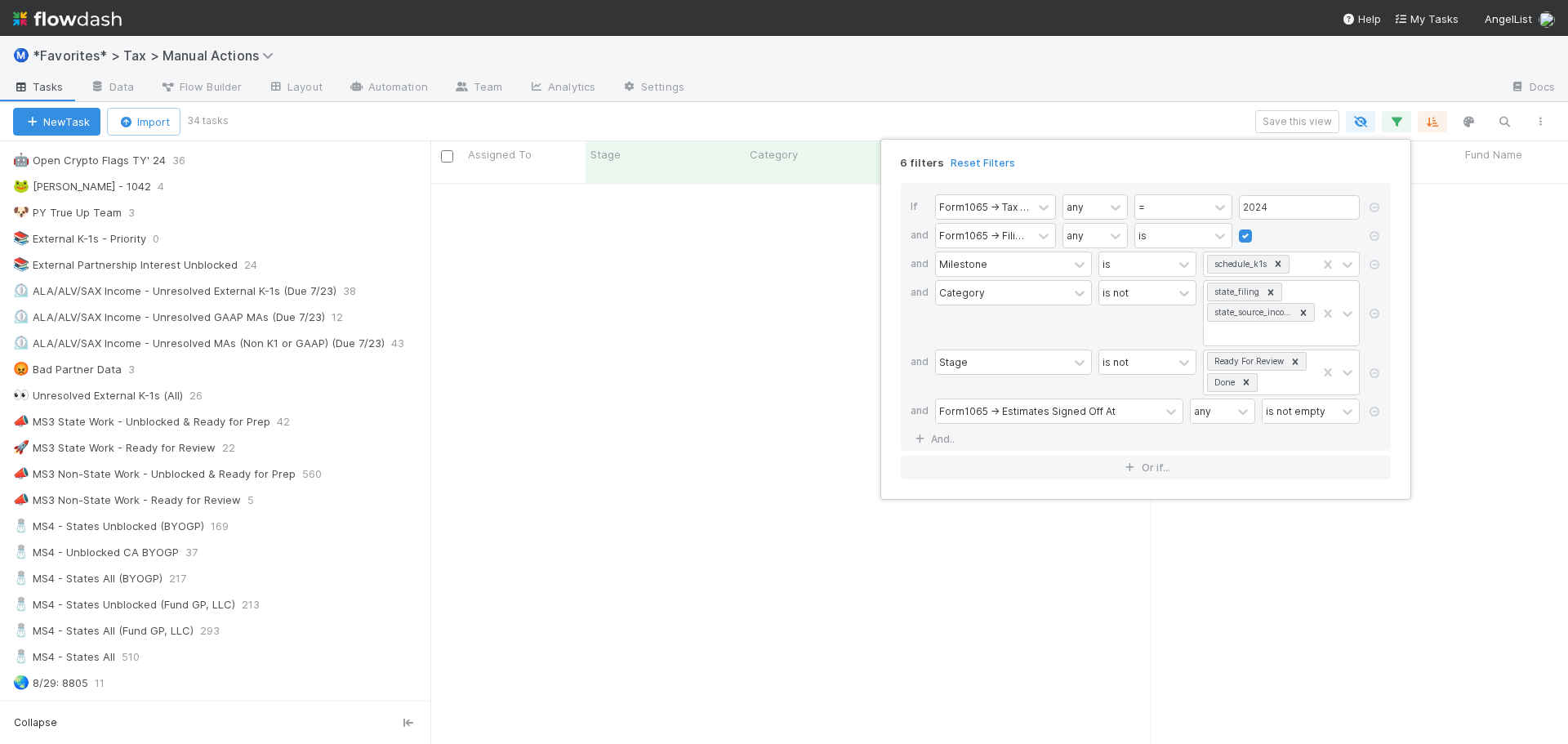
click at [1291, 141] on div "6 filters Reset Filters If Form1065 -> Tax Year any = 2024 and Form1065 -> Fili…" at bounding box center [1146, 319] width 531 height 361
click at [1291, 124] on div "6 filters Reset Filters If Form1065 -> Tax Year any = 2024 and Form1065 -> Fili…" at bounding box center [784, 372] width 1568 height 744
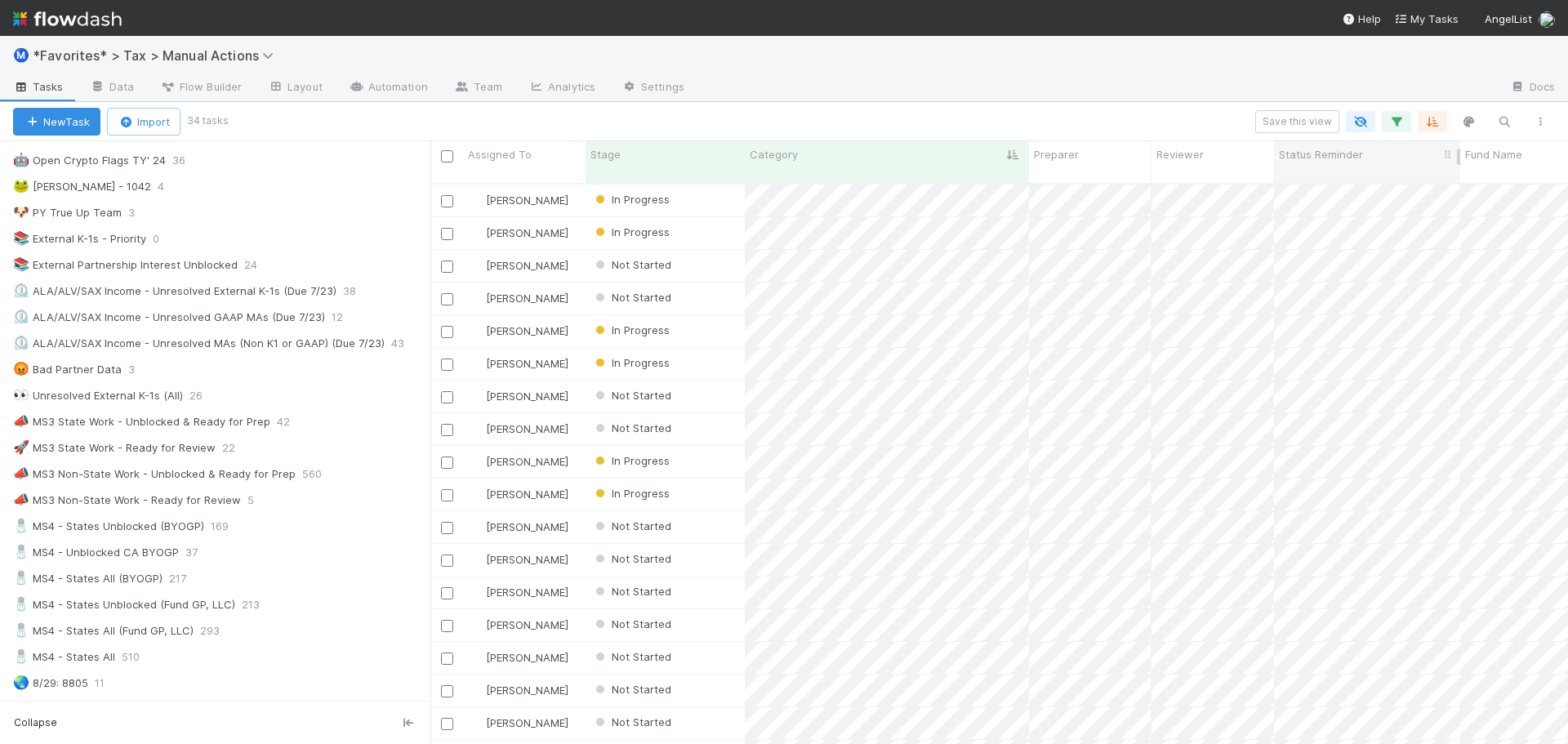
scroll to position [562, 1125]
click at [1291, 120] on button "Save this view" at bounding box center [1297, 122] width 84 height 23
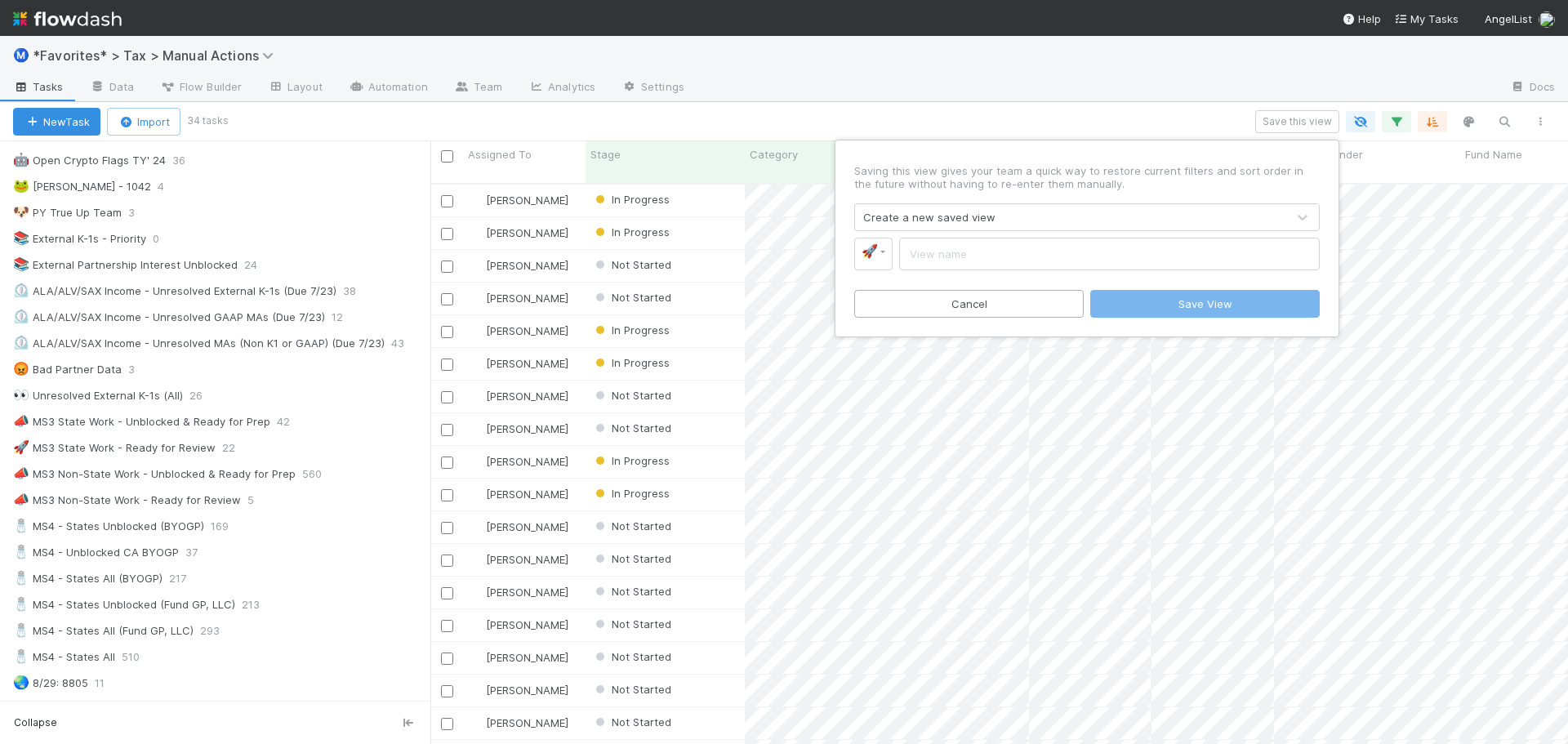
click at [1002, 223] on div "Create a new saved view" at bounding box center [1070, 217] width 431 height 27
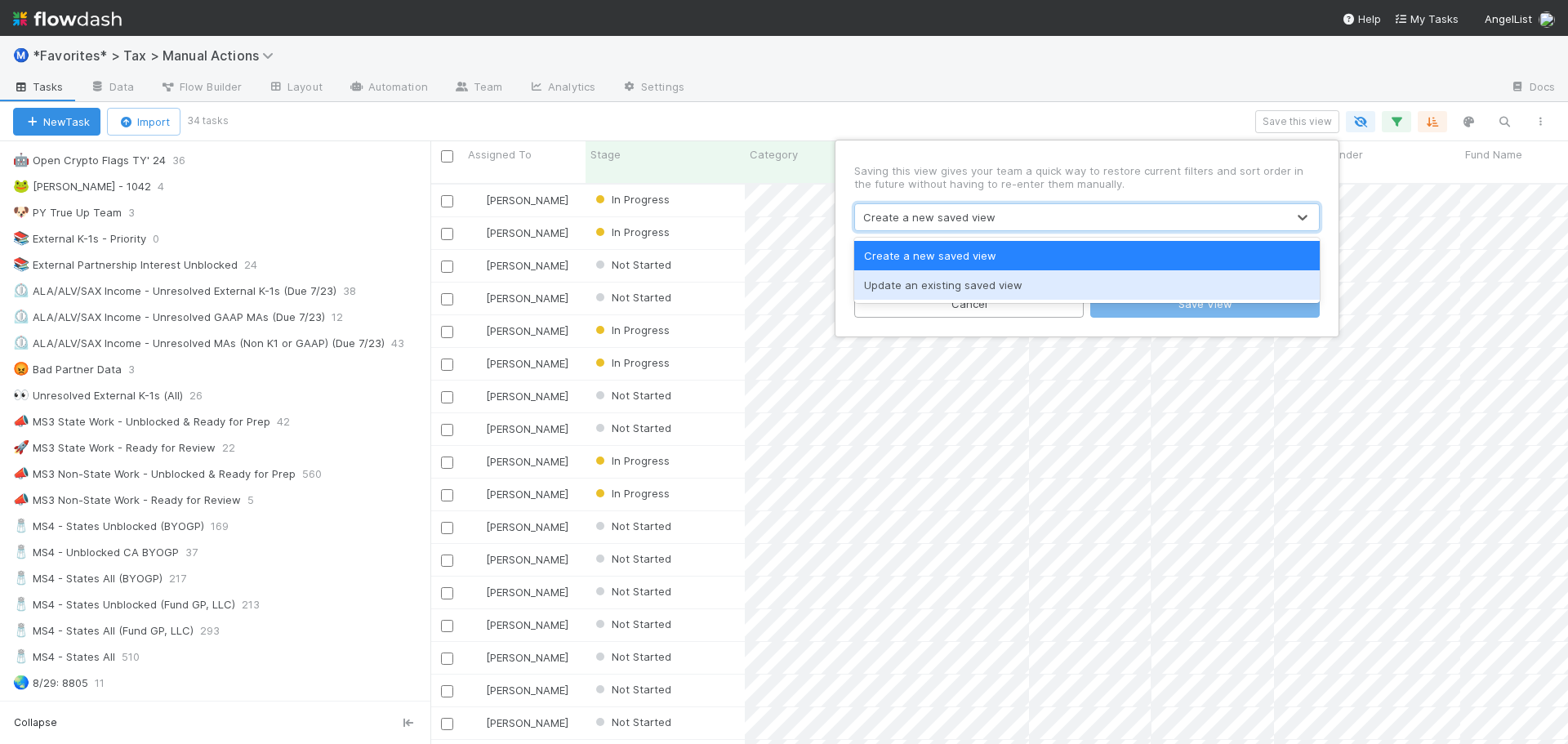
click at [986, 286] on div "Update an existing saved view" at bounding box center [1087, 286] width 466 height 29
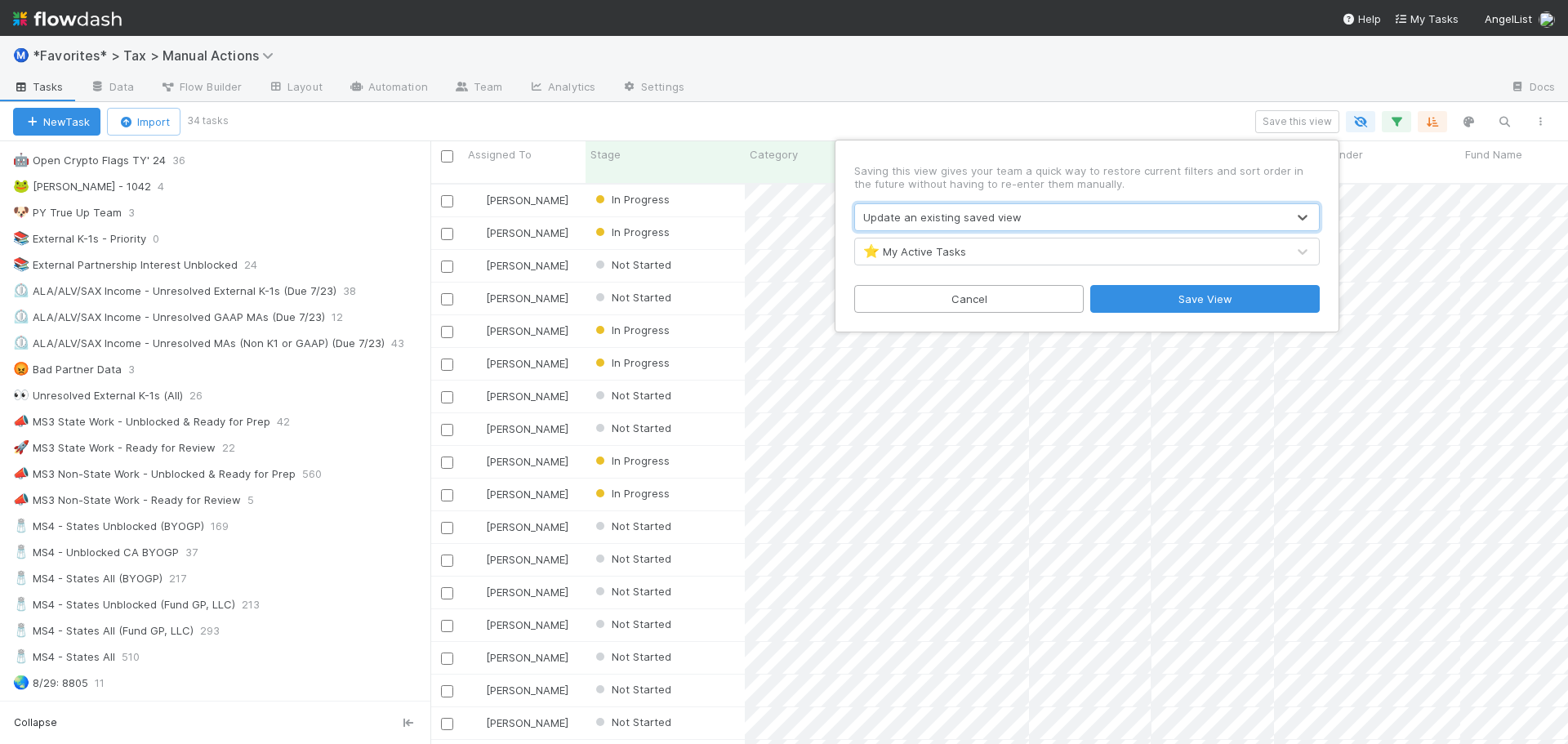
click at [992, 253] on div "⭐ My Active Tasks" at bounding box center [1070, 252] width 431 height 27
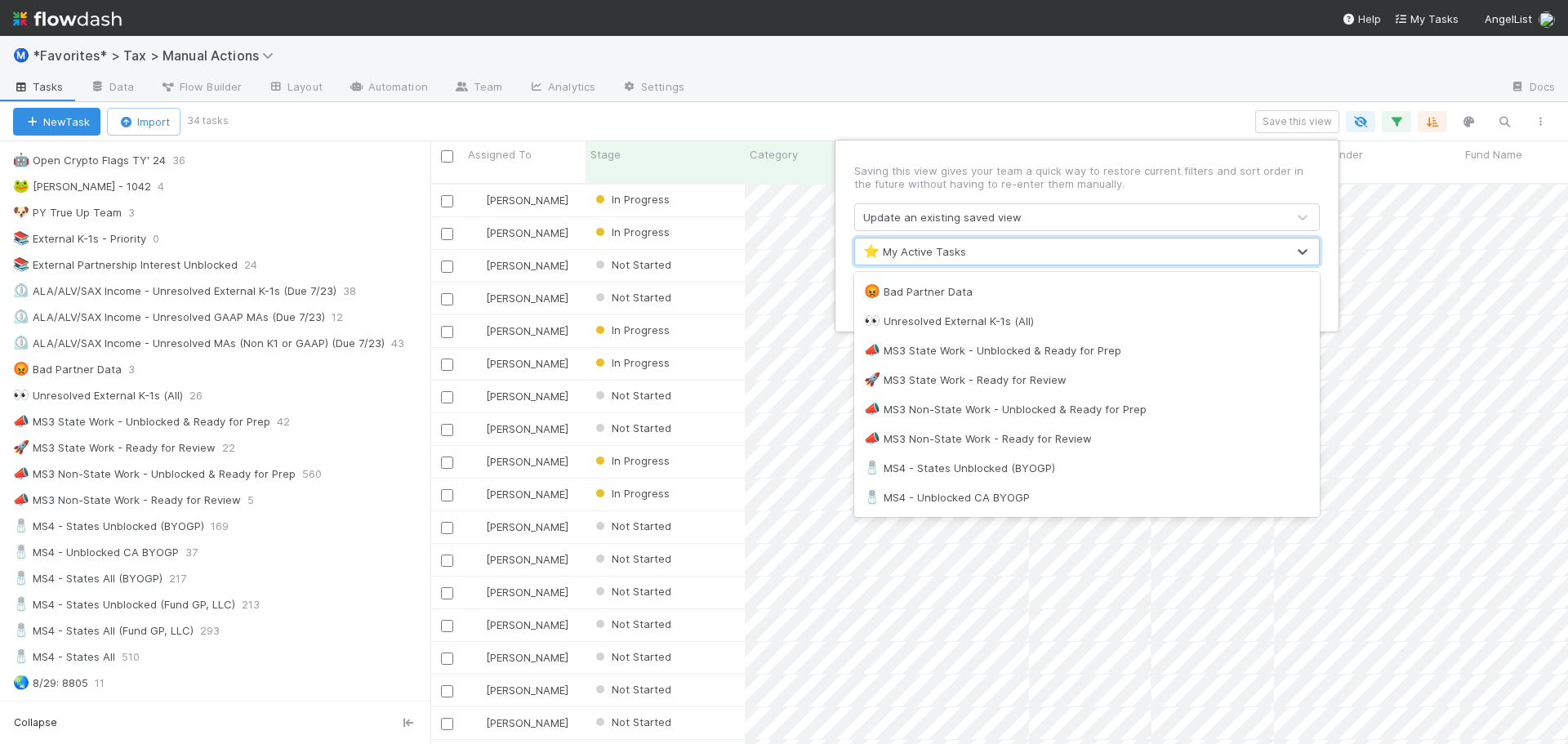
scroll to position [1144, 0]
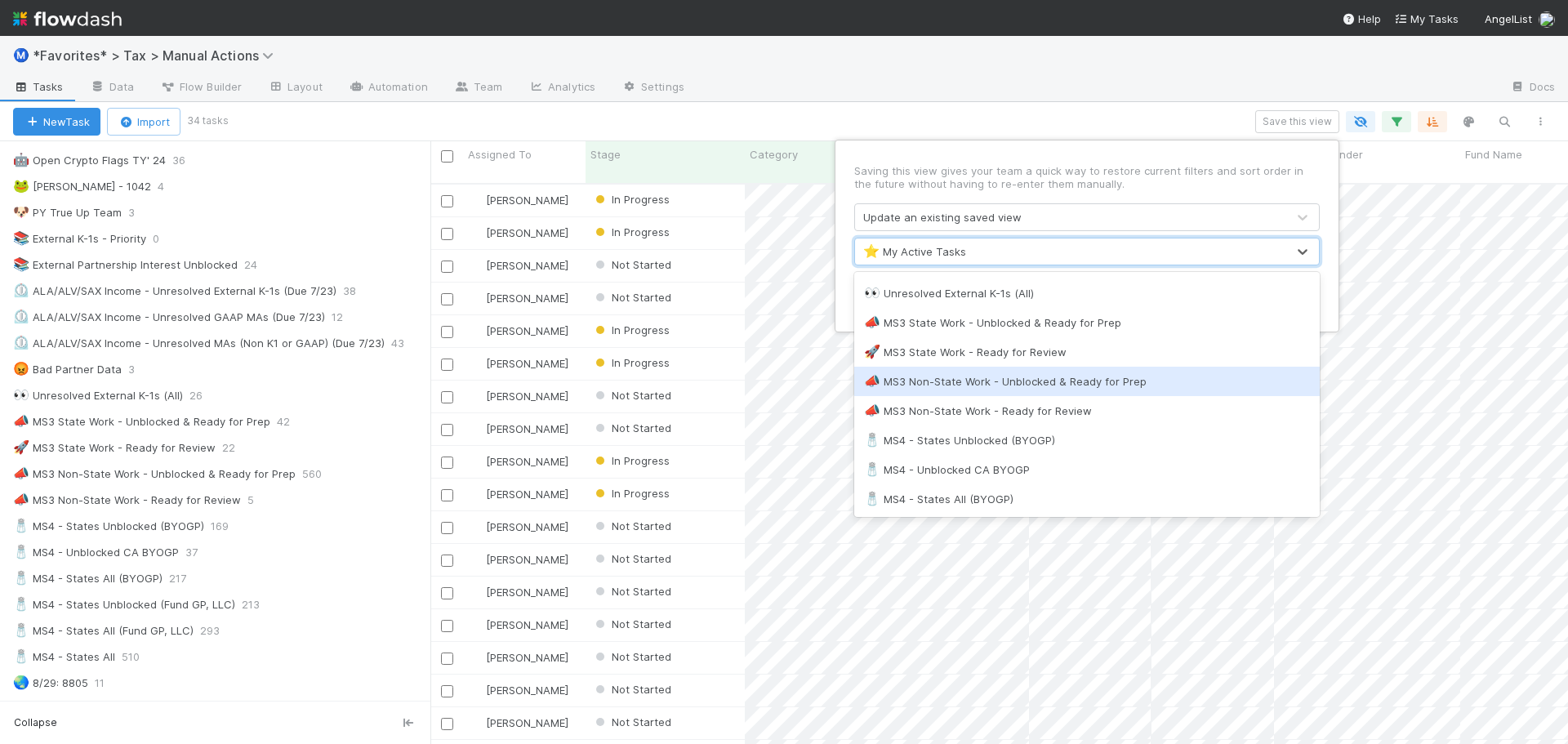
click at [1090, 383] on div "📣 MS3 Non-State Work - Unblocked & Ready for Prep" at bounding box center [1088, 382] width 446 height 16
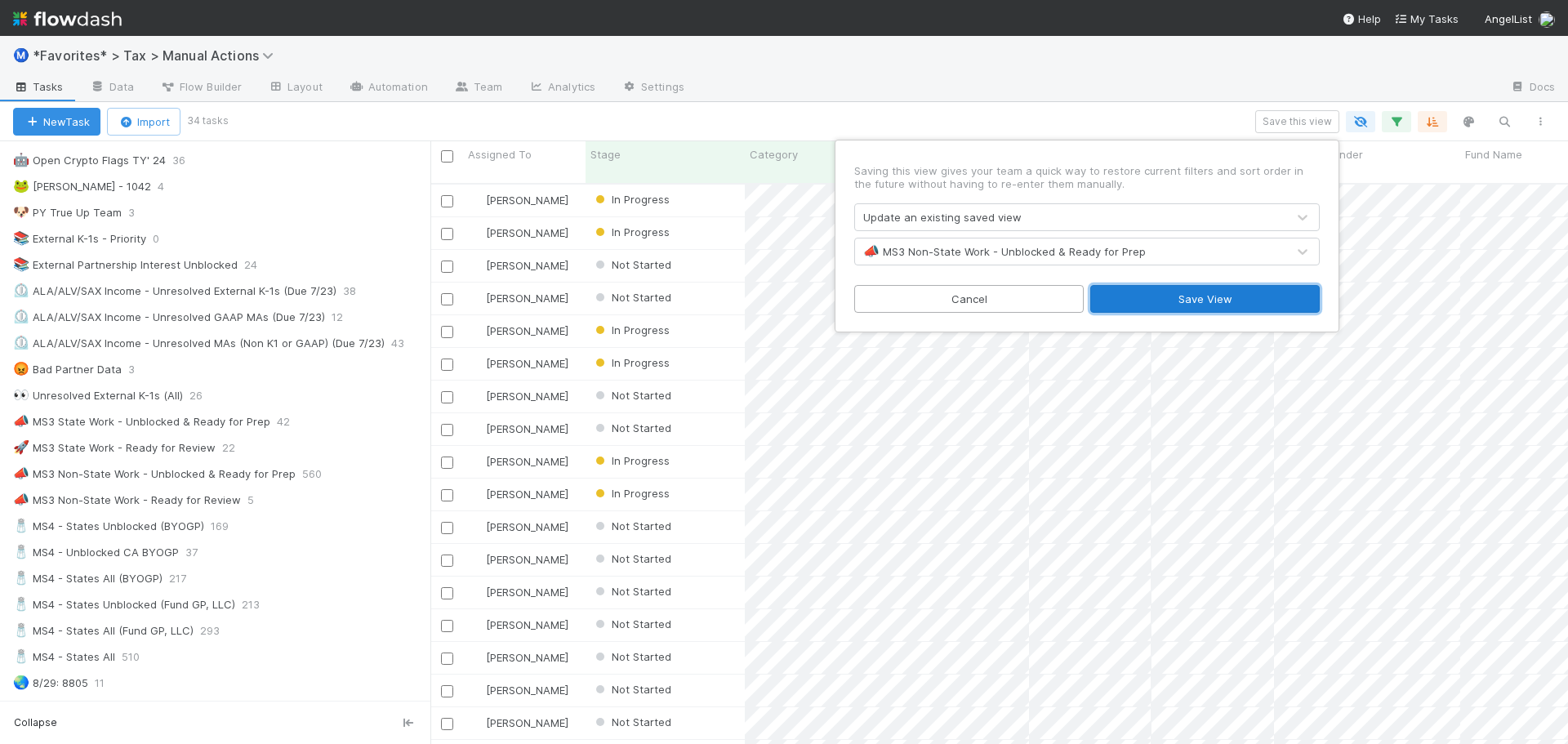
click at [1251, 295] on button "Save View" at bounding box center [1205, 299] width 230 height 27
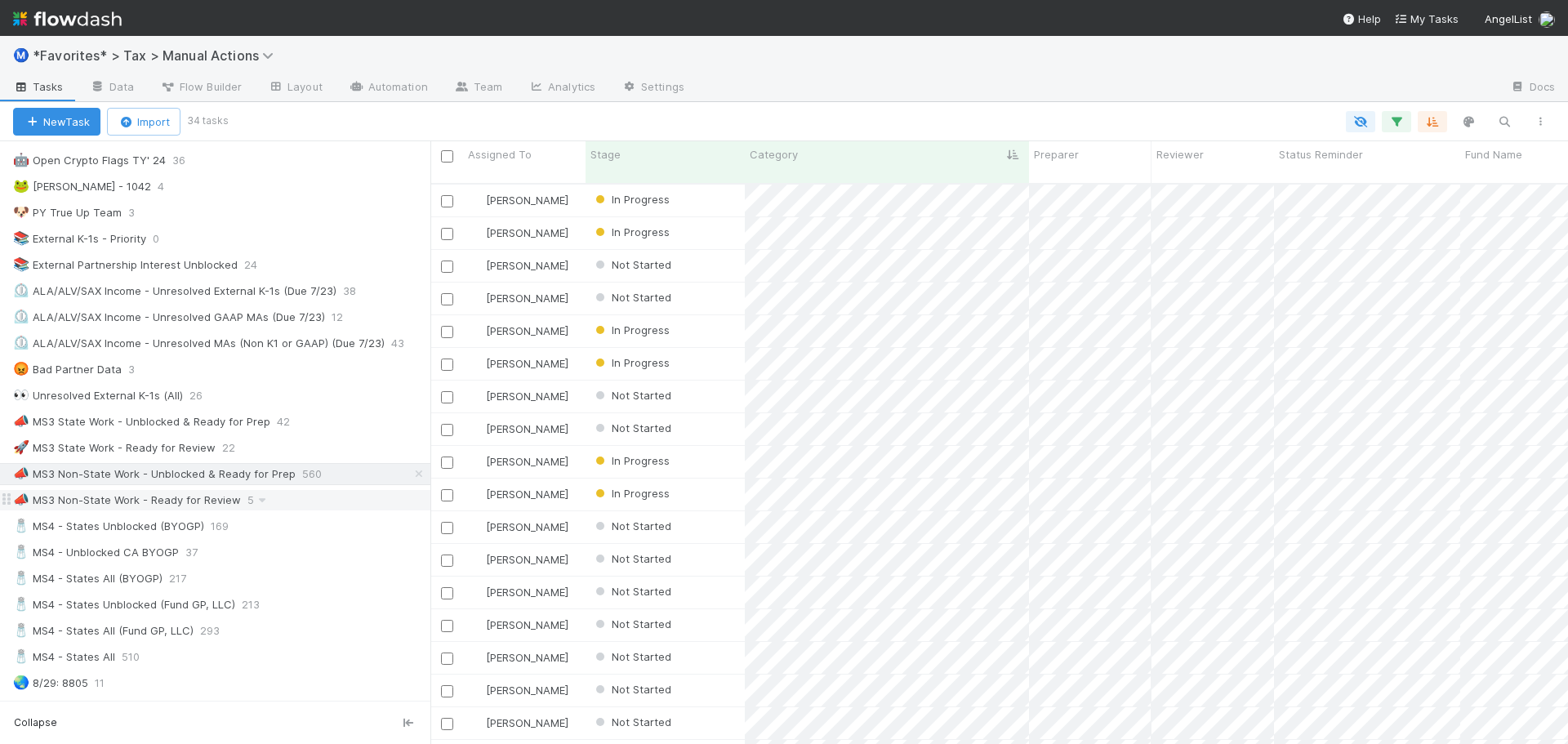
click at [301, 503] on div "📣 MS3 Non-State Work - Ready for Review 5" at bounding box center [221, 501] width 417 height 20
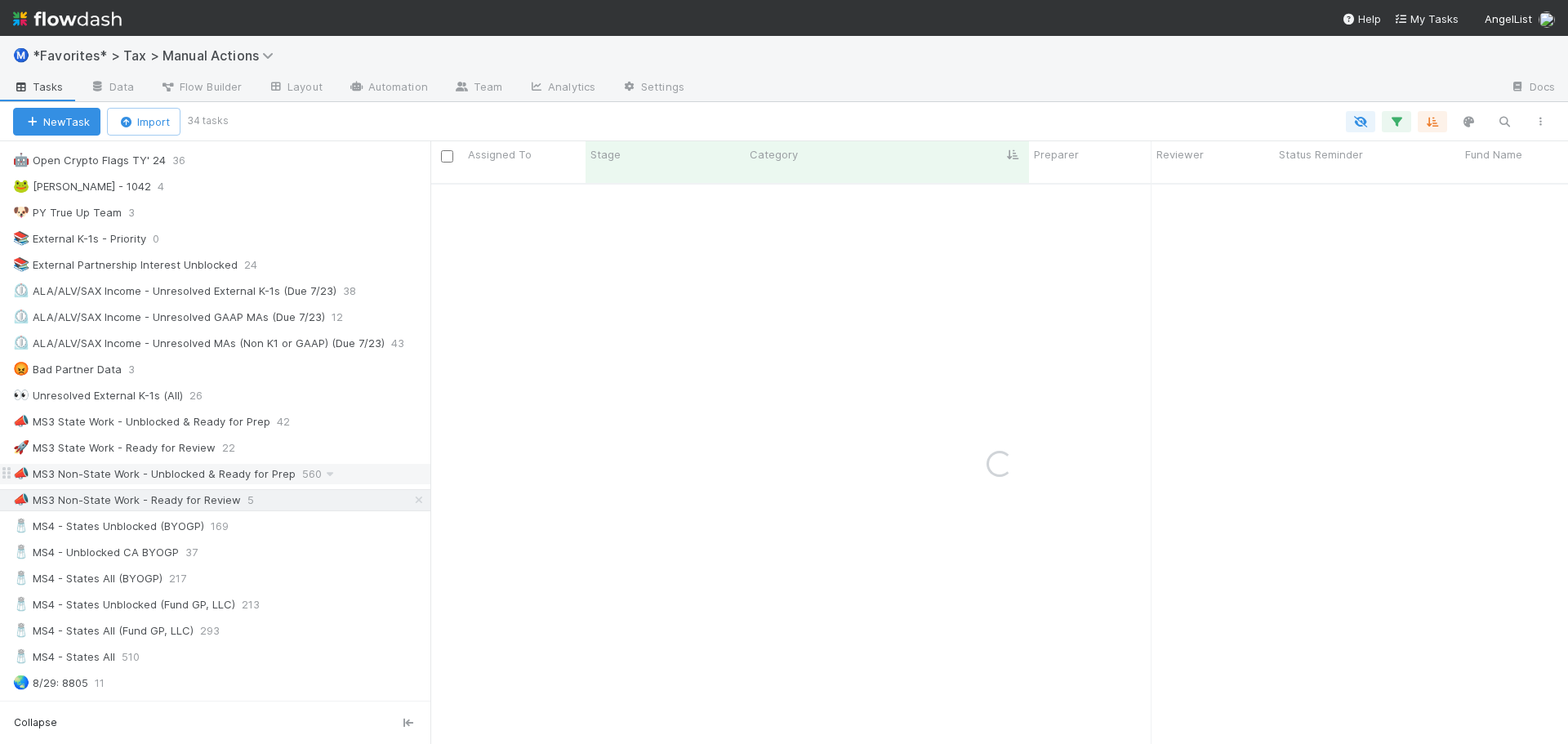
click at [351, 476] on div "📣 MS3 Non-State Work - Unblocked & Ready for Prep 560" at bounding box center [221, 474] width 417 height 20
click at [1392, 124] on icon "button" at bounding box center [1397, 122] width 16 height 15
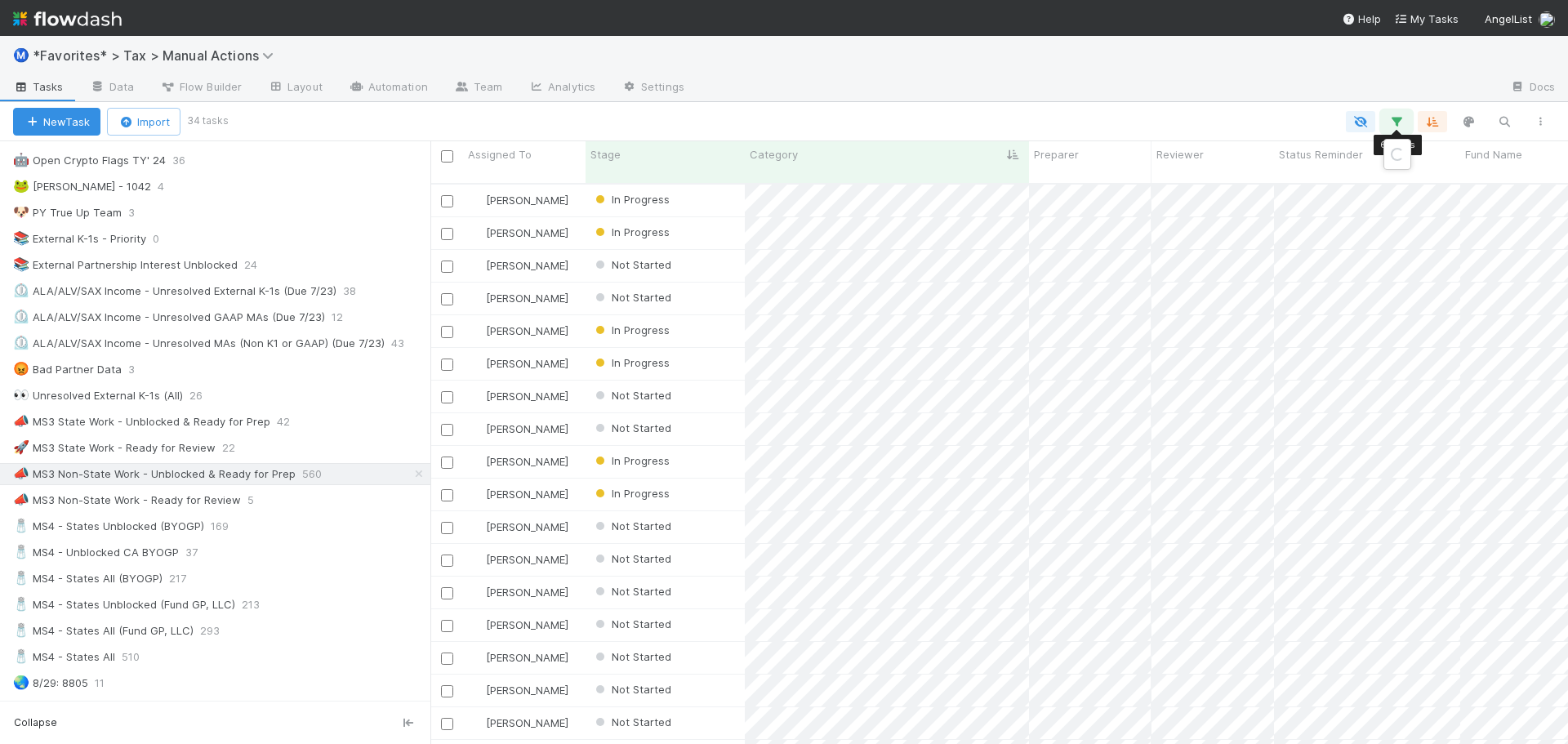
scroll to position [562, 1125]
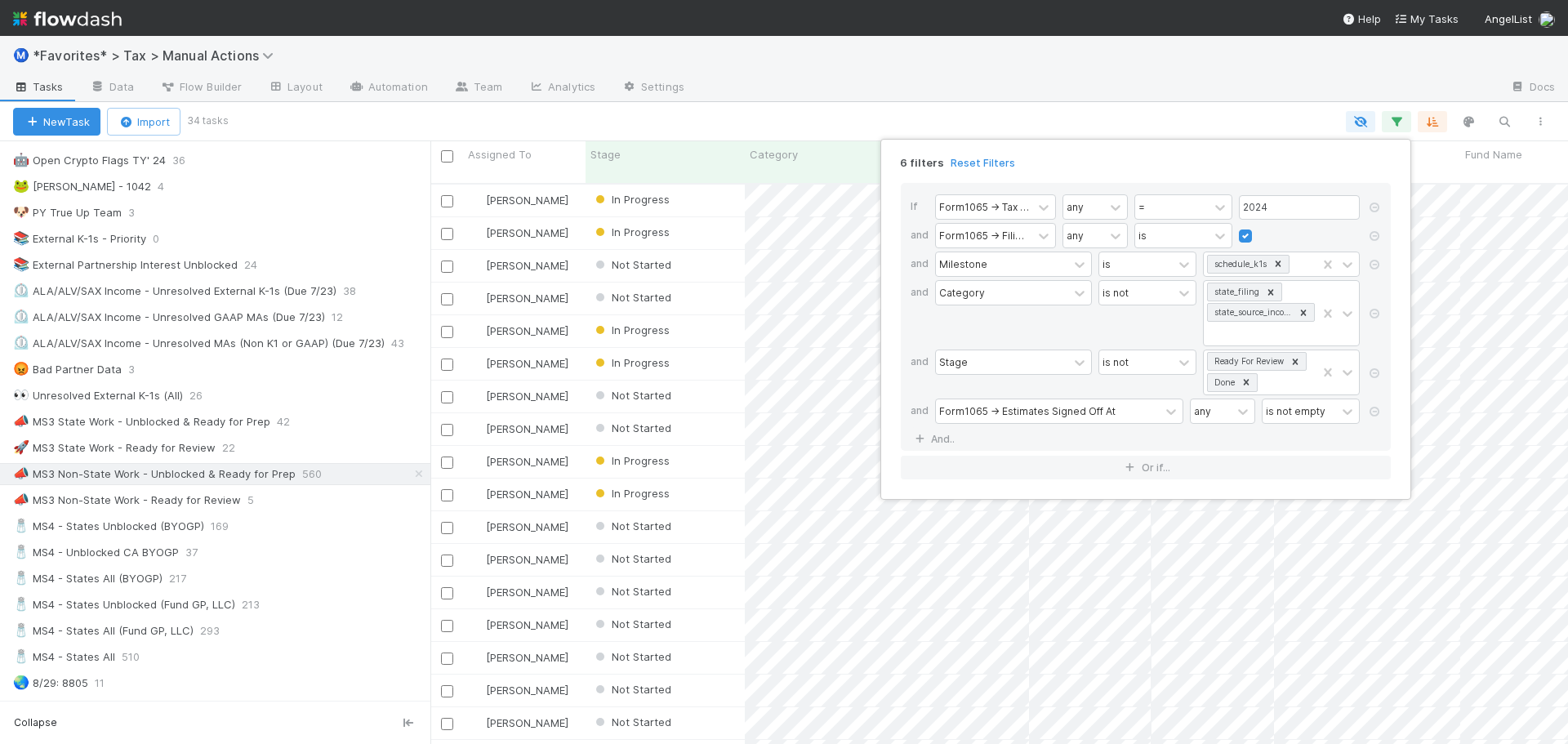
click at [1178, 92] on div "6 filters Reset Filters If Form1065 -> Tax Year any = 2024 and Form1065 -> Fili…" at bounding box center [784, 372] width 1568 height 744
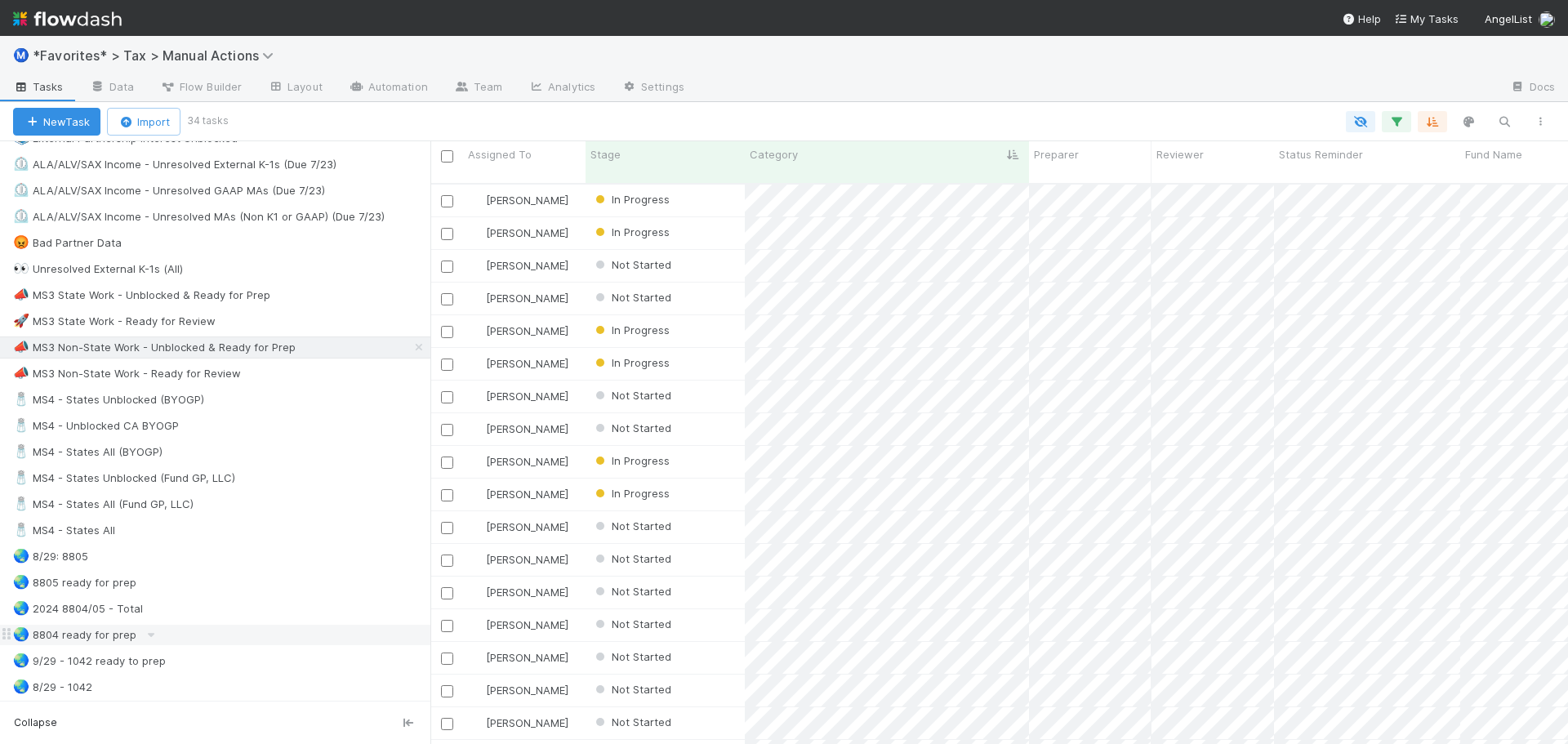
scroll to position [899, 0]
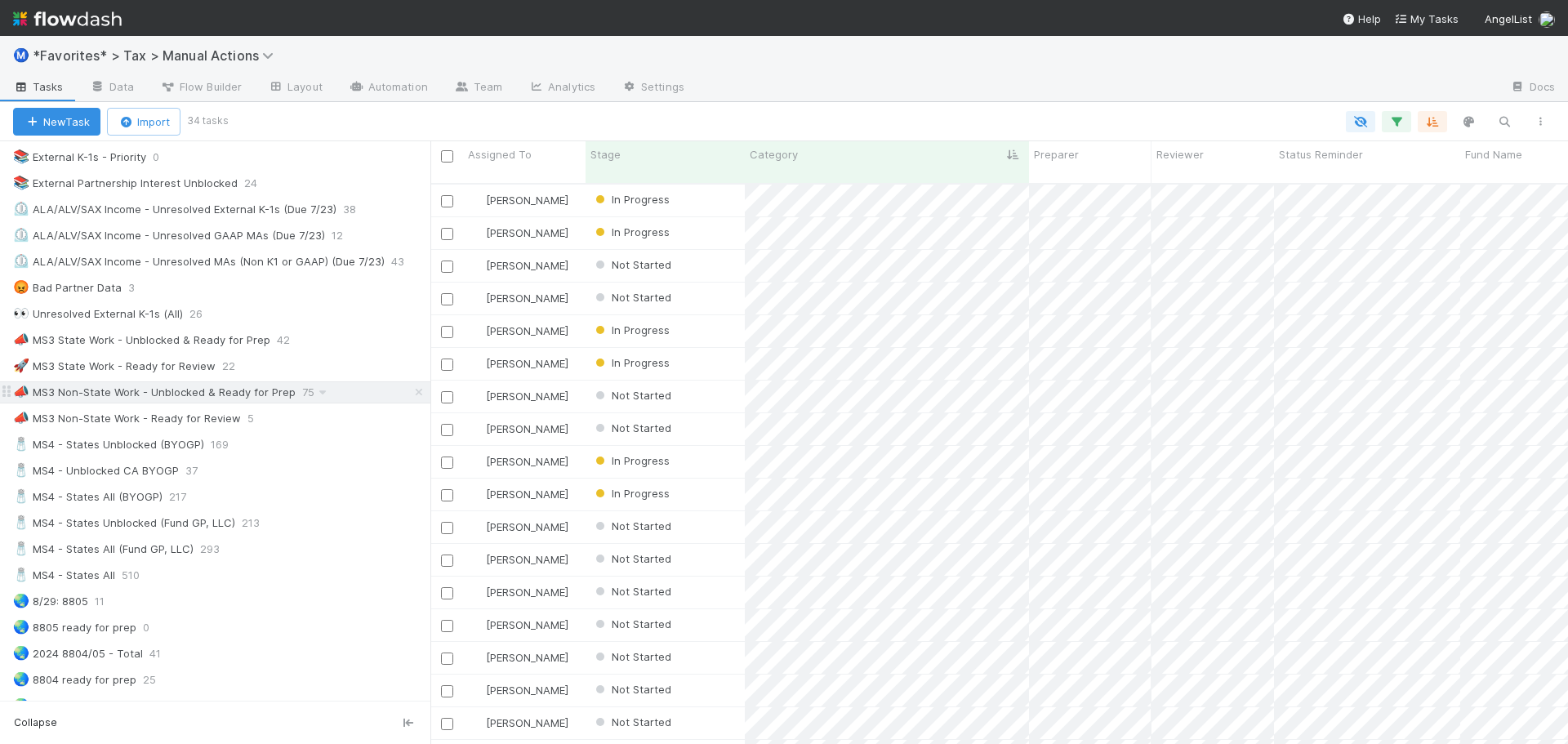
click at [329, 393] on div "📣 MS3 Non-State Work - Unblocked & Ready for Prep 75" at bounding box center [221, 393] width 417 height 20
click at [336, 392] on div "📣 MS3 Non-State Work - Unblocked & Ready for Prep 75" at bounding box center [221, 393] width 417 height 20
click at [328, 354] on div "⭐ My Active Tasks 9 👀 2024 21383 🔴 Not Done / Not Ready for Review 2240 🔴 Not D…" at bounding box center [215, 131] width 431 height 1696
click at [314, 369] on div "🚀 MS3 State Work - Ready for Review 22" at bounding box center [221, 366] width 417 height 20
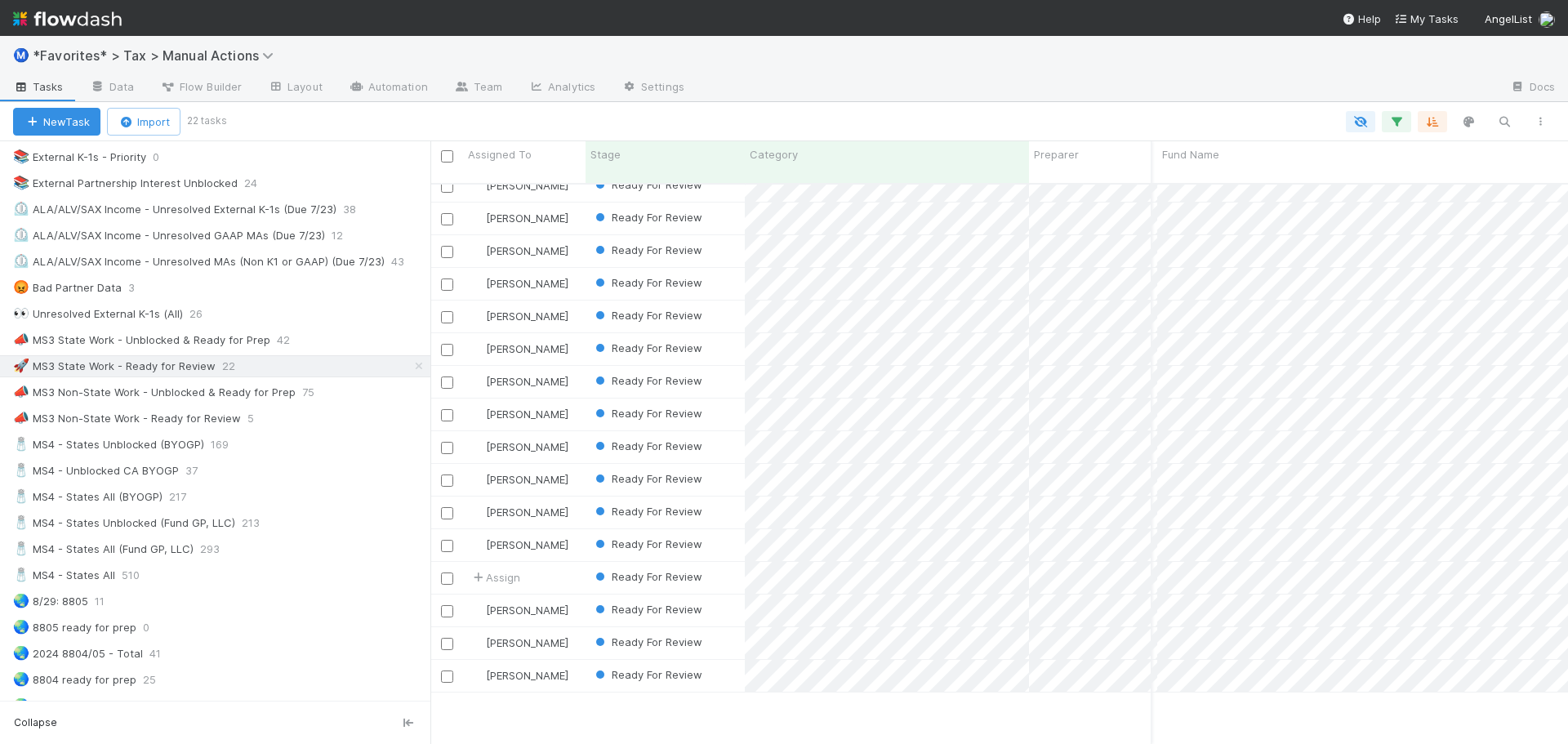
scroll to position [0, 303]
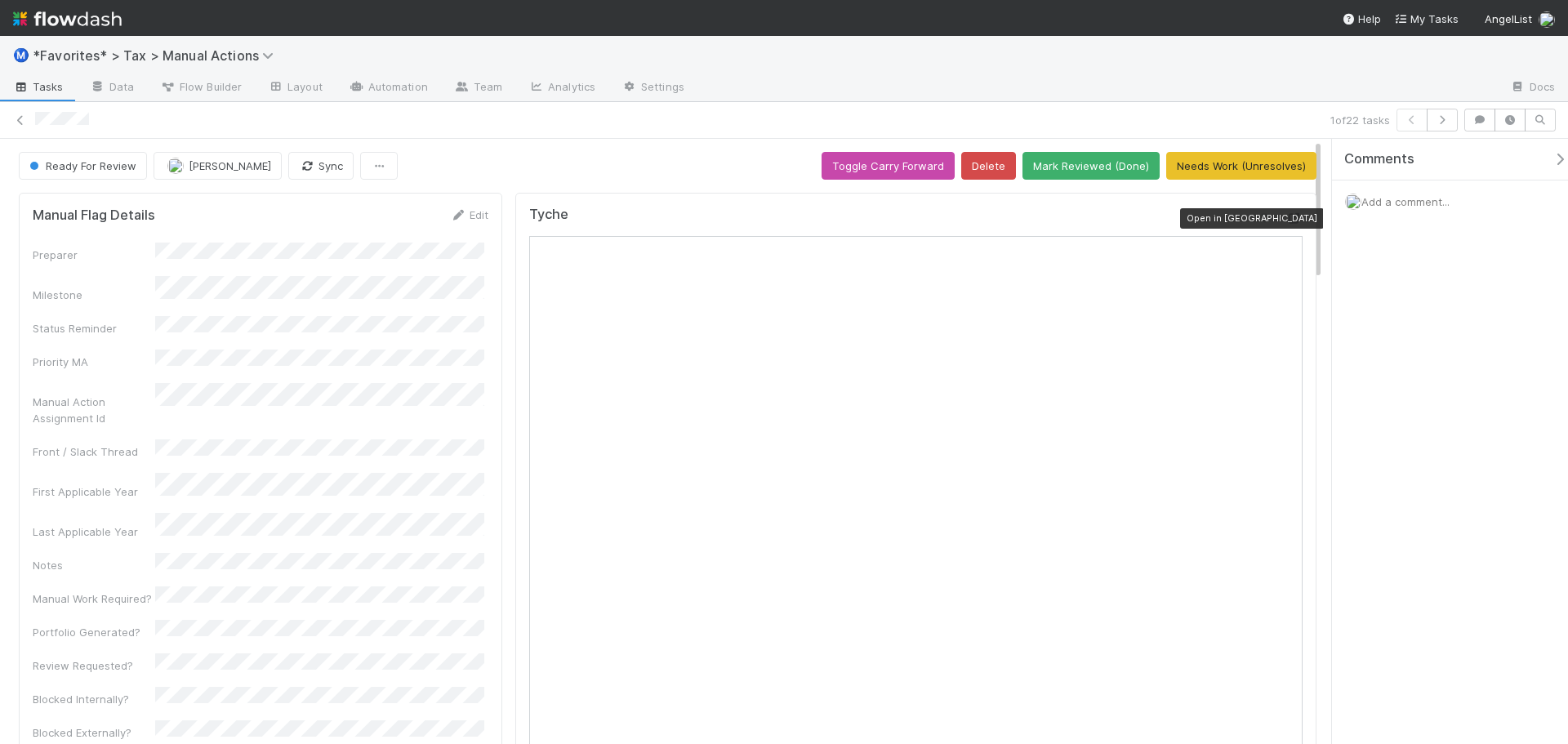
click at [1286, 215] on icon at bounding box center [1294, 219] width 16 height 11
click at [671, 178] on div "Ready For Review Helen Vo Sync Toggle Carry Forward Delete Mark Reviewed (Done)…" at bounding box center [668, 166] width 1298 height 27
click at [18, 122] on icon at bounding box center [20, 121] width 16 height 11
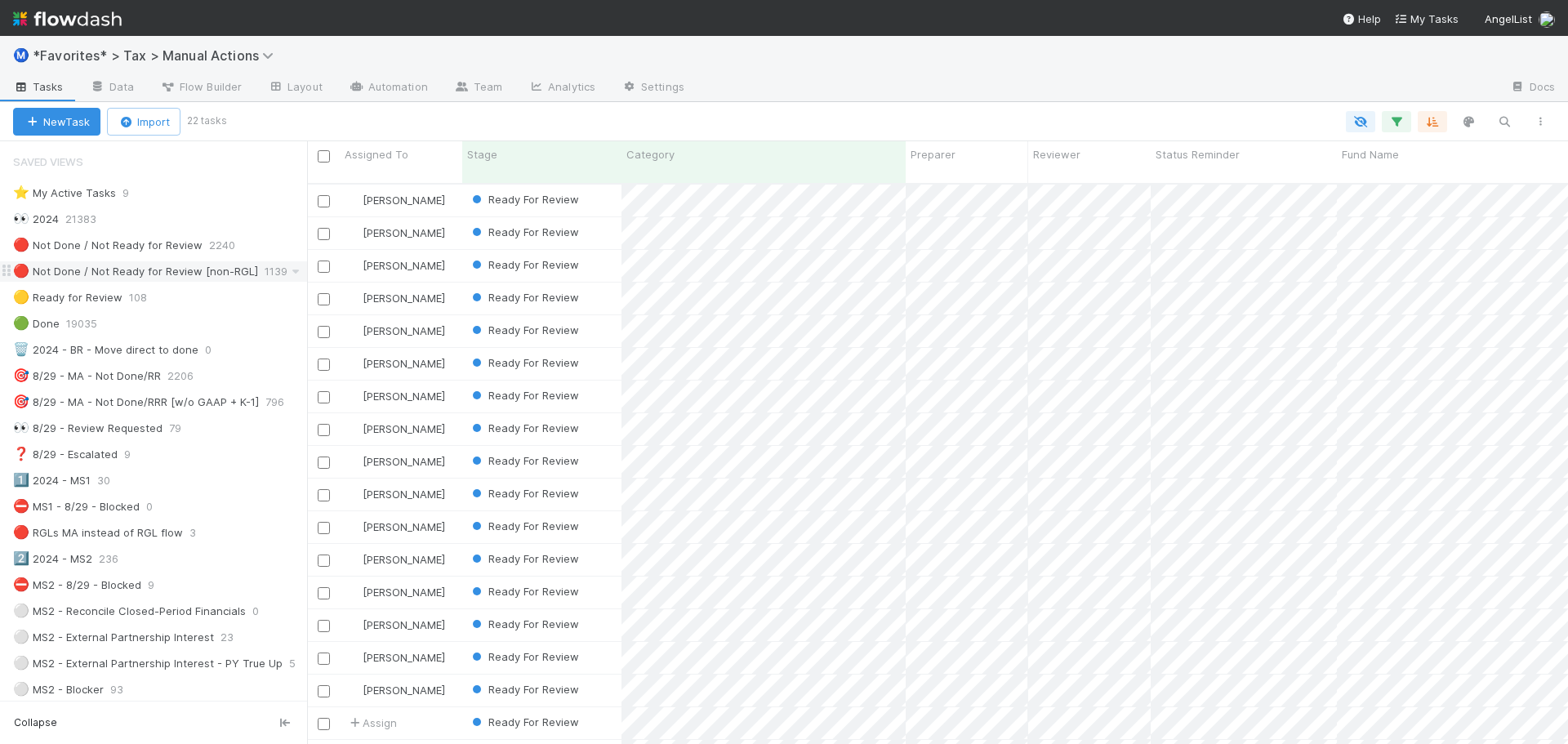
scroll to position [13, 13]
drag, startPoint x: 431, startPoint y: 278, endPoint x: 307, endPoint y: 278, distance: 124.0
click at [307, 278] on div at bounding box center [307, 442] width 1 height 603
click at [963, 88] on div at bounding box center [1098, 88] width 800 height 27
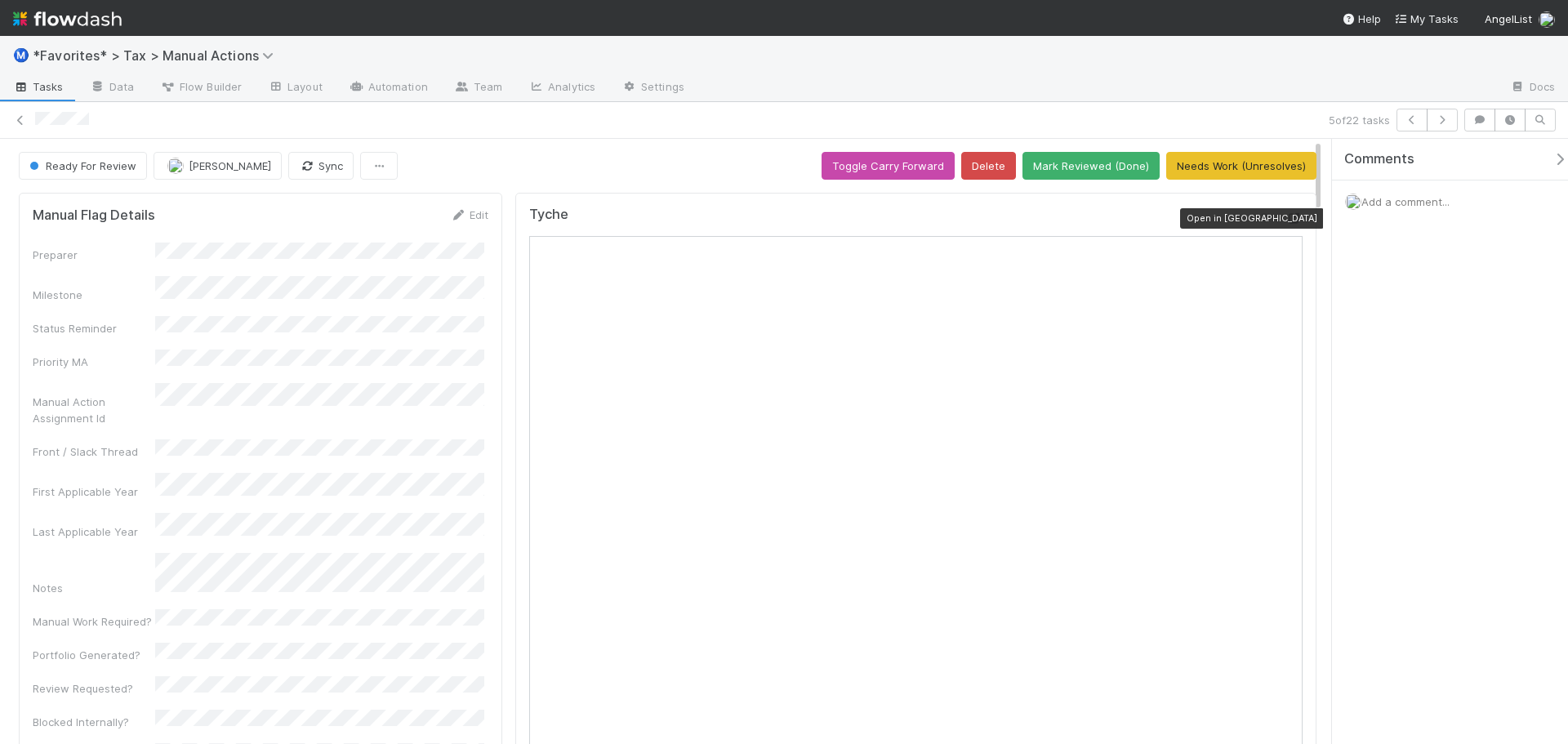
click at [1286, 218] on icon at bounding box center [1294, 219] width 16 height 11
click at [1087, 167] on button "Mark Reviewed (Done)" at bounding box center [1091, 166] width 137 height 27
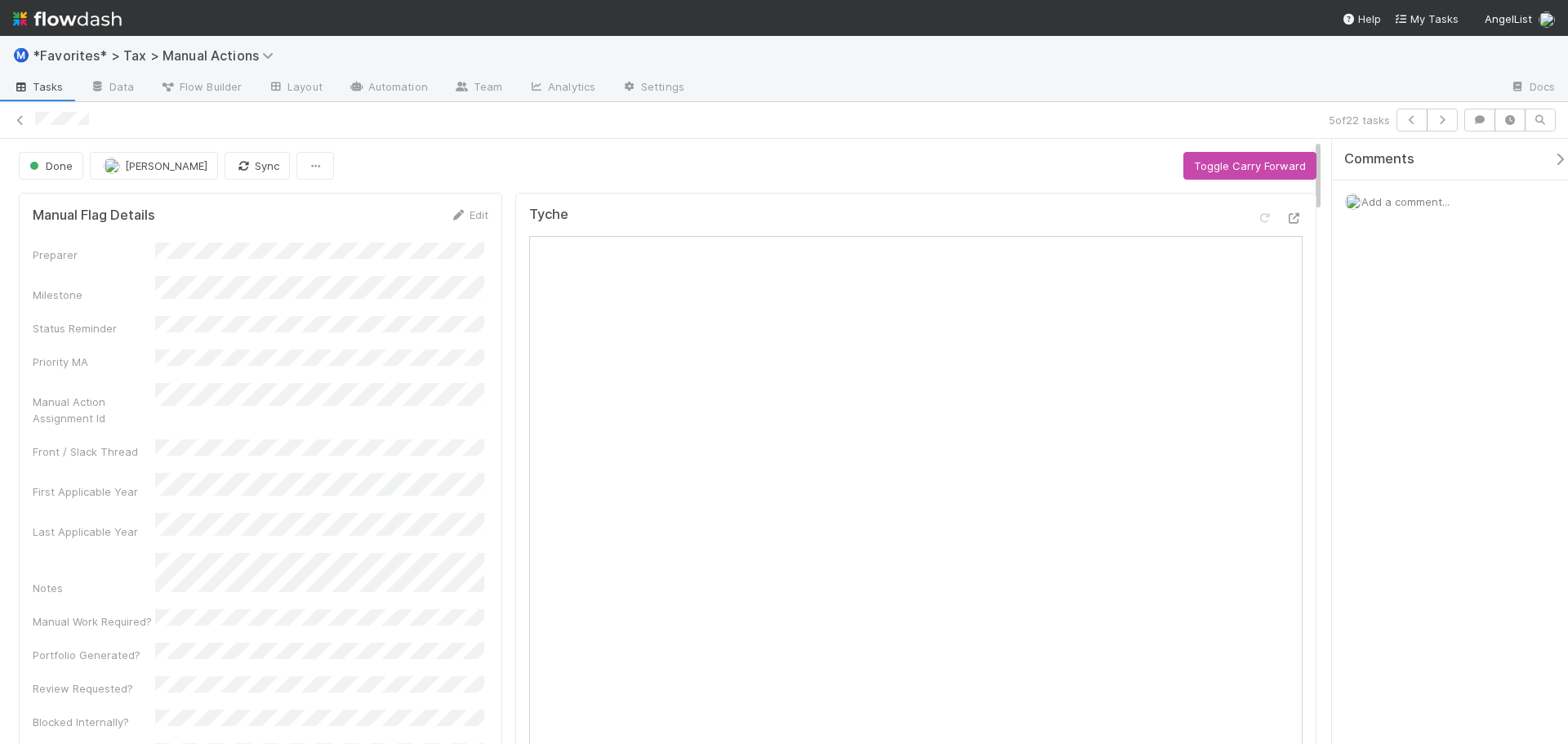
drag, startPoint x: 823, startPoint y: 95, endPoint x: 1003, endPoint y: 105, distance: 180.3
click at [842, 98] on div at bounding box center [1098, 88] width 800 height 27
click at [21, 121] on icon at bounding box center [20, 121] width 16 height 11
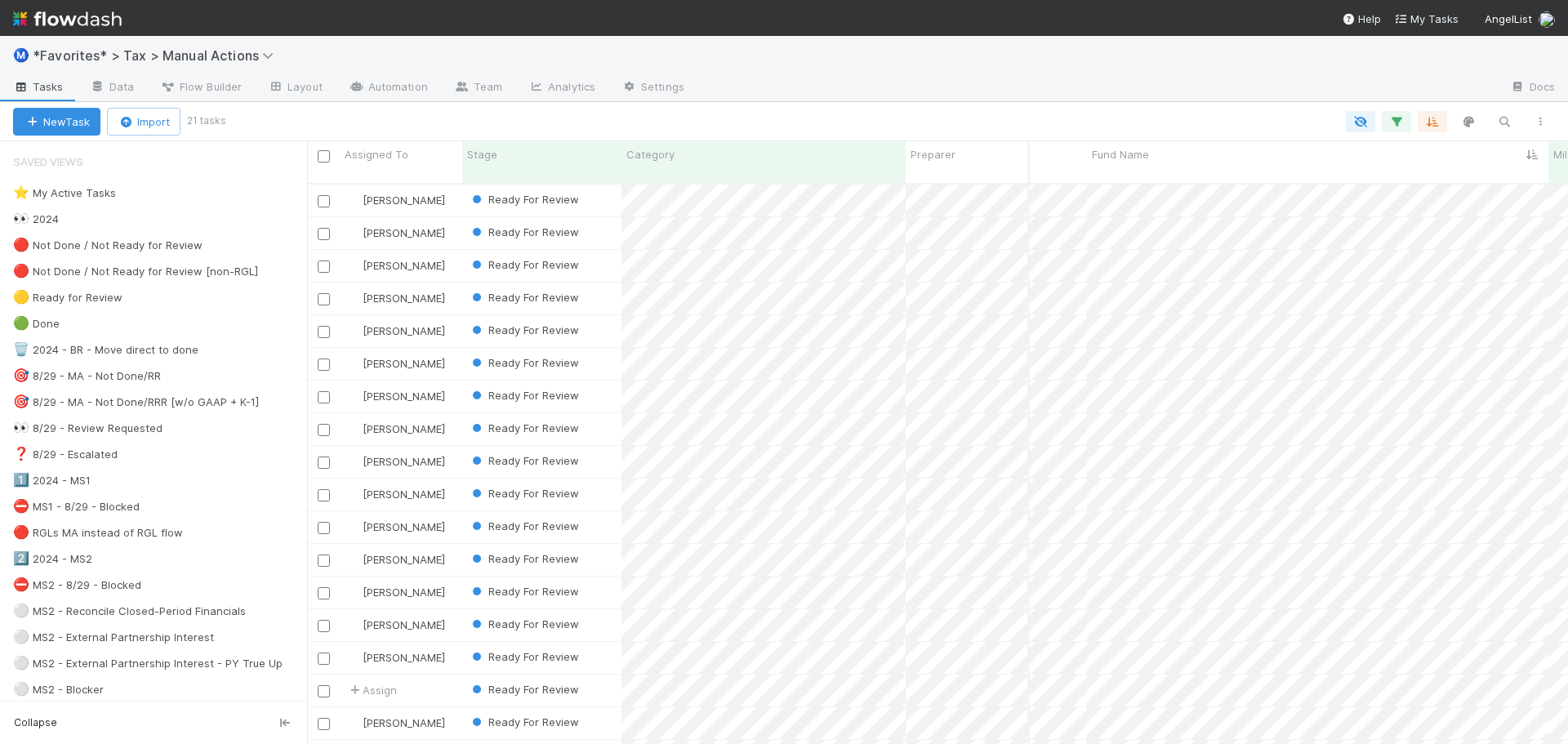
scroll to position [0, 301]
drag, startPoint x: 1430, startPoint y: 156, endPoint x: 1377, endPoint y: 158, distance: 53.0
click at [1377, 158] on div "Fund Name" at bounding box center [1203, 162] width 461 height 42
drag, startPoint x: 1431, startPoint y: 156, endPoint x: 1234, endPoint y: 169, distance: 197.4
click at [1234, 169] on div "Assigned To Stage Category Preparer Reviewer Status Reminder Fund Name Mileston…" at bounding box center [938, 162] width 1262 height 43
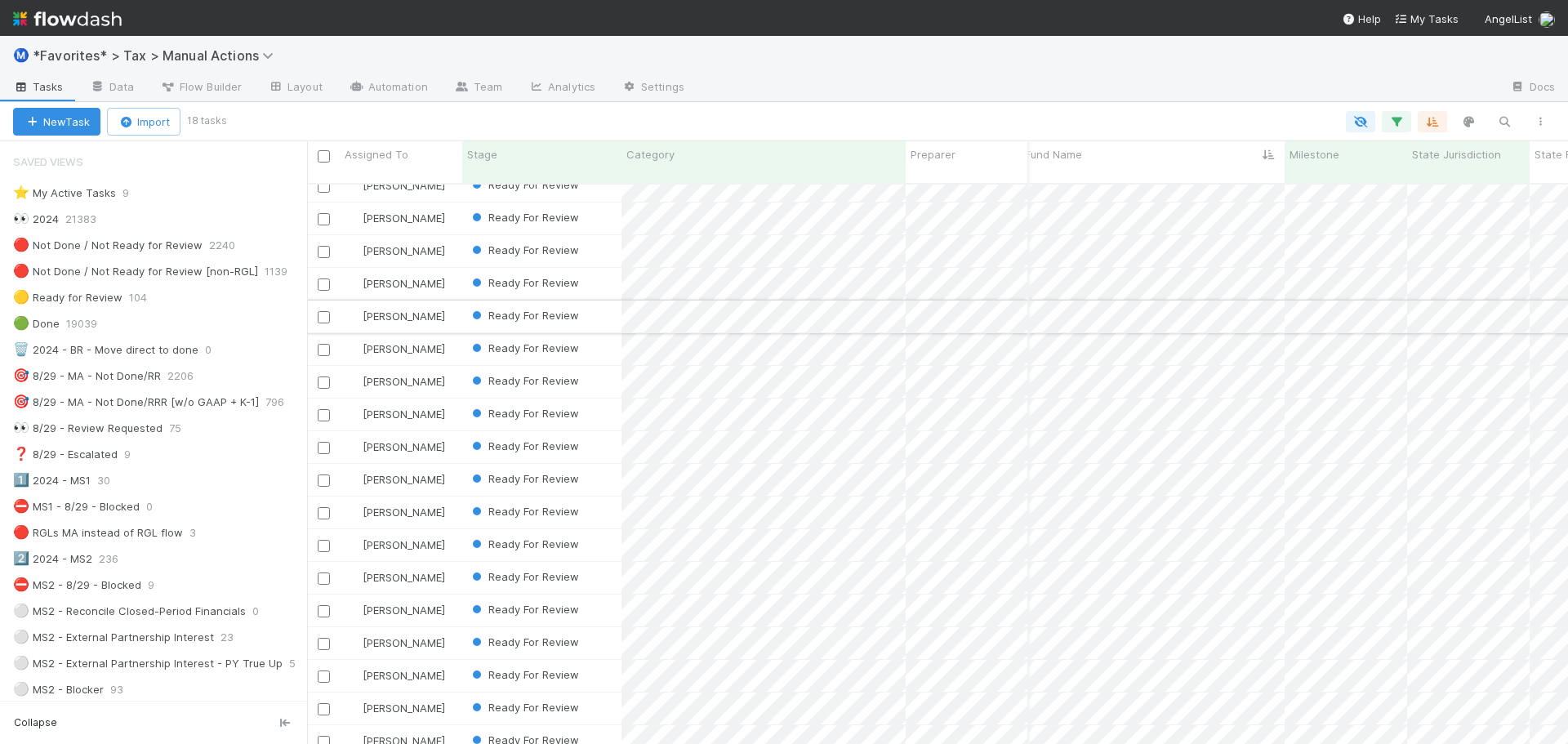
scroll to position [0, 322]
click at [103, 21] on img at bounding box center [67, 18] width 109 height 27
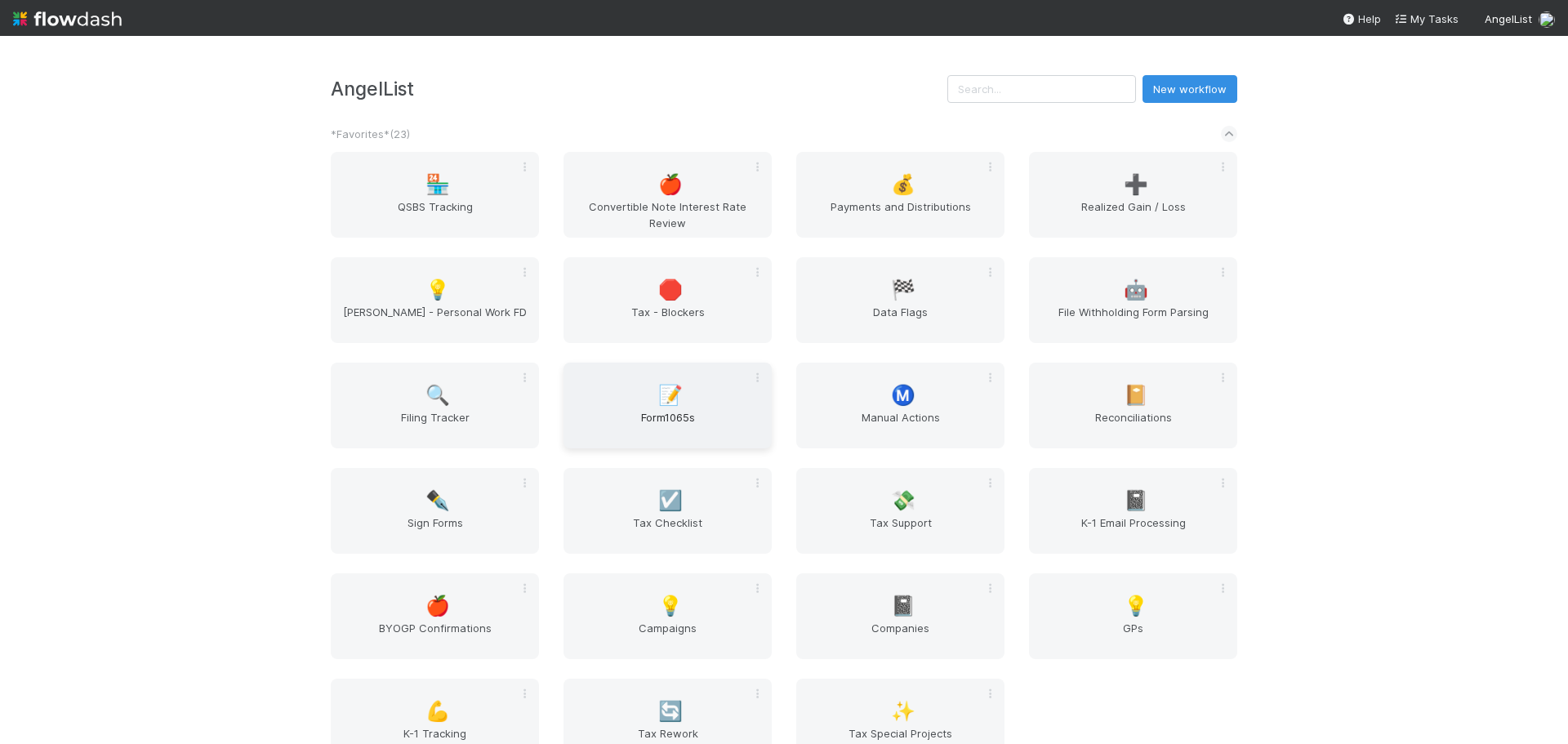
click at [744, 406] on div "📝 Form1065s" at bounding box center [668, 405] width 209 height 86
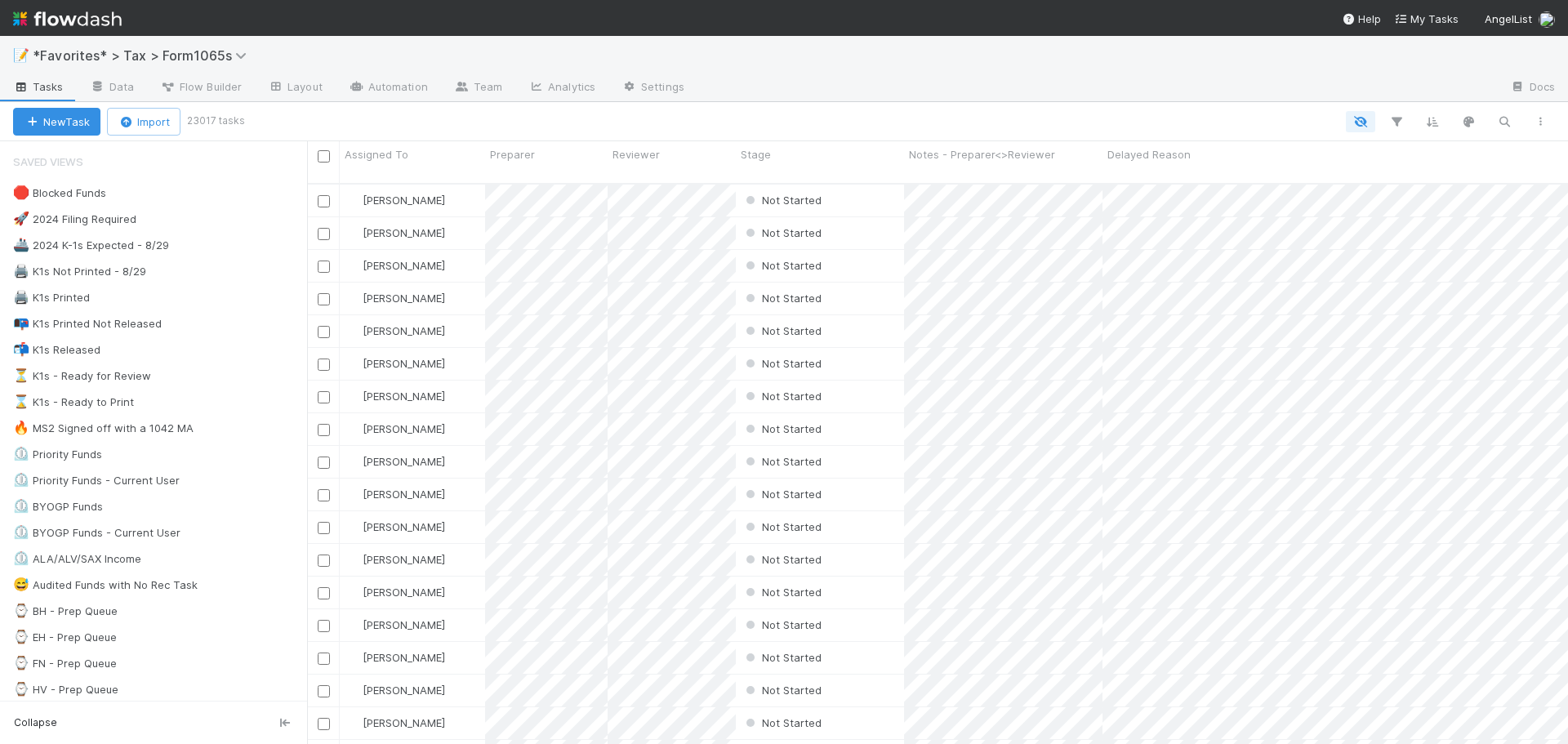
scroll to position [562, 1249]
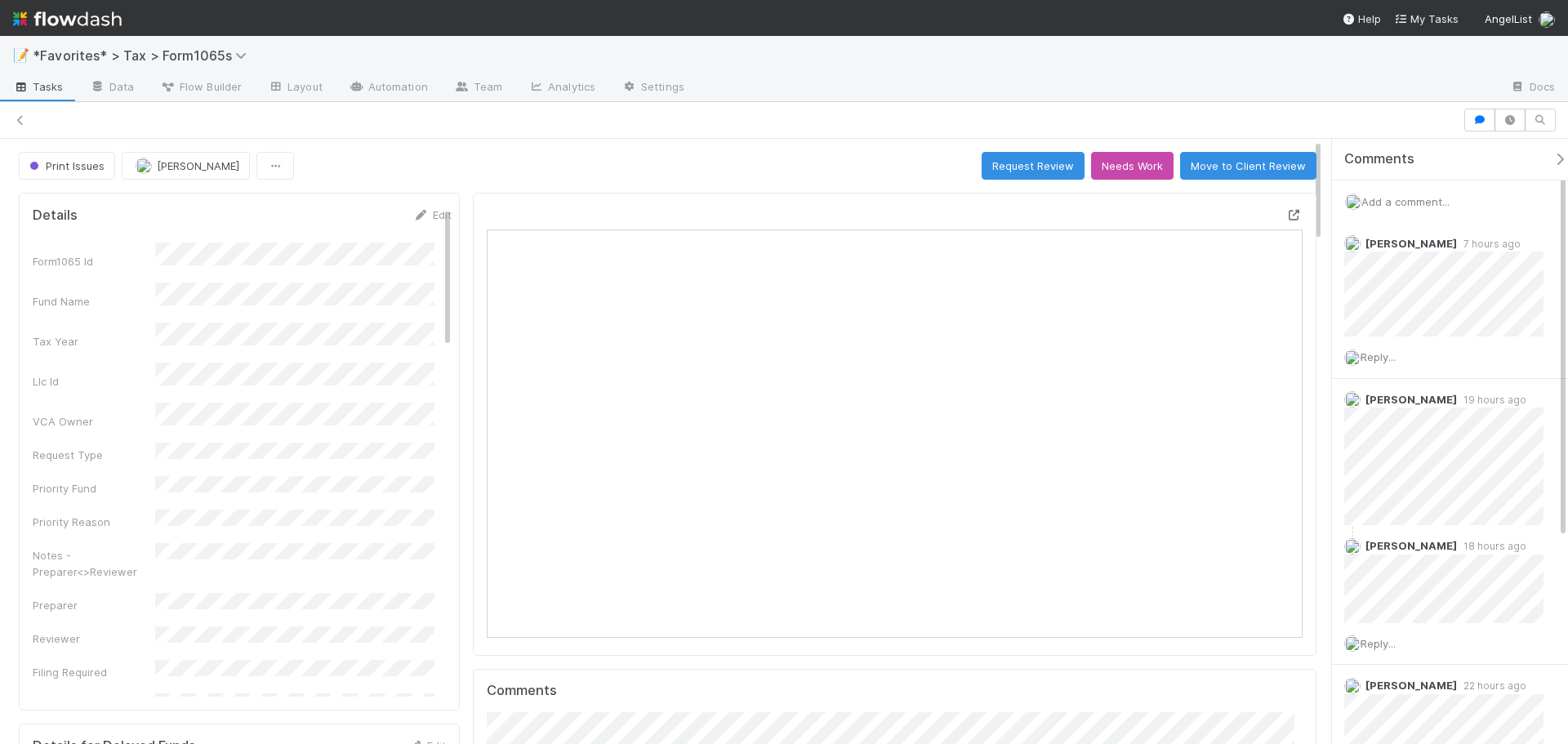
click at [1286, 211] on icon at bounding box center [1294, 215] width 16 height 11
click at [888, 156] on div "Print Issues Helen Vo Request Review Needs Work Move to Client Review" at bounding box center [668, 166] width 1298 height 27
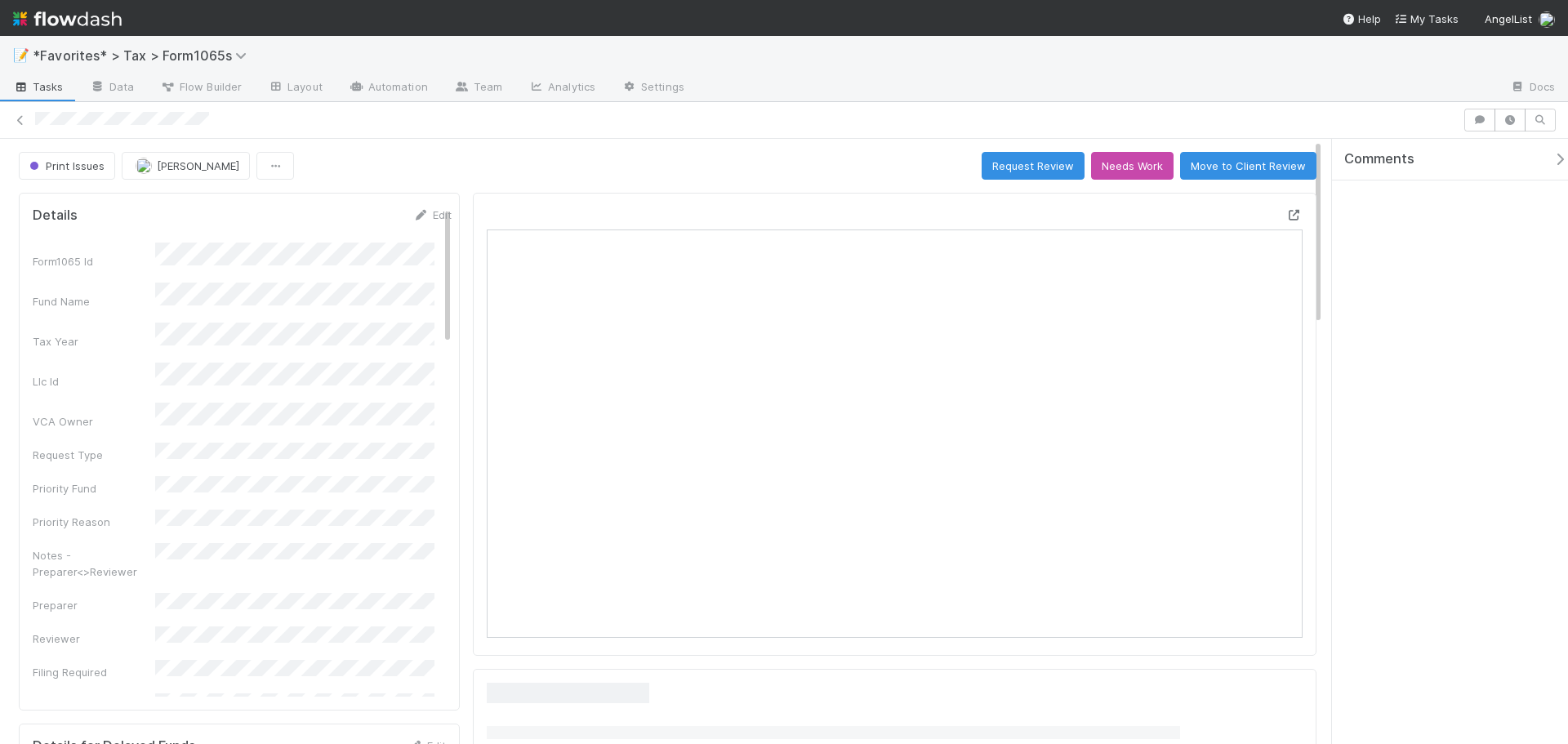
click at [1286, 216] on icon at bounding box center [1294, 215] width 16 height 11
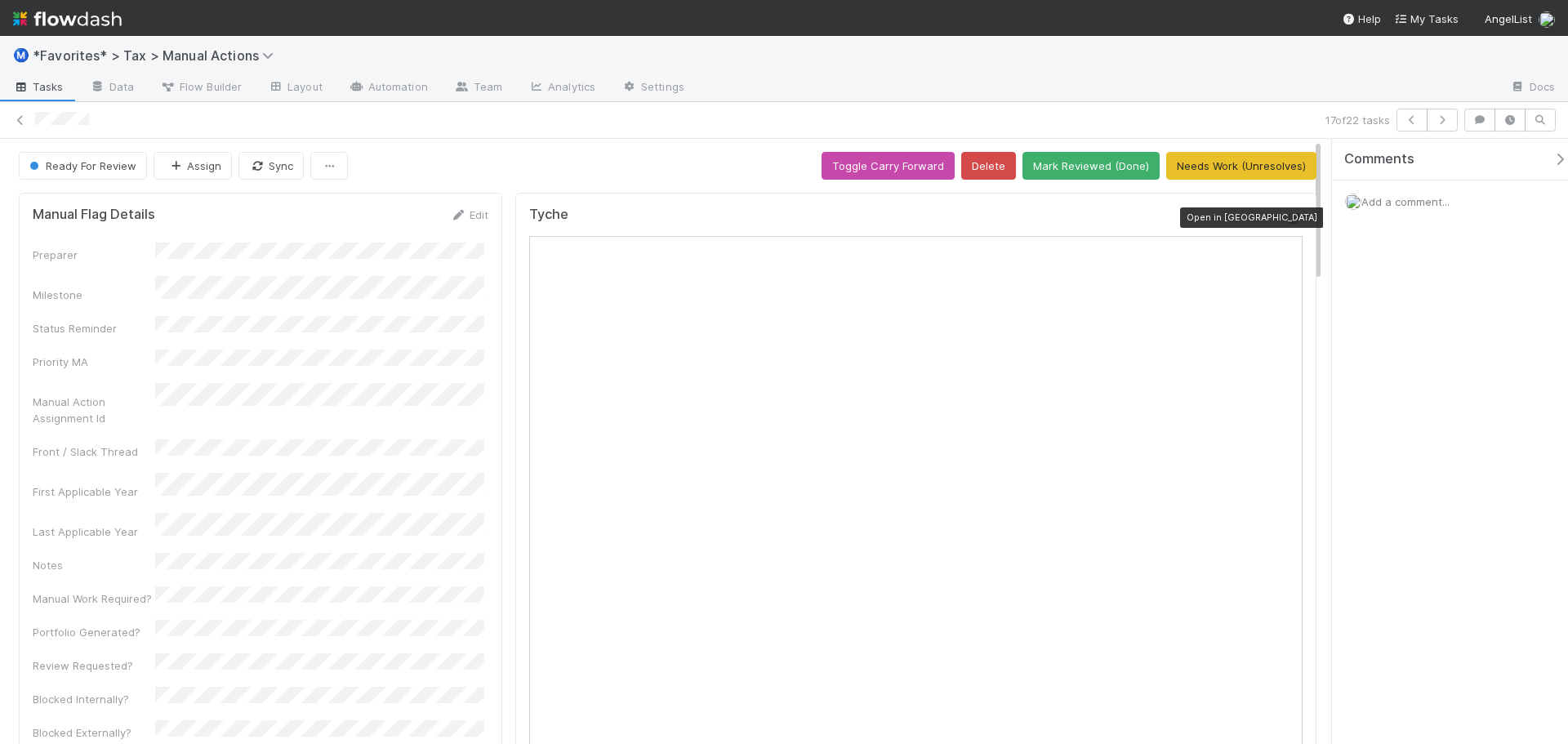
click at [1286, 218] on icon at bounding box center [1294, 219] width 16 height 11
click at [1083, 169] on button "Mark Reviewed (Done)" at bounding box center [1091, 166] width 137 height 27
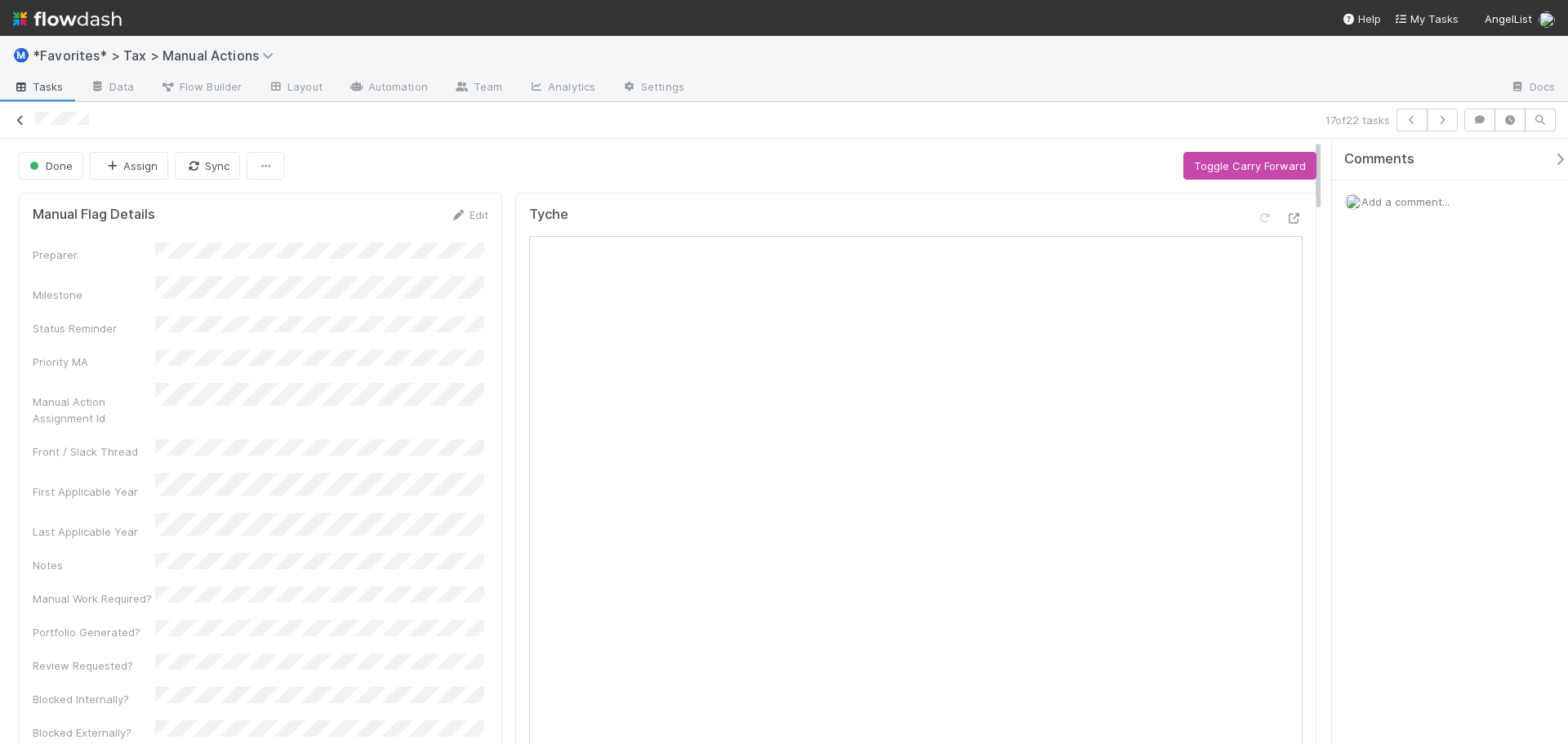
click at [17, 124] on icon at bounding box center [20, 121] width 16 height 11
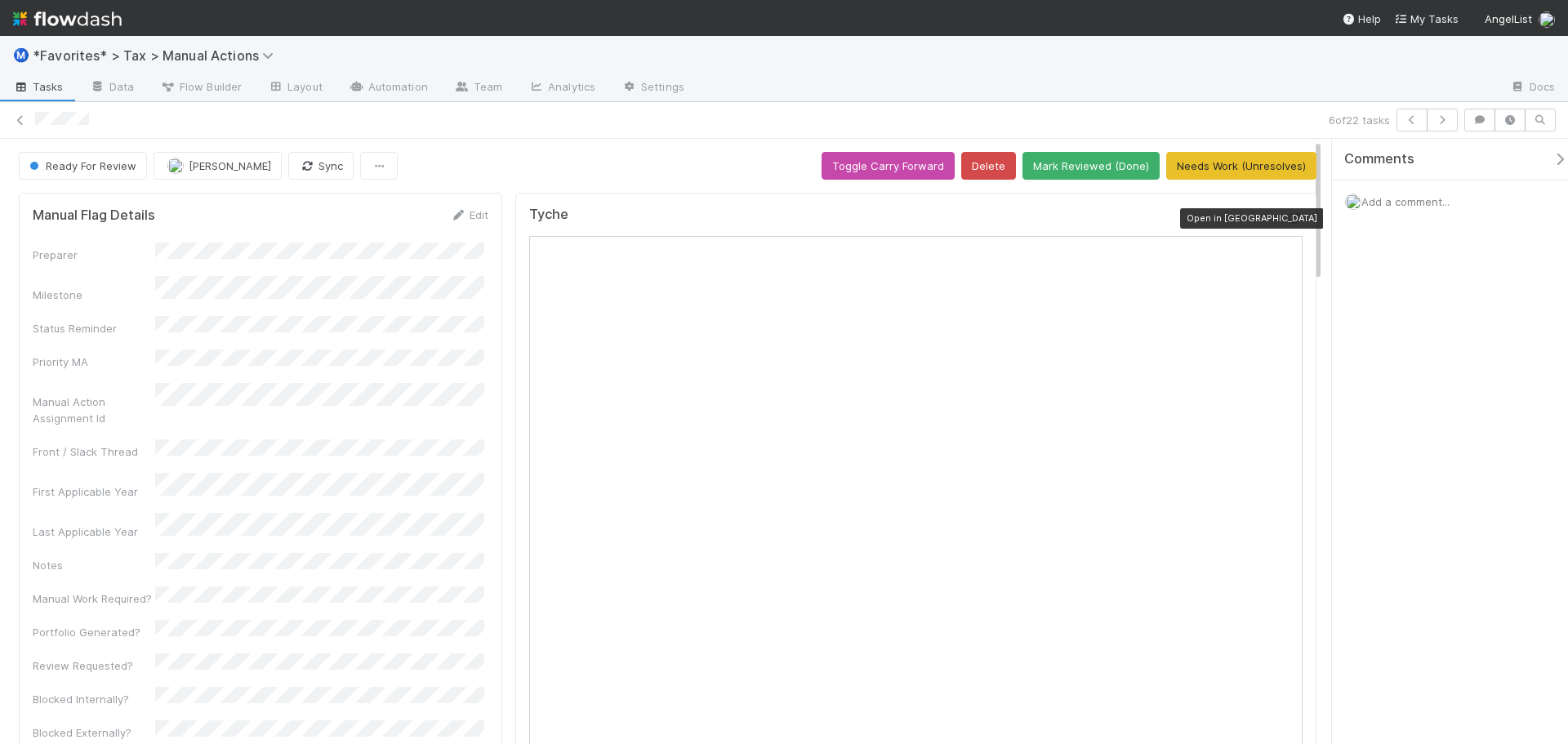
click at [1286, 219] on icon at bounding box center [1294, 219] width 16 height 11
click at [1064, 167] on button "Mark Reviewed (Done)" at bounding box center [1091, 166] width 137 height 27
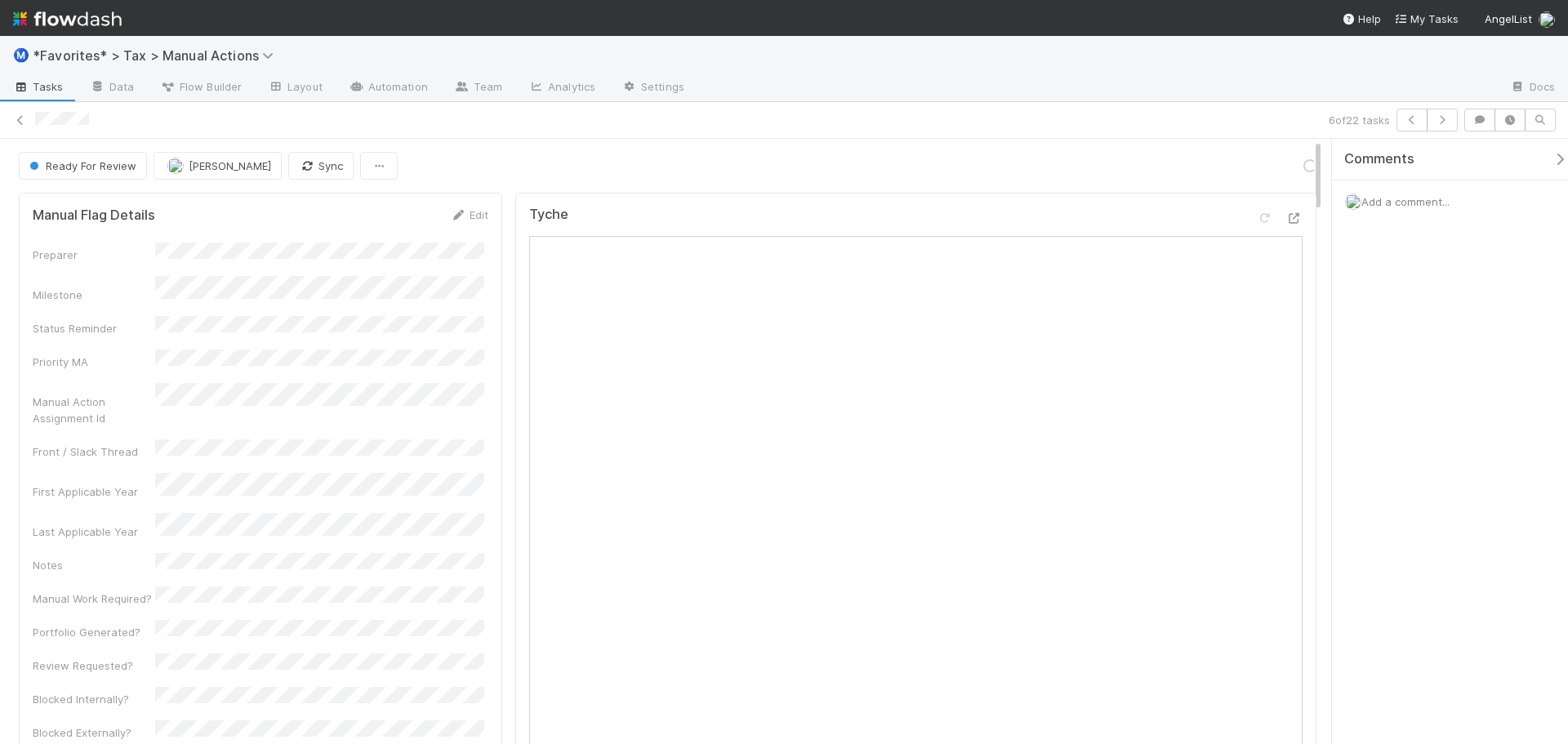
drag, startPoint x: 956, startPoint y: 119, endPoint x: 1056, endPoint y: 103, distance: 101.3
click at [957, 118] on div at bounding box center [678, 120] width 1287 height 17
click at [1450, 124] on icon "button" at bounding box center [1443, 120] width 16 height 10
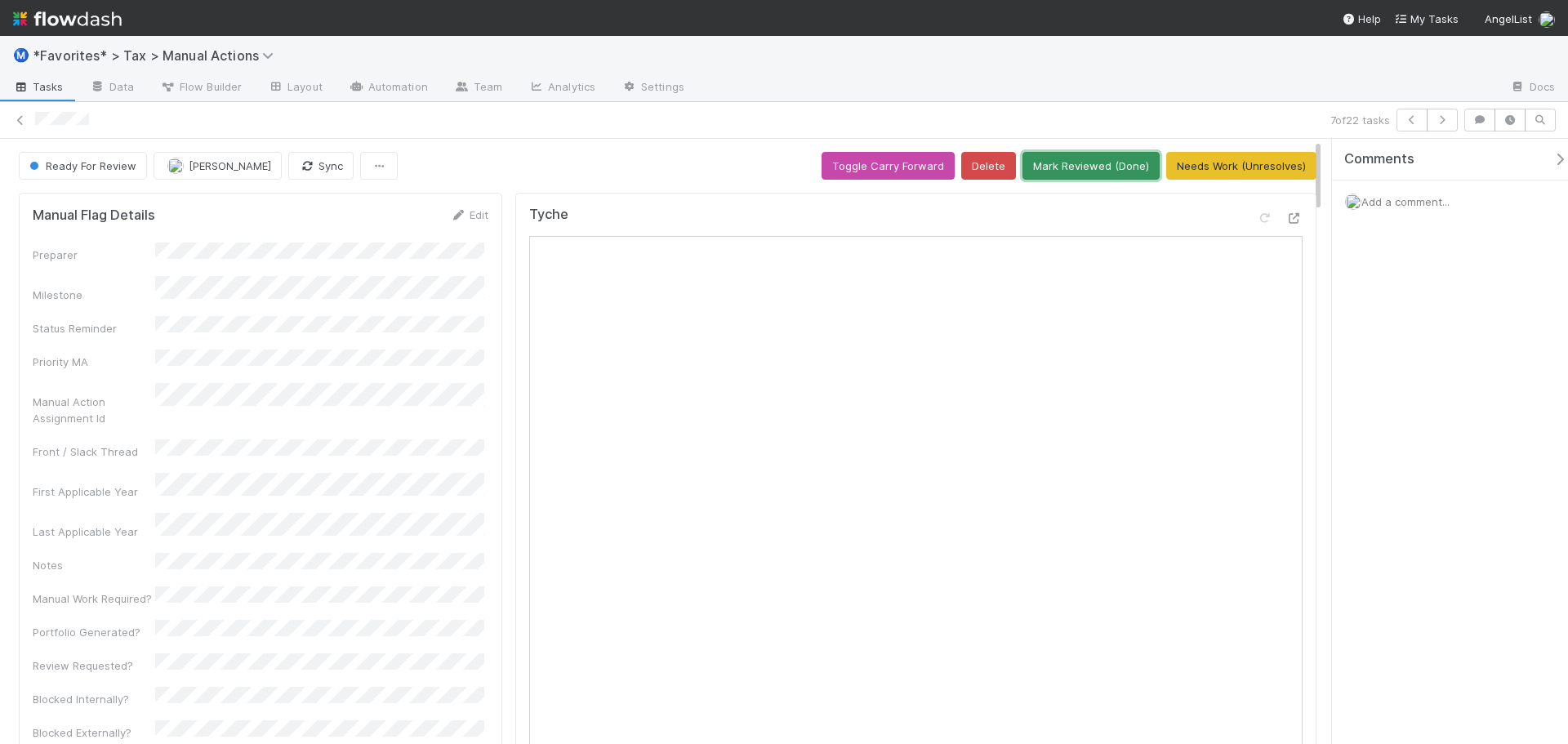
click at [1098, 165] on button "Mark Reviewed (Done)" at bounding box center [1091, 166] width 137 height 27
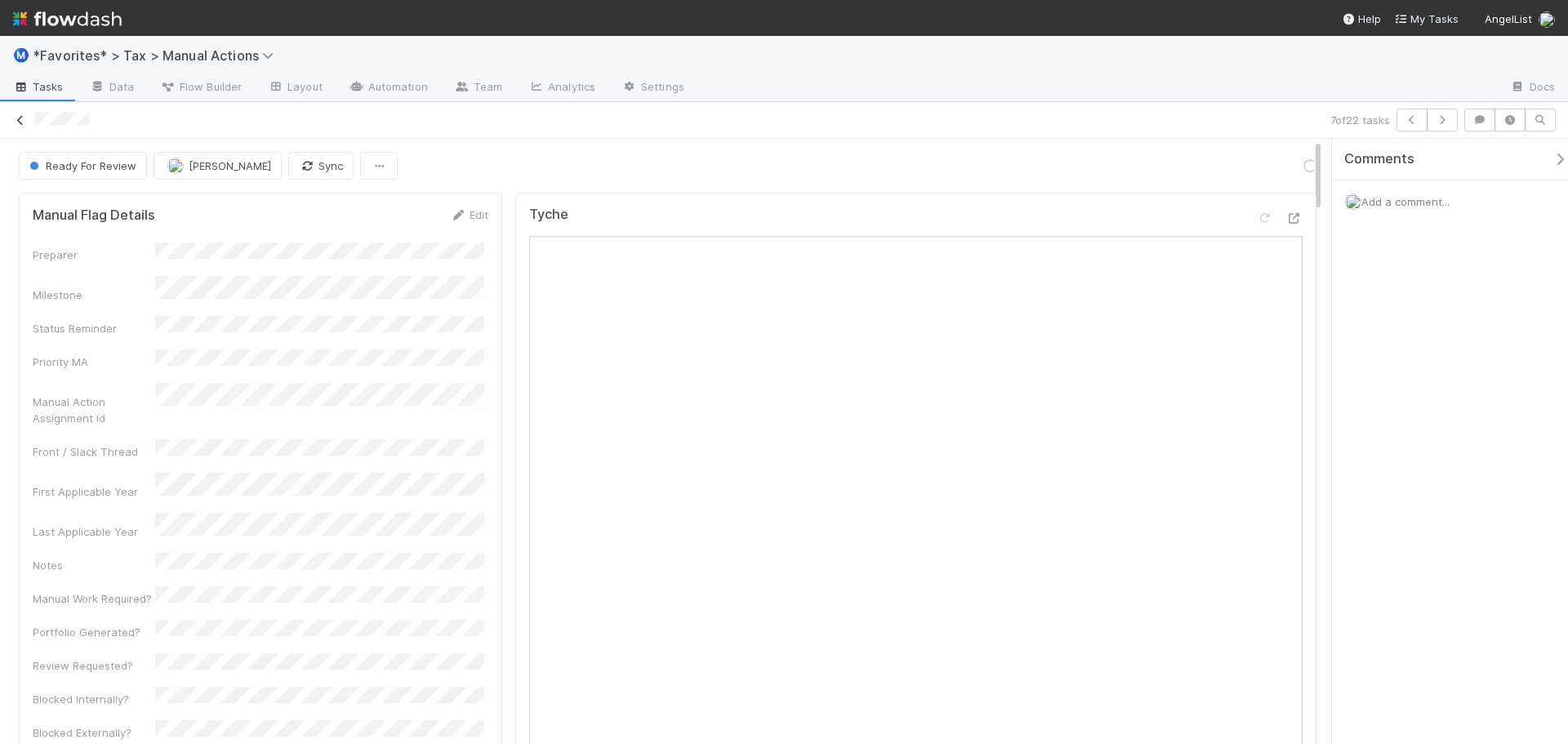
click at [19, 119] on icon at bounding box center [20, 121] width 16 height 11
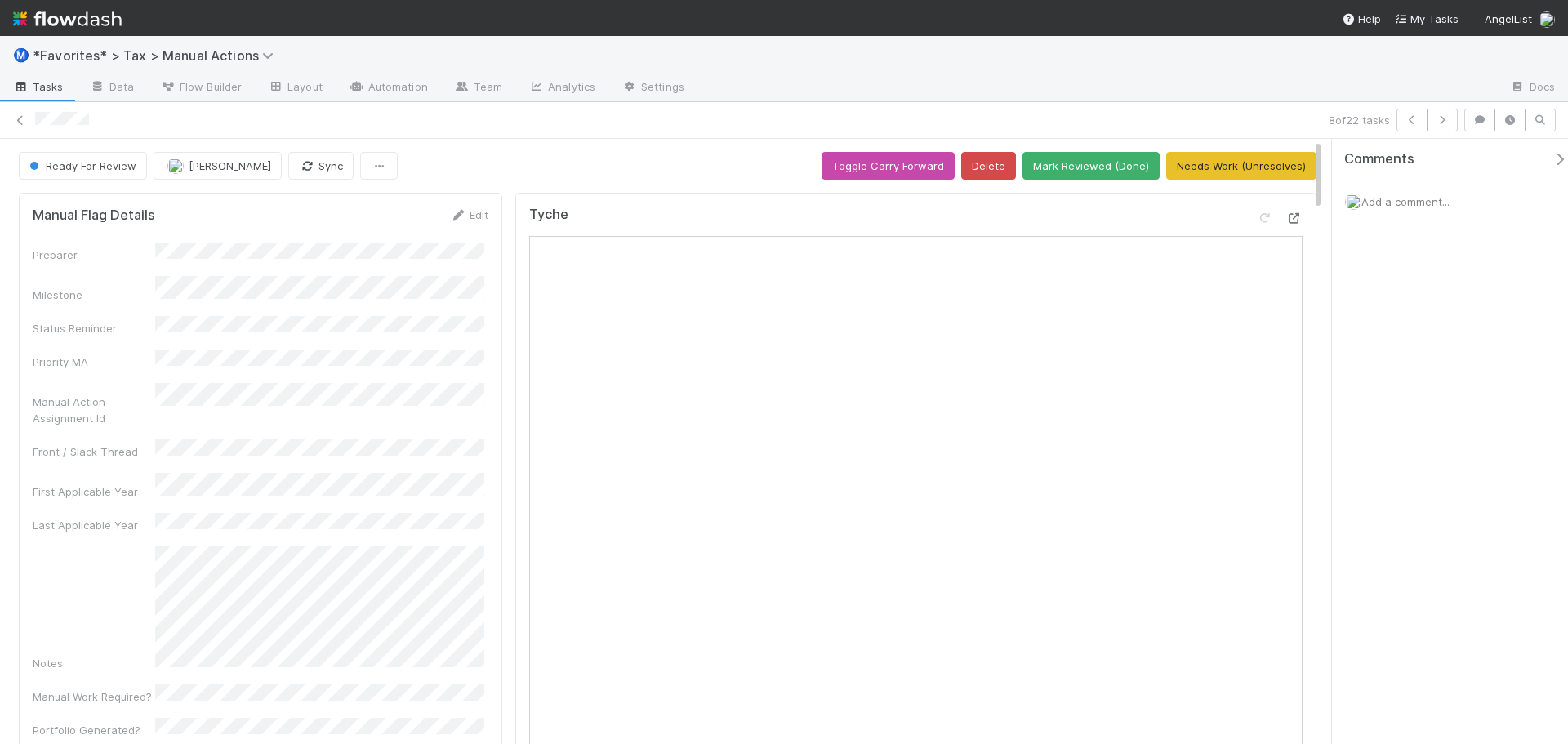
click at [1286, 218] on icon at bounding box center [1294, 219] width 16 height 11
click at [19, 119] on icon at bounding box center [20, 121] width 16 height 11
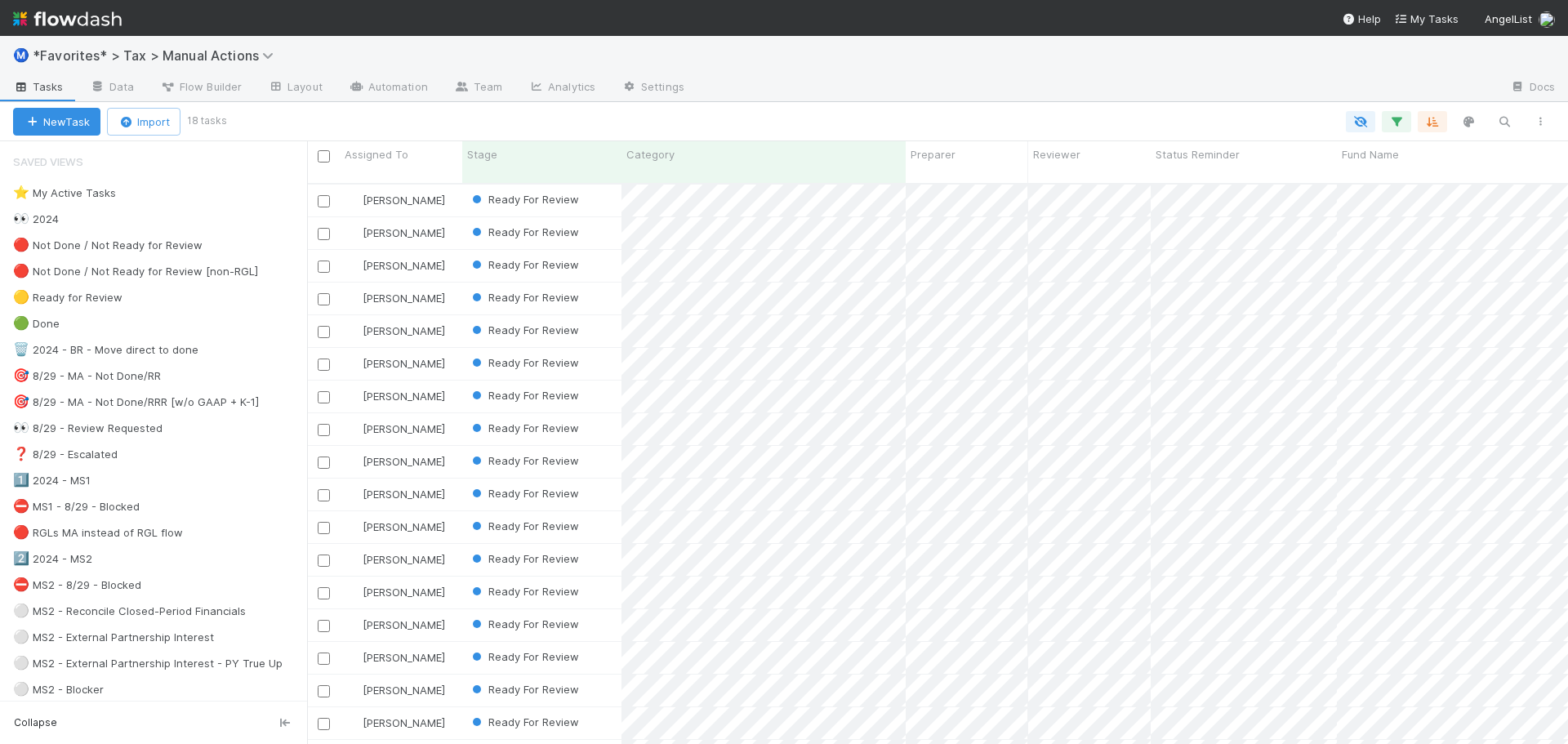
scroll to position [27, 0]
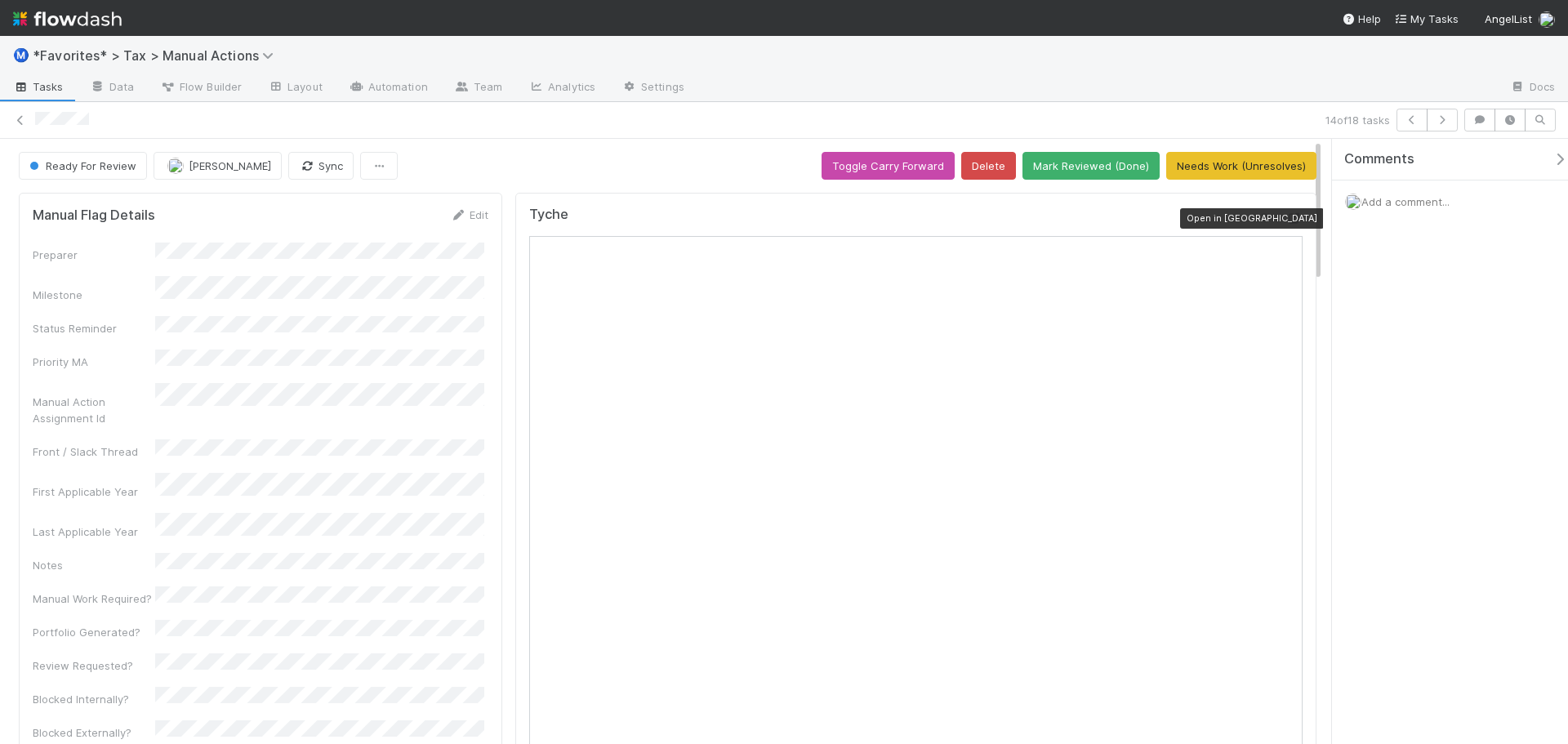
click at [1293, 217] on div "Tyche Open in New Tab" at bounding box center [916, 632] width 801 height 879
click at [1286, 226] on div at bounding box center [1294, 218] width 16 height 16
click at [14, 119] on icon at bounding box center [20, 121] width 16 height 11
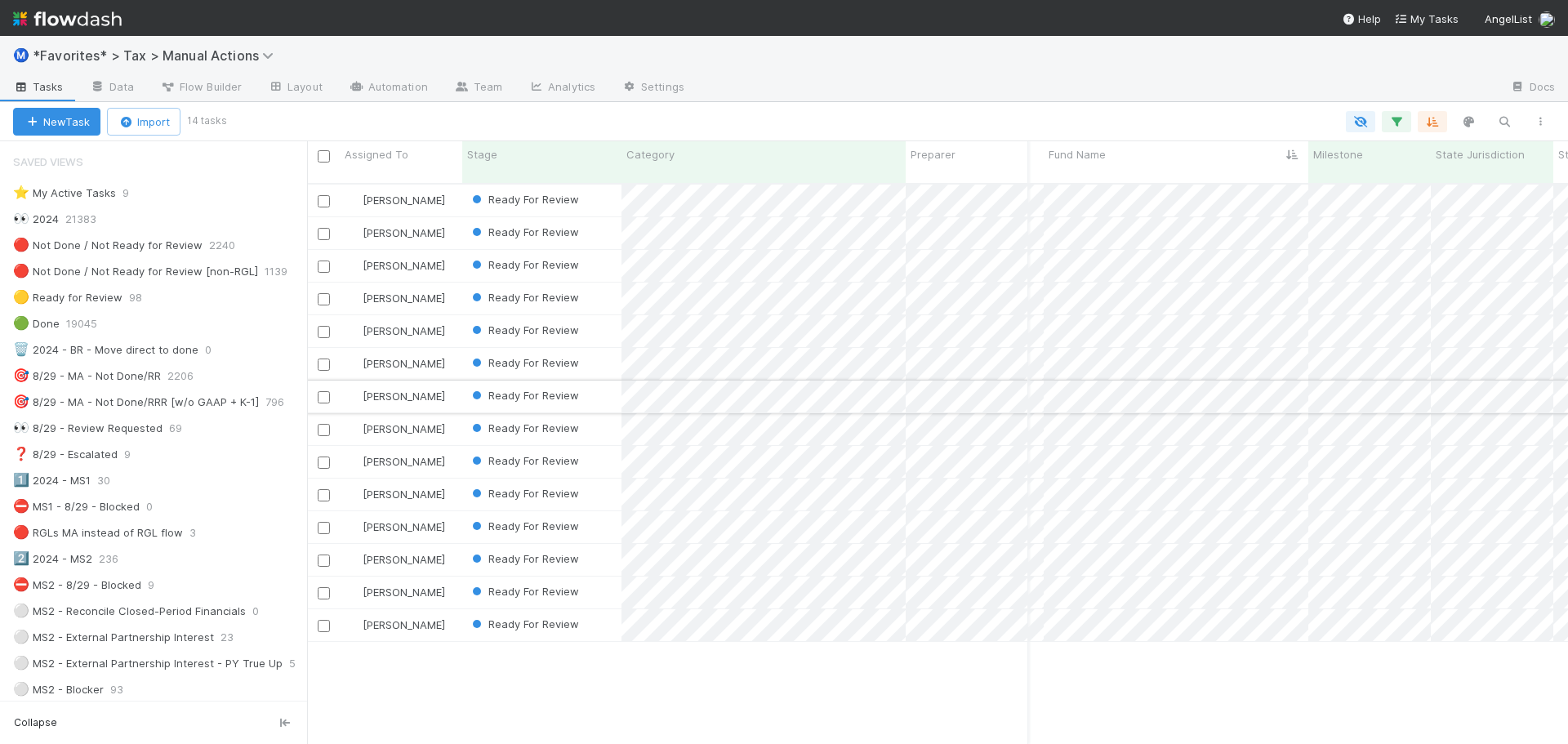
scroll to position [0, 295]
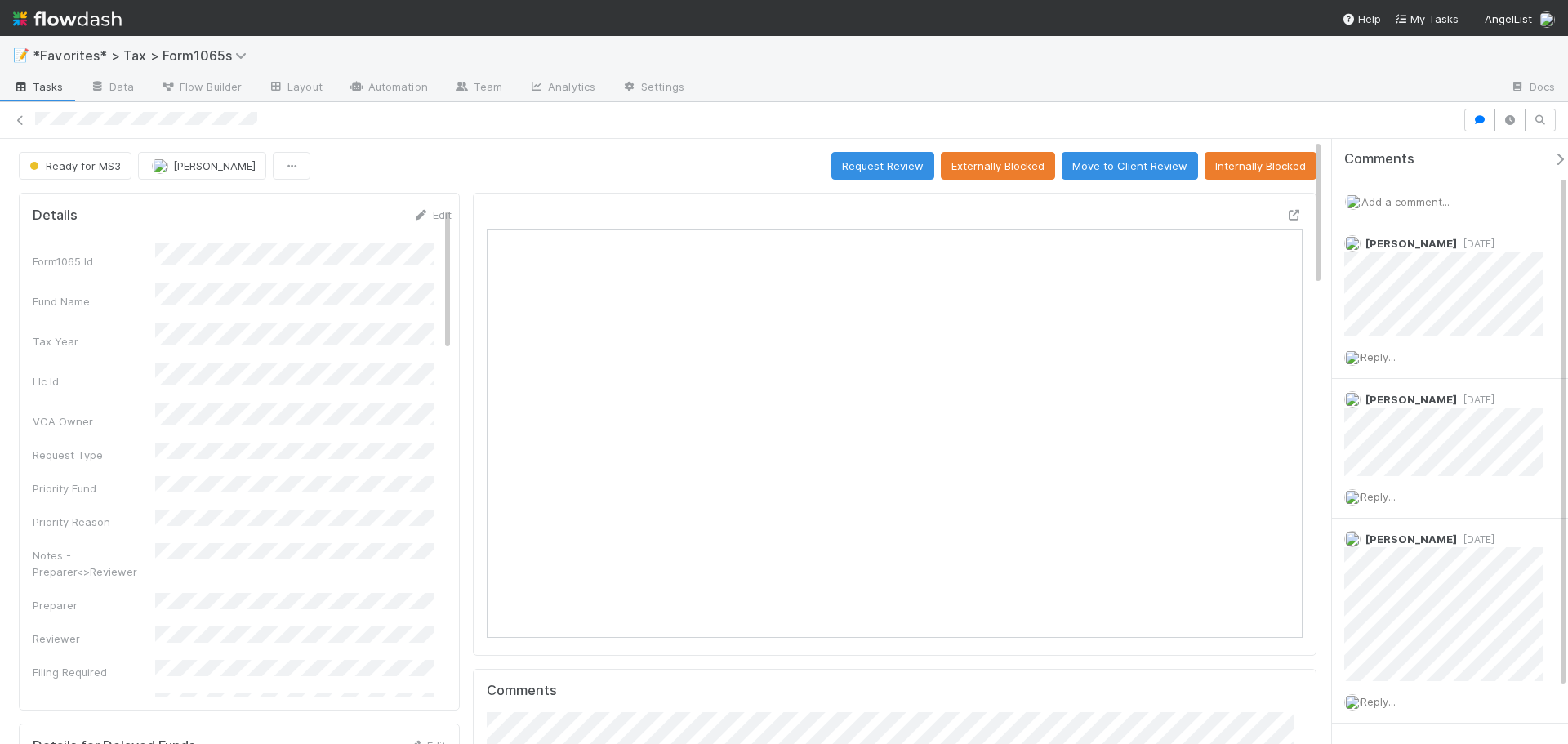
scroll to position [319, 796]
